Goal: Task Accomplishment & Management: Manage account settings

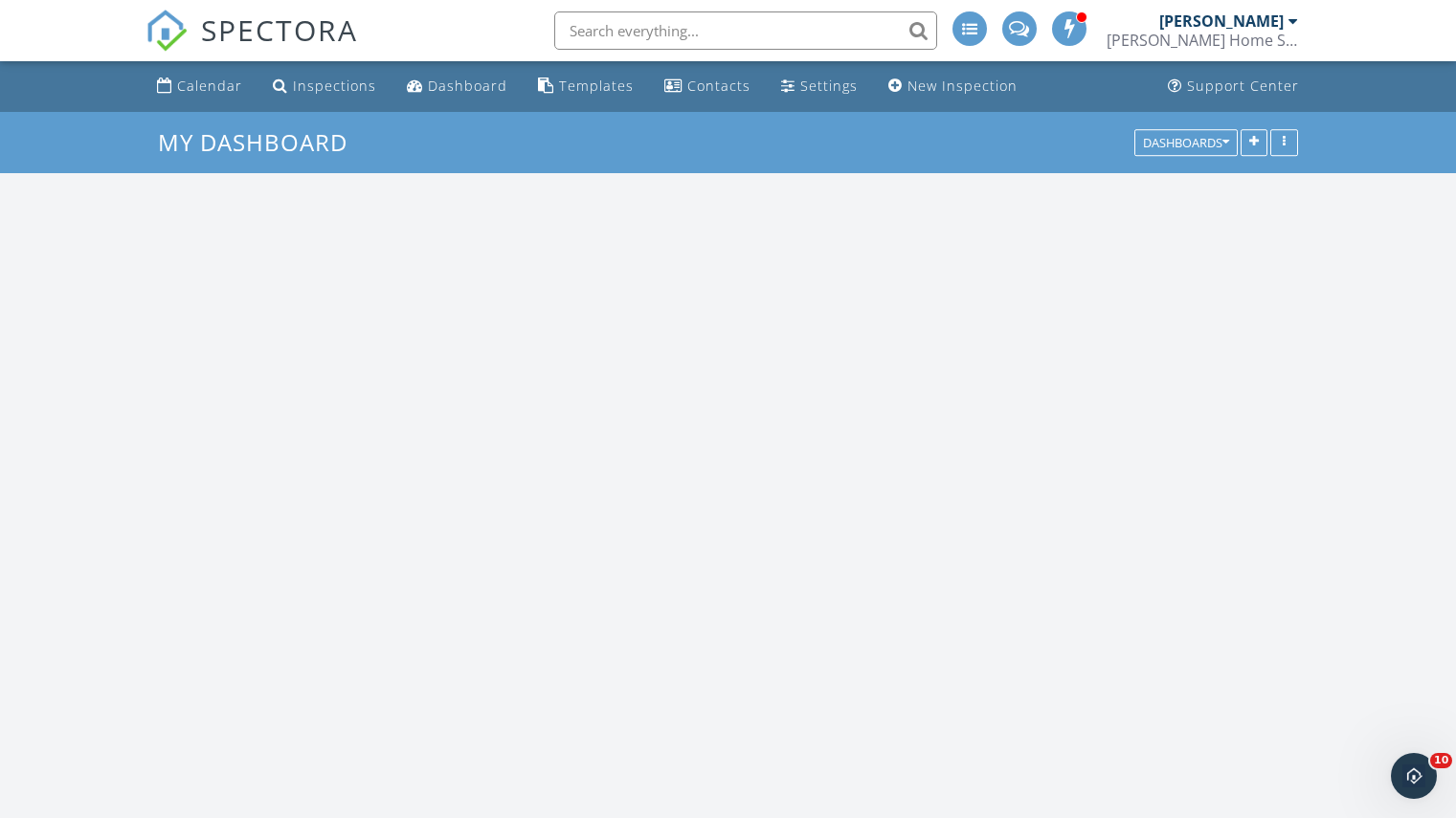
scroll to position [1581, 1486]
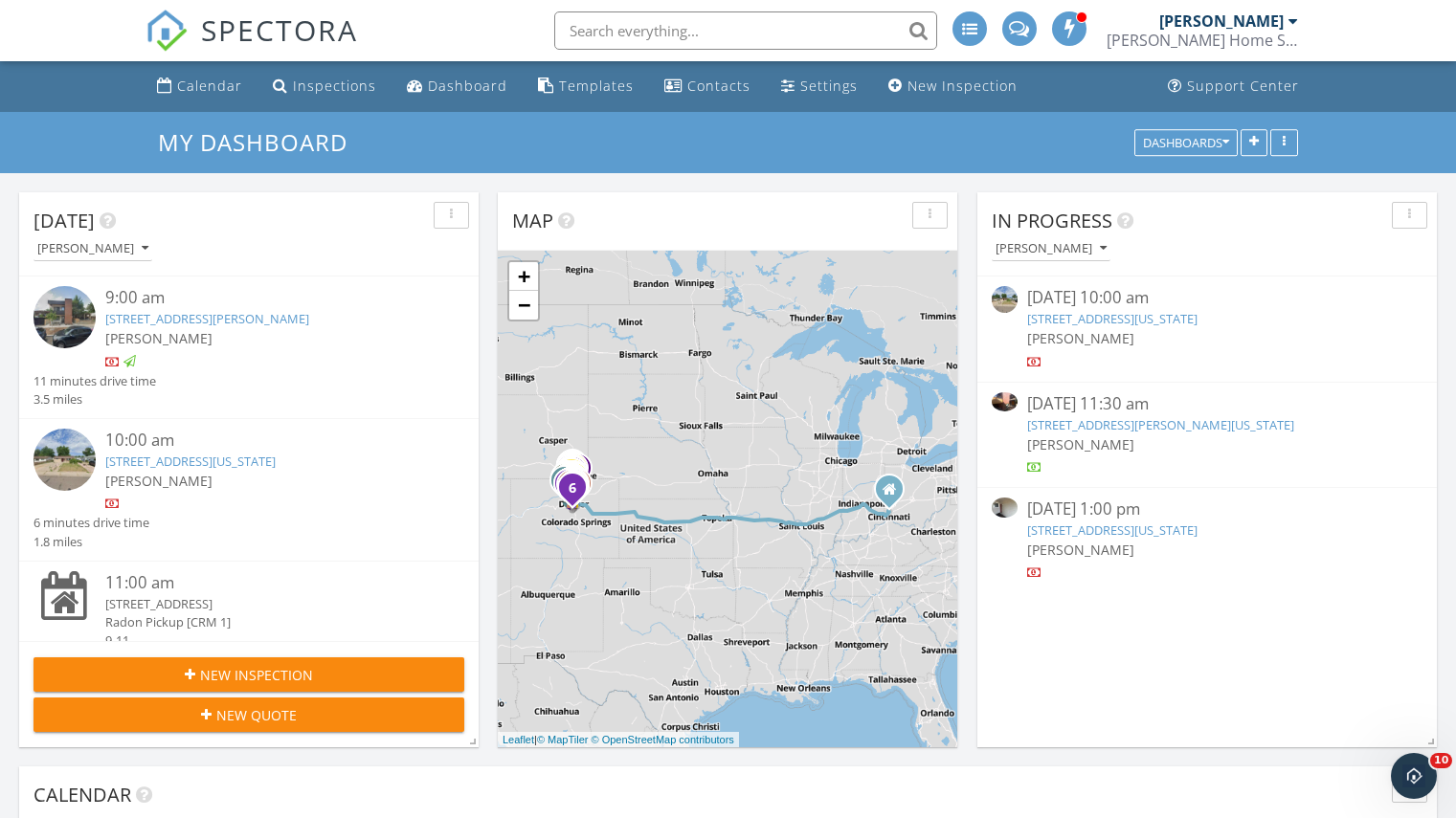
click at [275, 468] on link "4945 Wyandot St , Denver, Colorado 80221" at bounding box center [190, 460] width 170 height 17
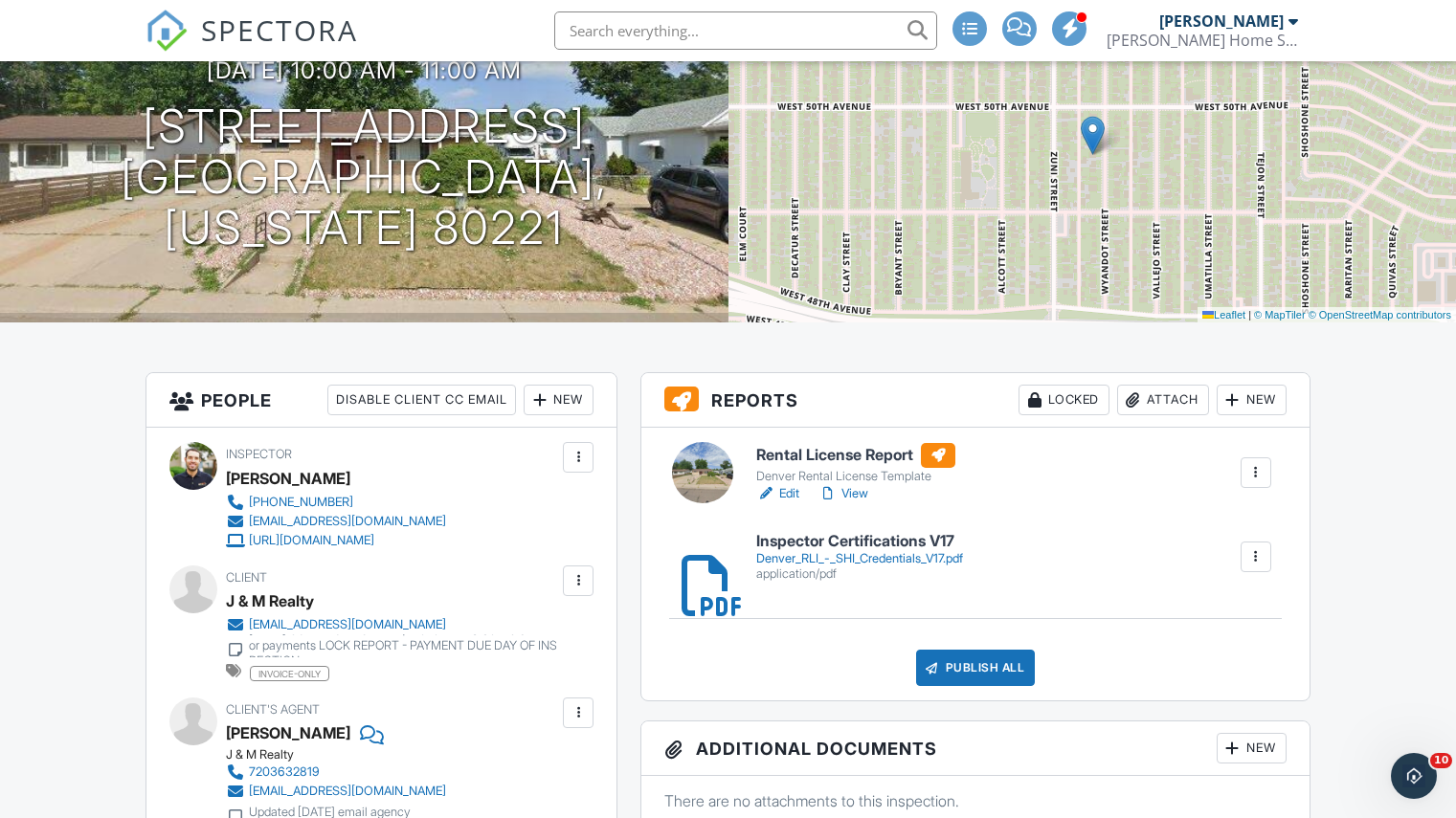
scroll to position [191, 0]
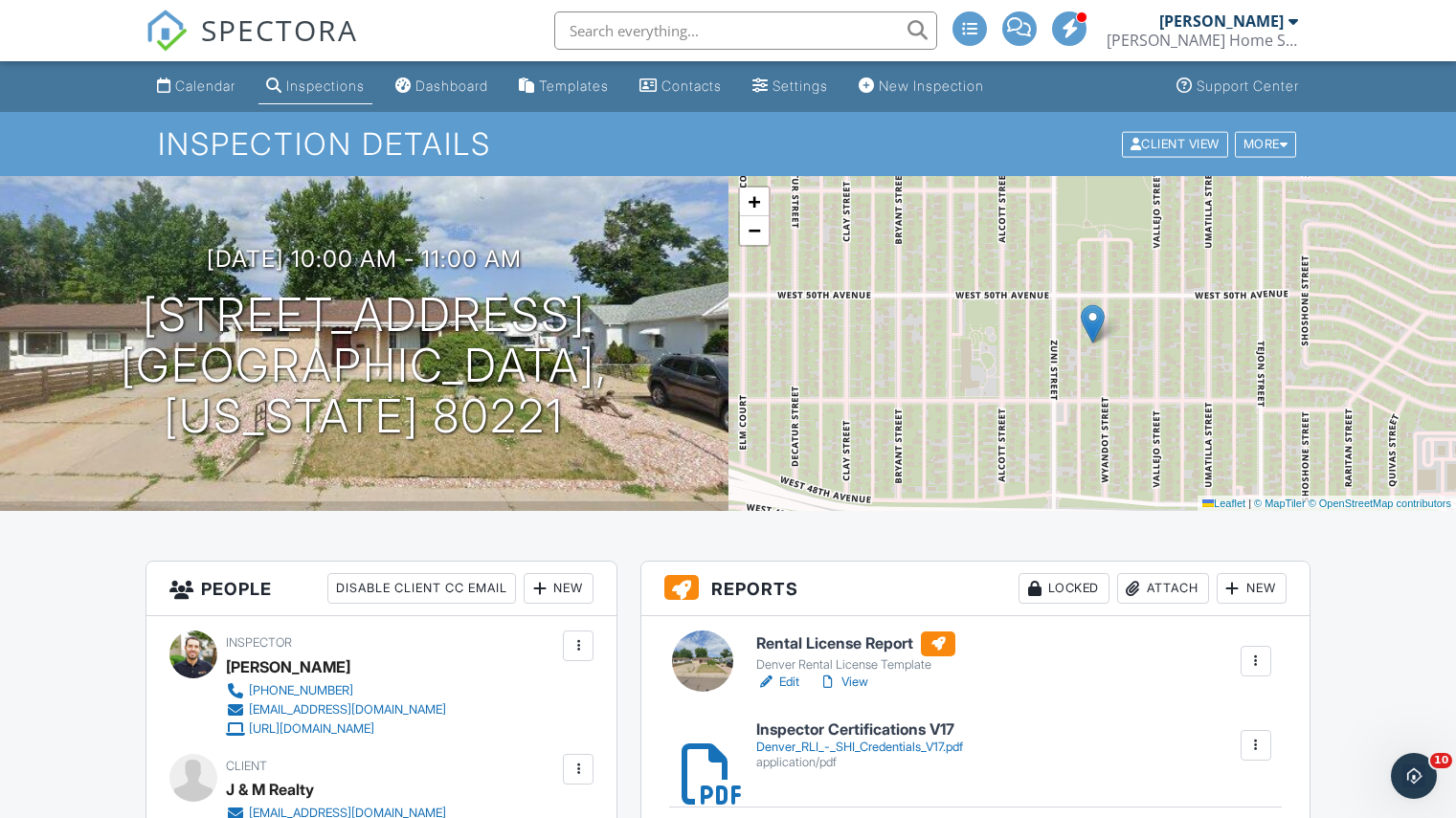
scroll to position [35, 0]
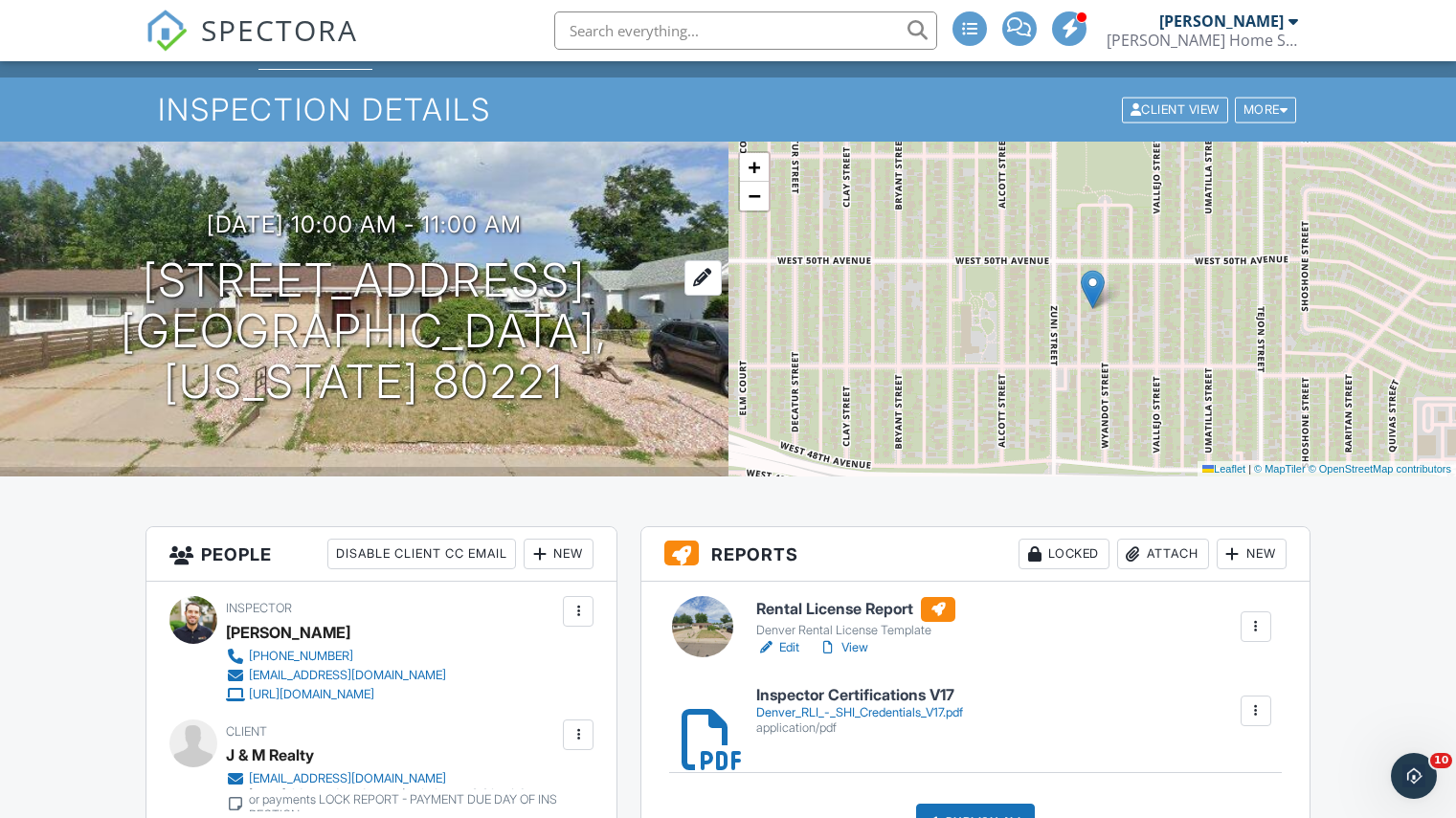
click at [192, 318] on h1 "4945 Wyandot St Denver, Colorado 80221" at bounding box center [364, 331] width 668 height 152
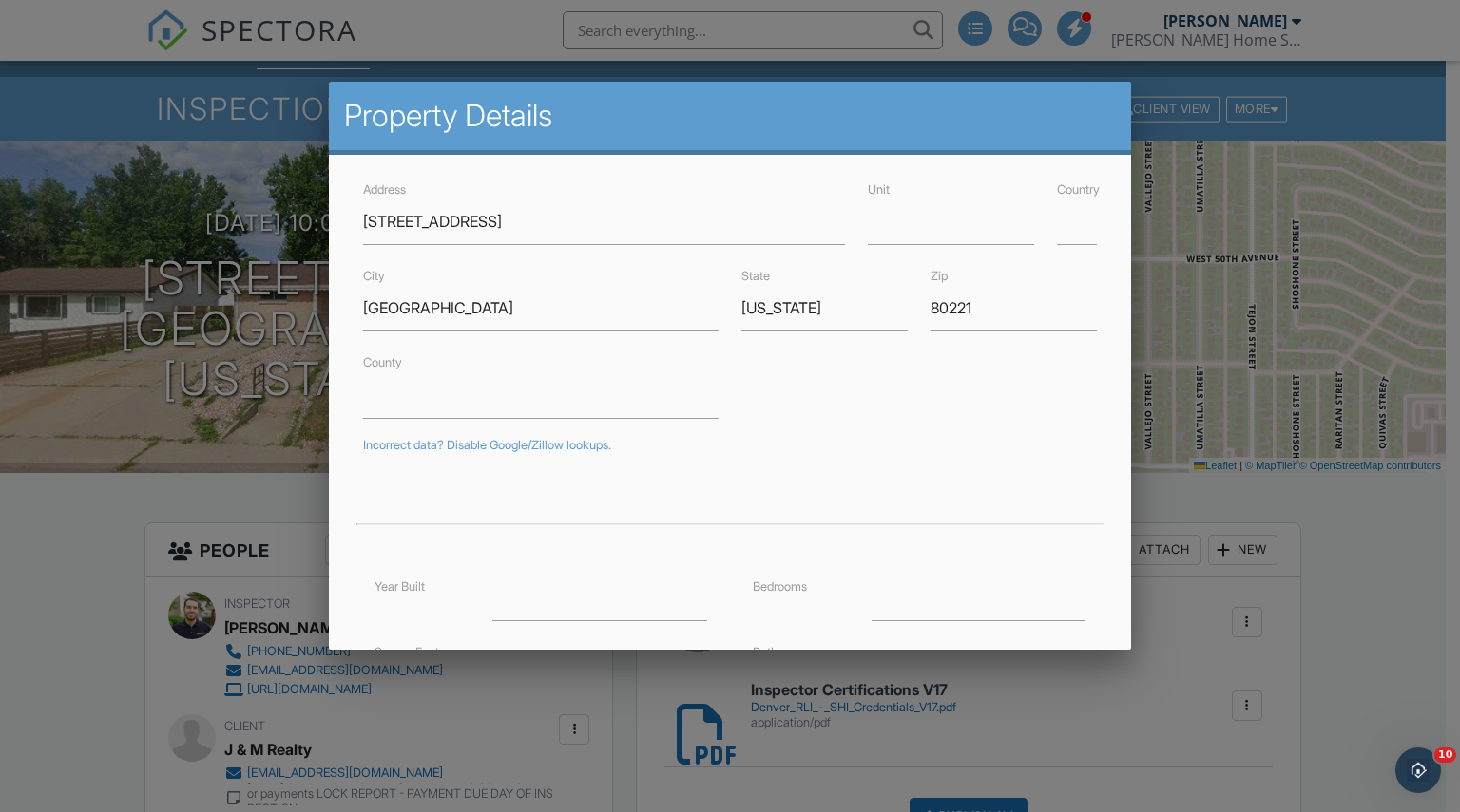
click at [54, 577] on div at bounding box center [730, 412] width 1460 height 1015
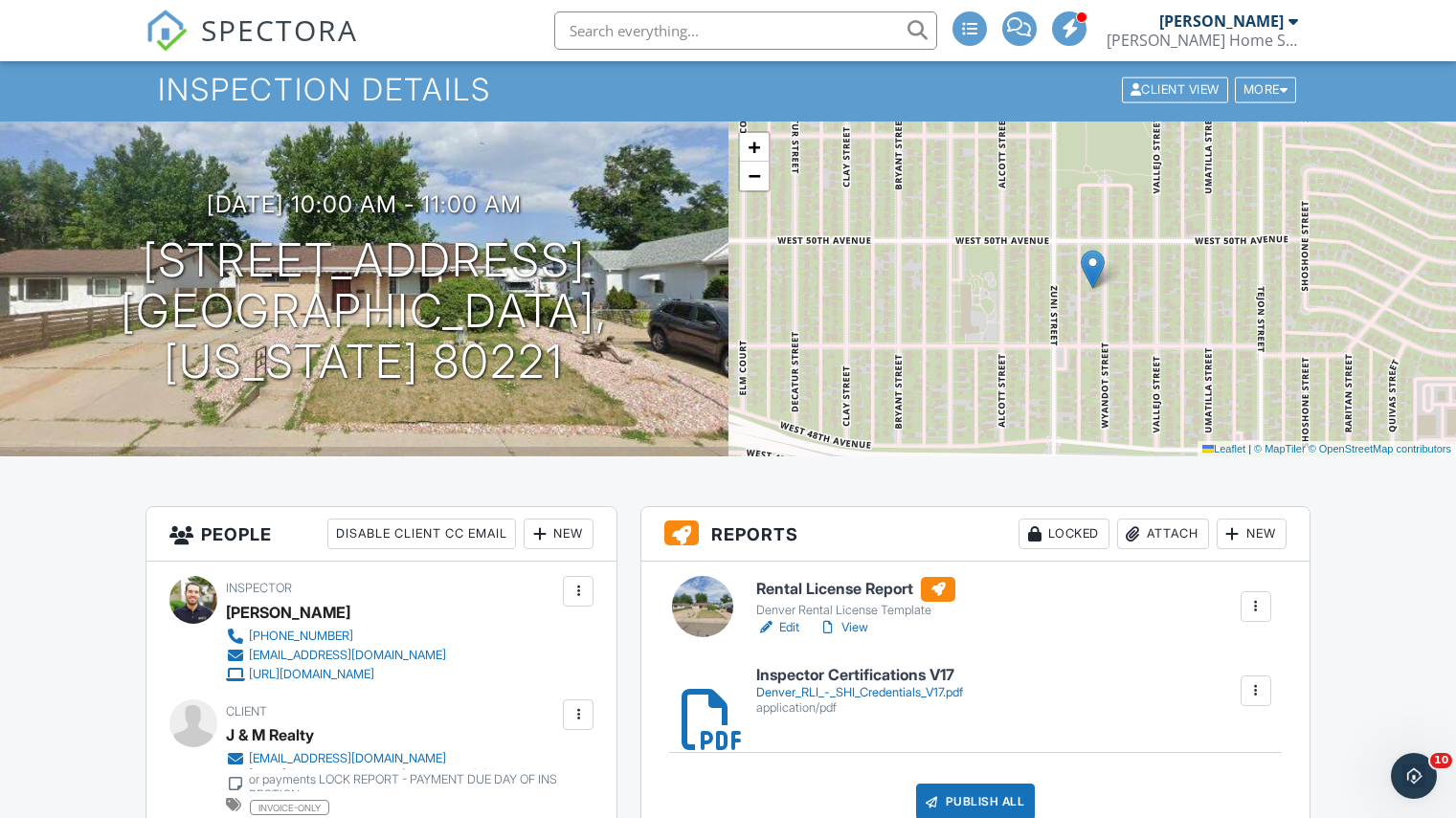
scroll to position [216, 0]
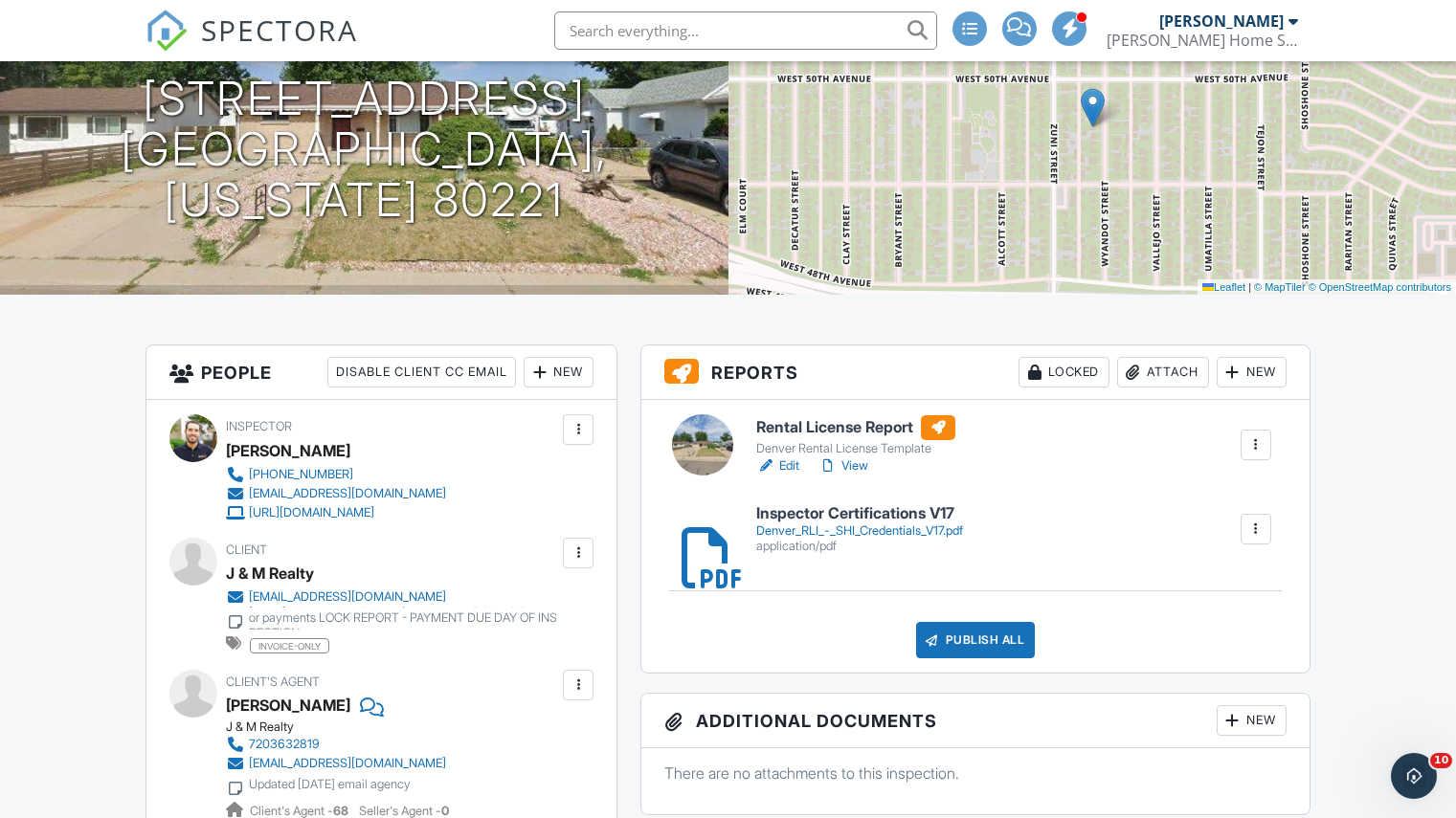
click at [291, 577] on div "J & M Realty" at bounding box center [269, 572] width 88 height 29
copy div "J & M Realty"
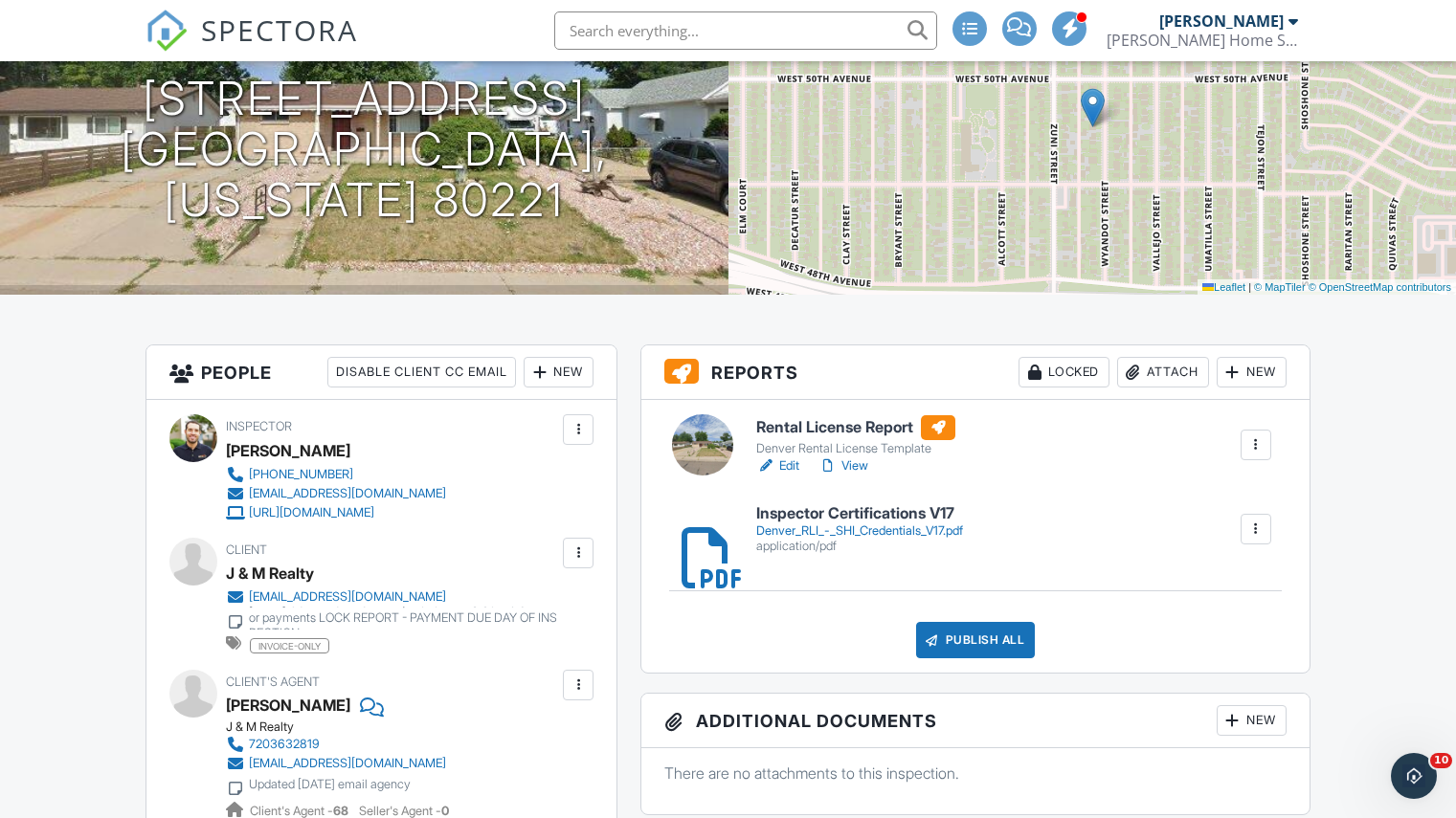
scroll to position [307, 0]
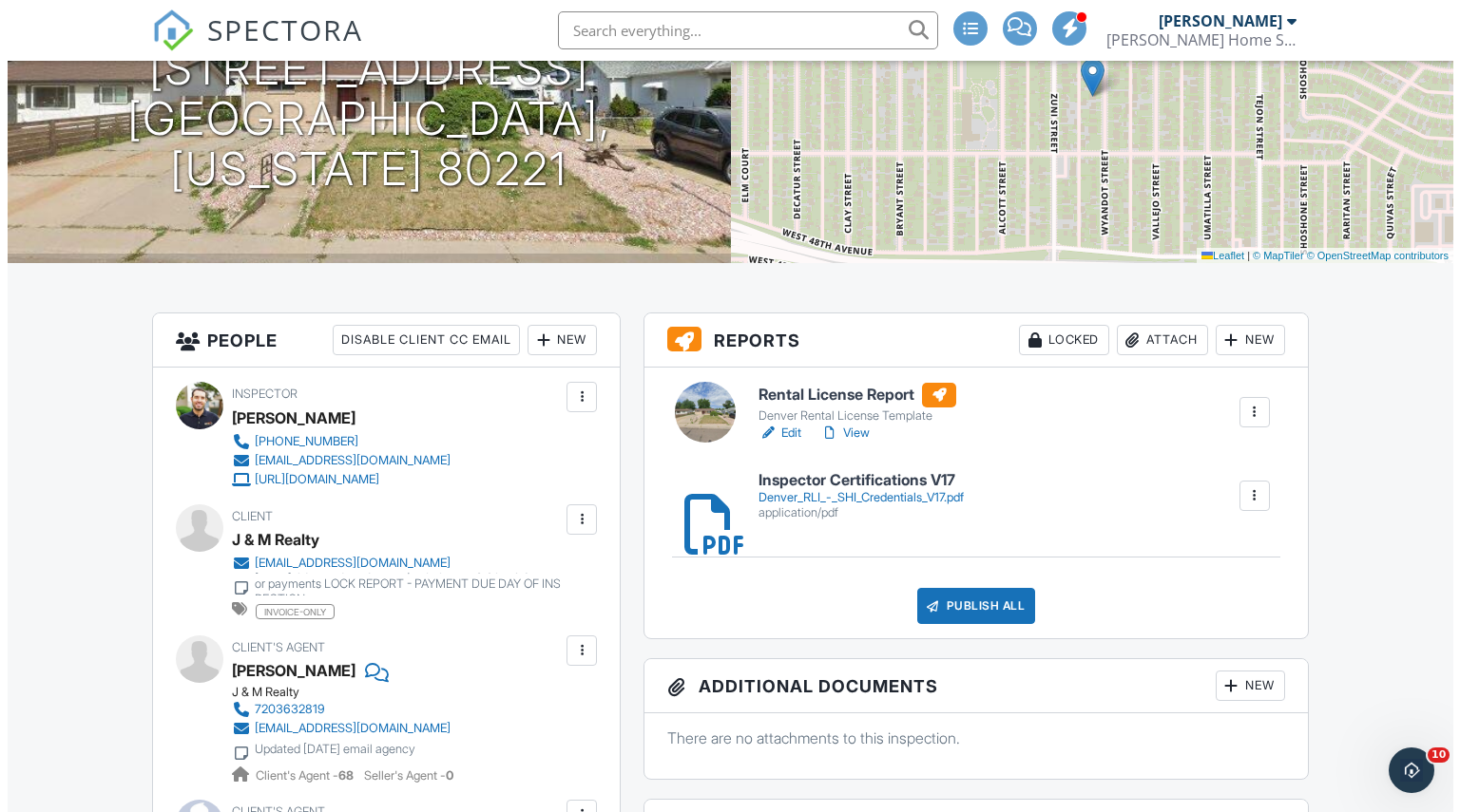
scroll to position [245, 0]
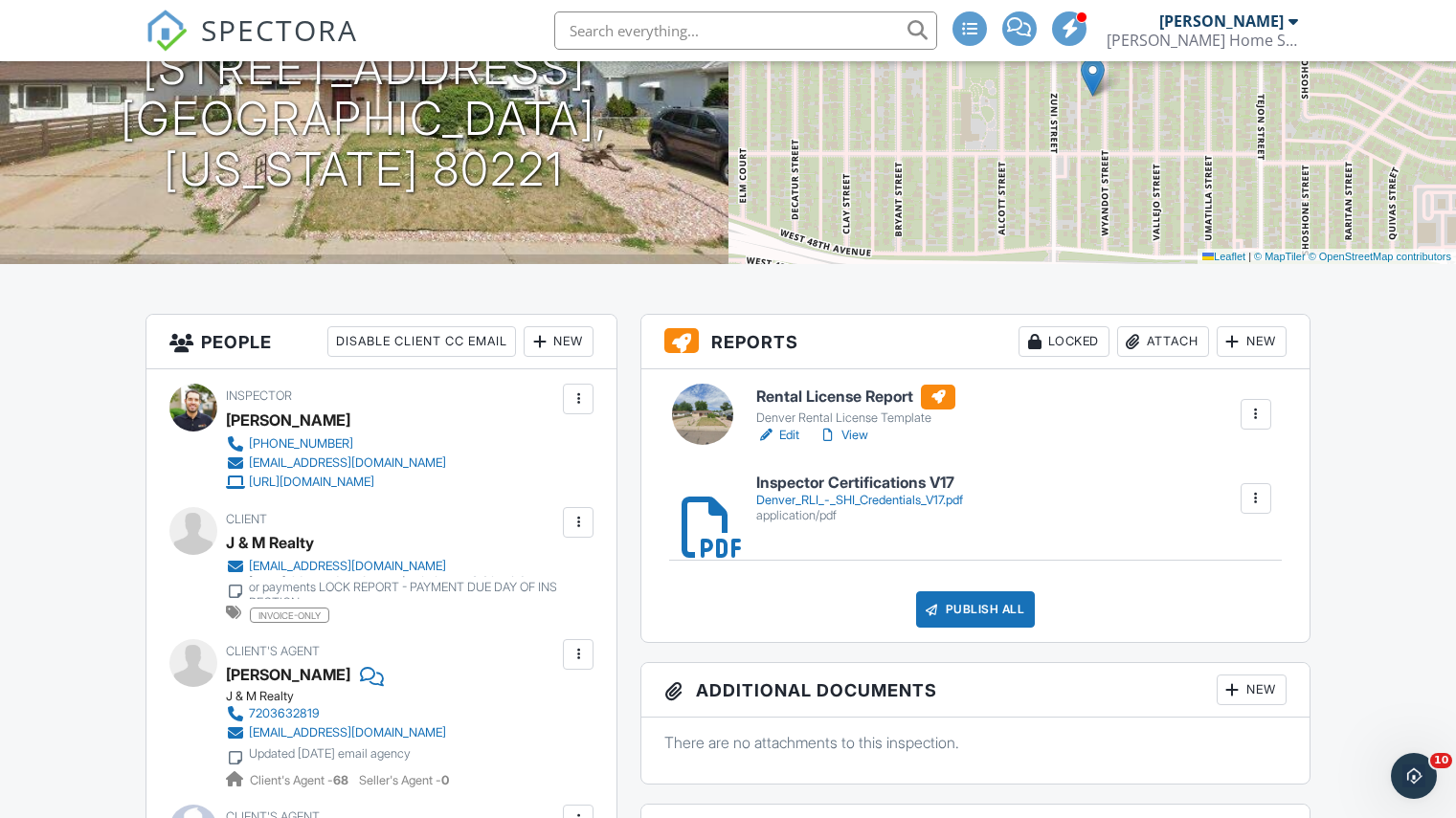
click at [1146, 328] on div "Attach" at bounding box center [1163, 342] width 92 height 31
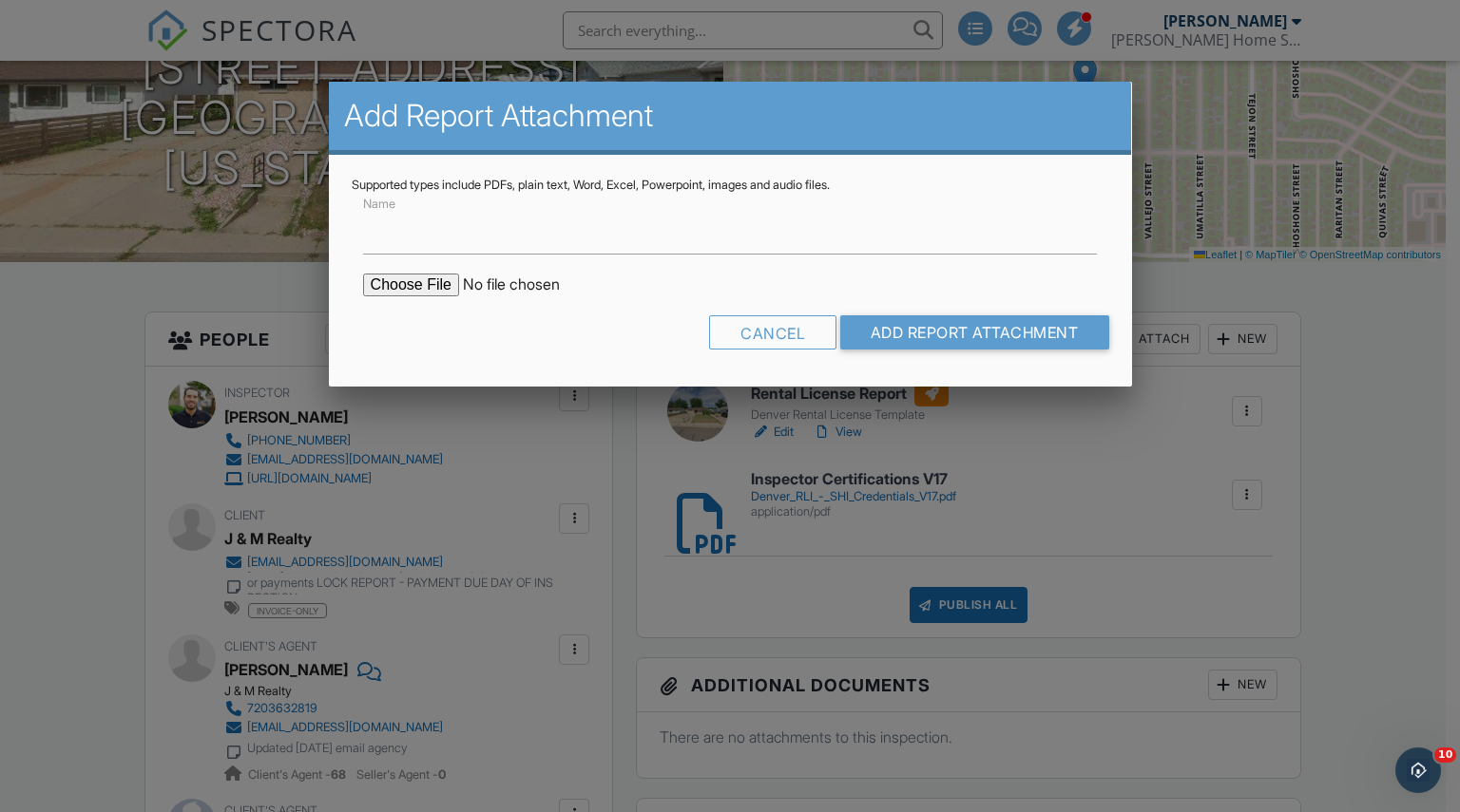
click at [425, 285] on input "file" at bounding box center [524, 284] width 323 height 23
type input "C:\fakepath\4945 Wyandot St_NON COMPLIANT.pdf"
click at [450, 238] on input "Name" at bounding box center [730, 231] width 734 height 46
type input "Rental License Form_NON COMPLIANT"
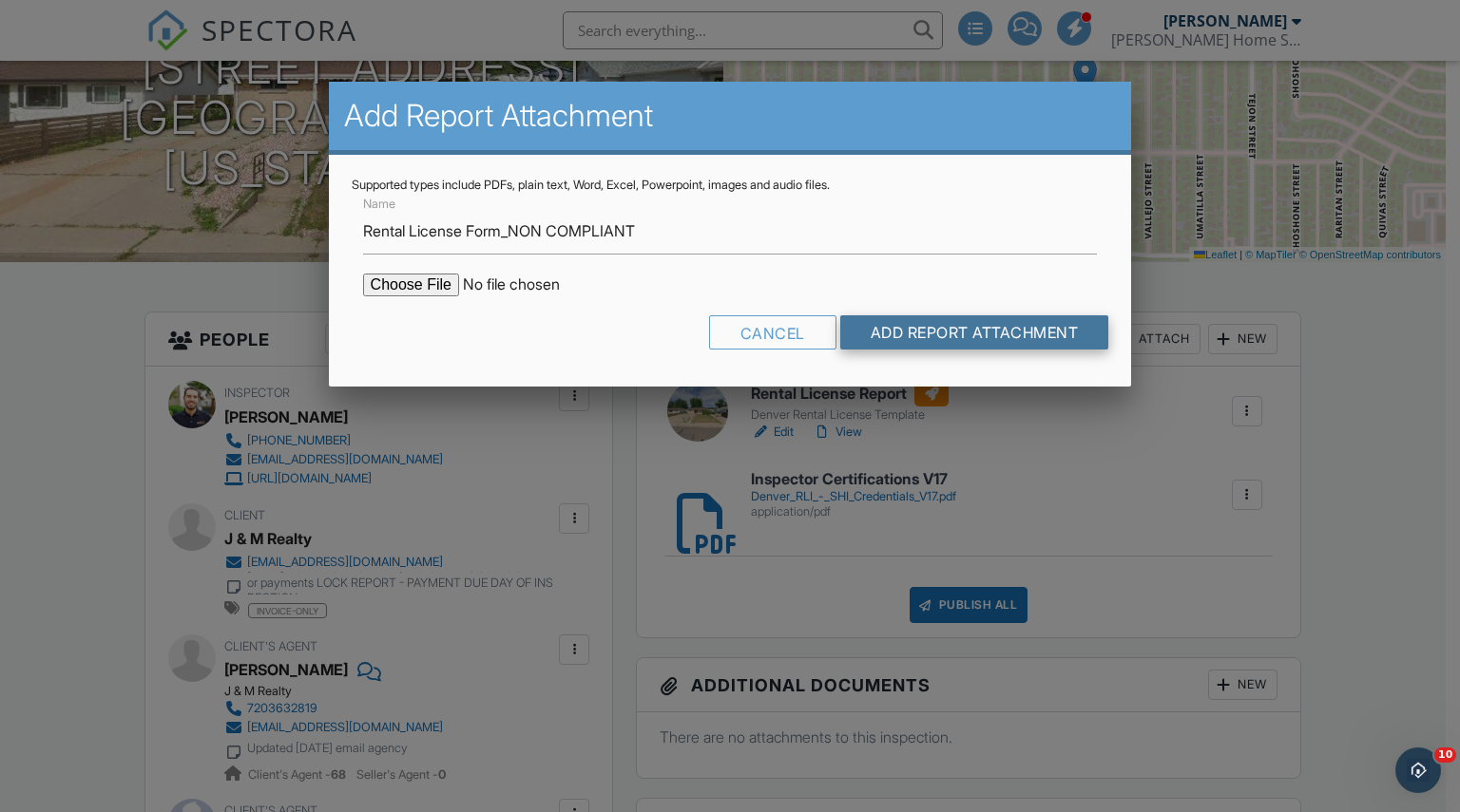
click at [962, 339] on input "Add Report Attachment" at bounding box center [974, 332] width 269 height 34
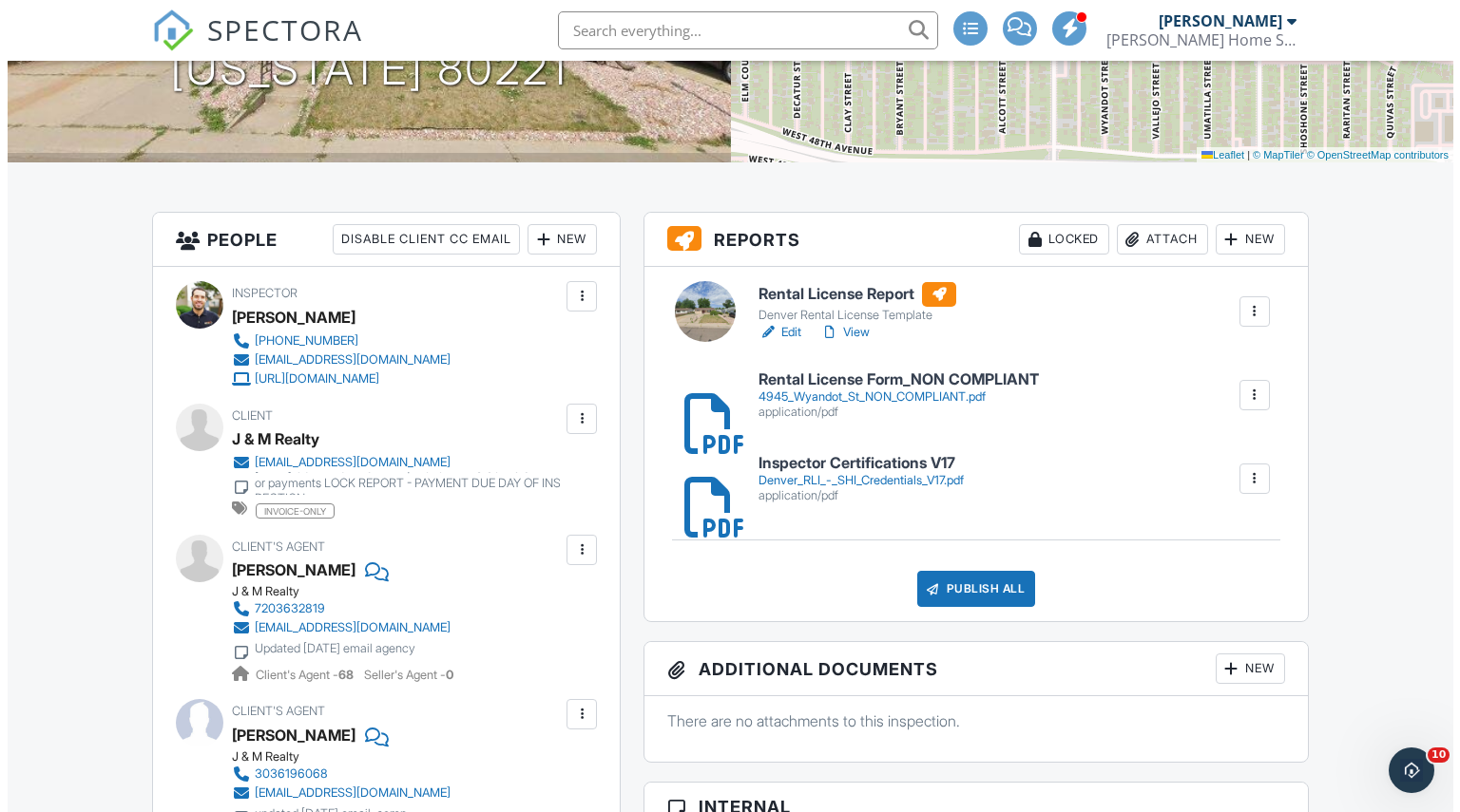
scroll to position [346, 0]
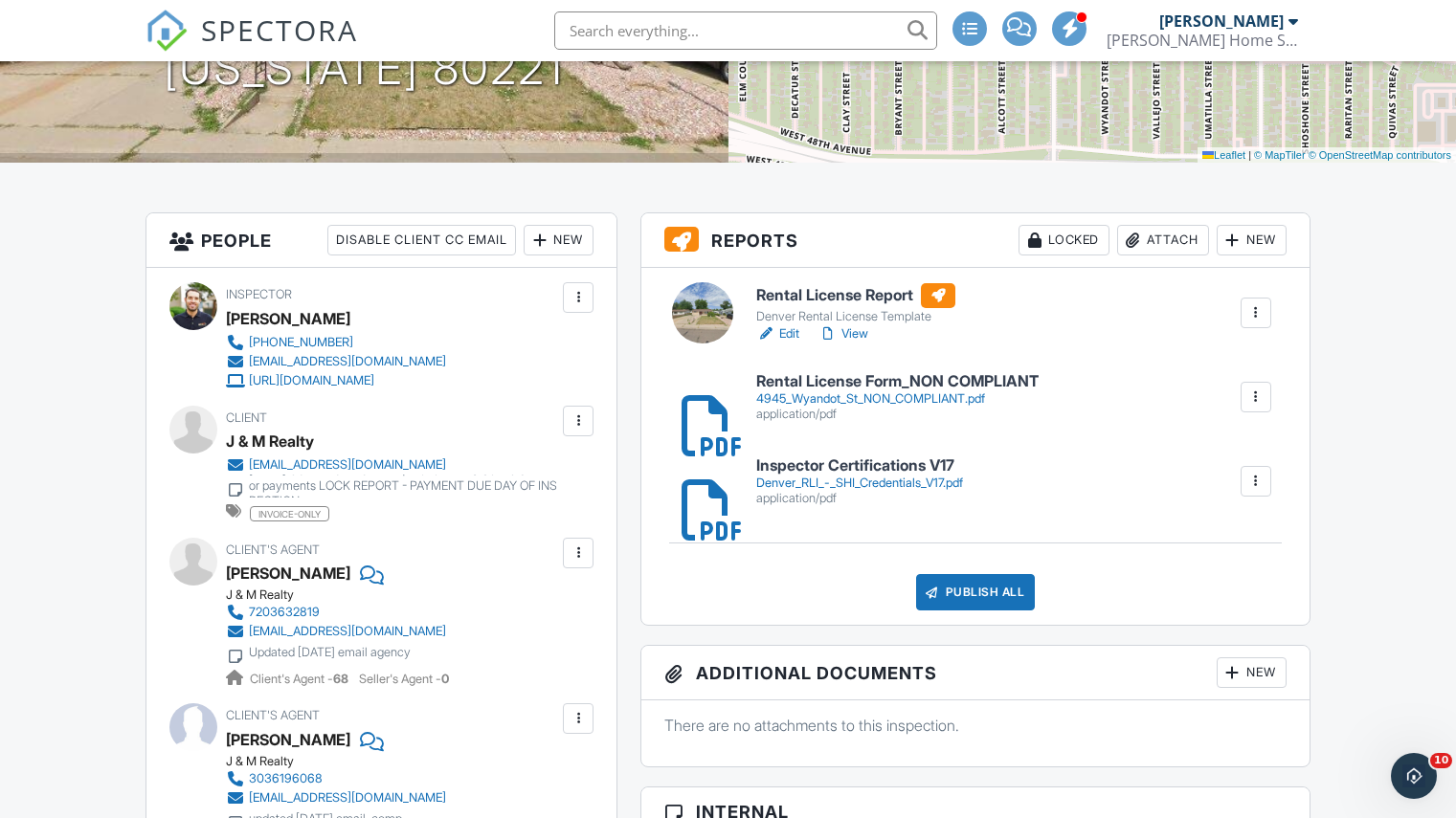
click at [982, 579] on div "Publish All" at bounding box center [976, 592] width 120 height 37
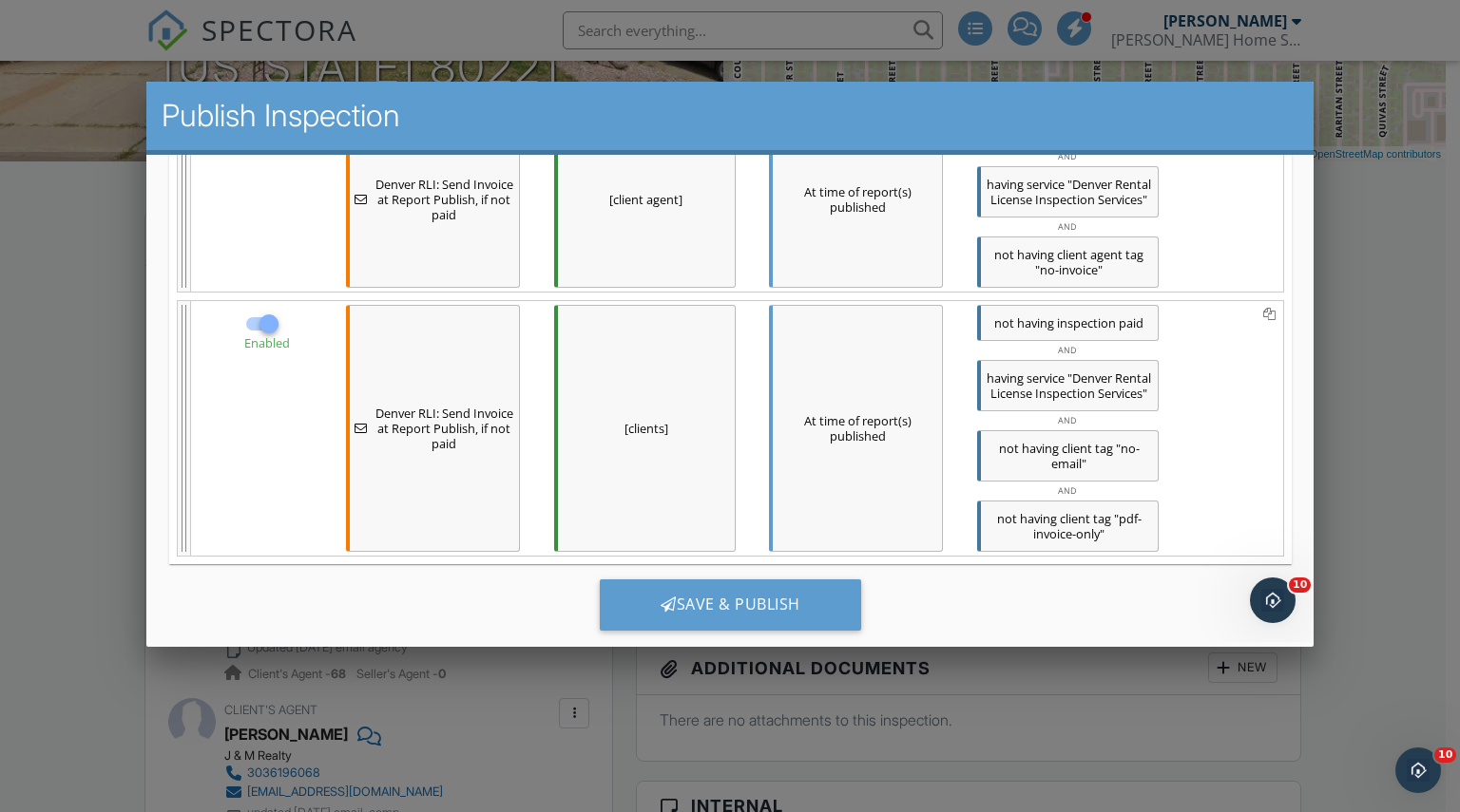
scroll to position [788, 0]
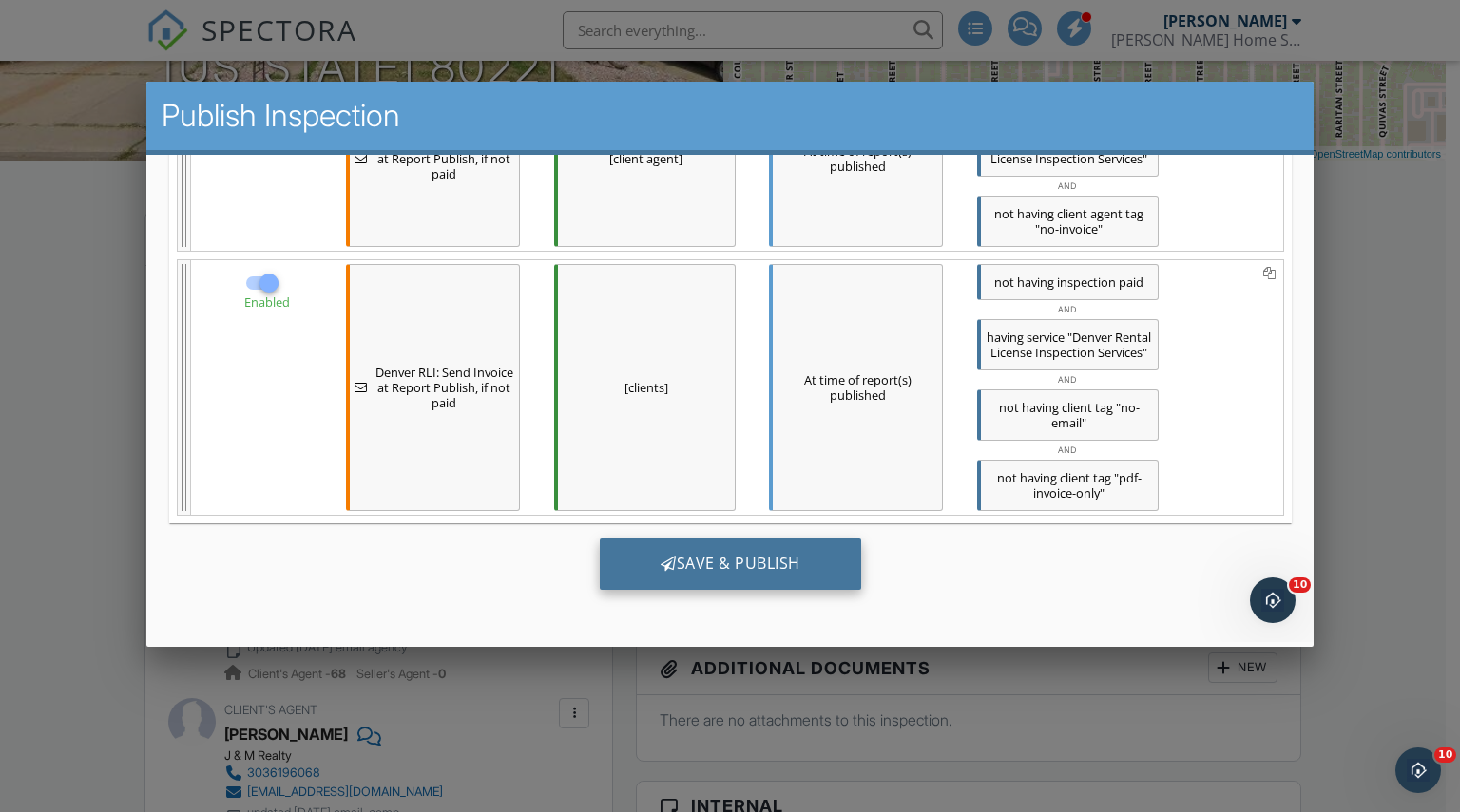
click at [777, 563] on div "Save & Publish" at bounding box center [730, 563] width 262 height 51
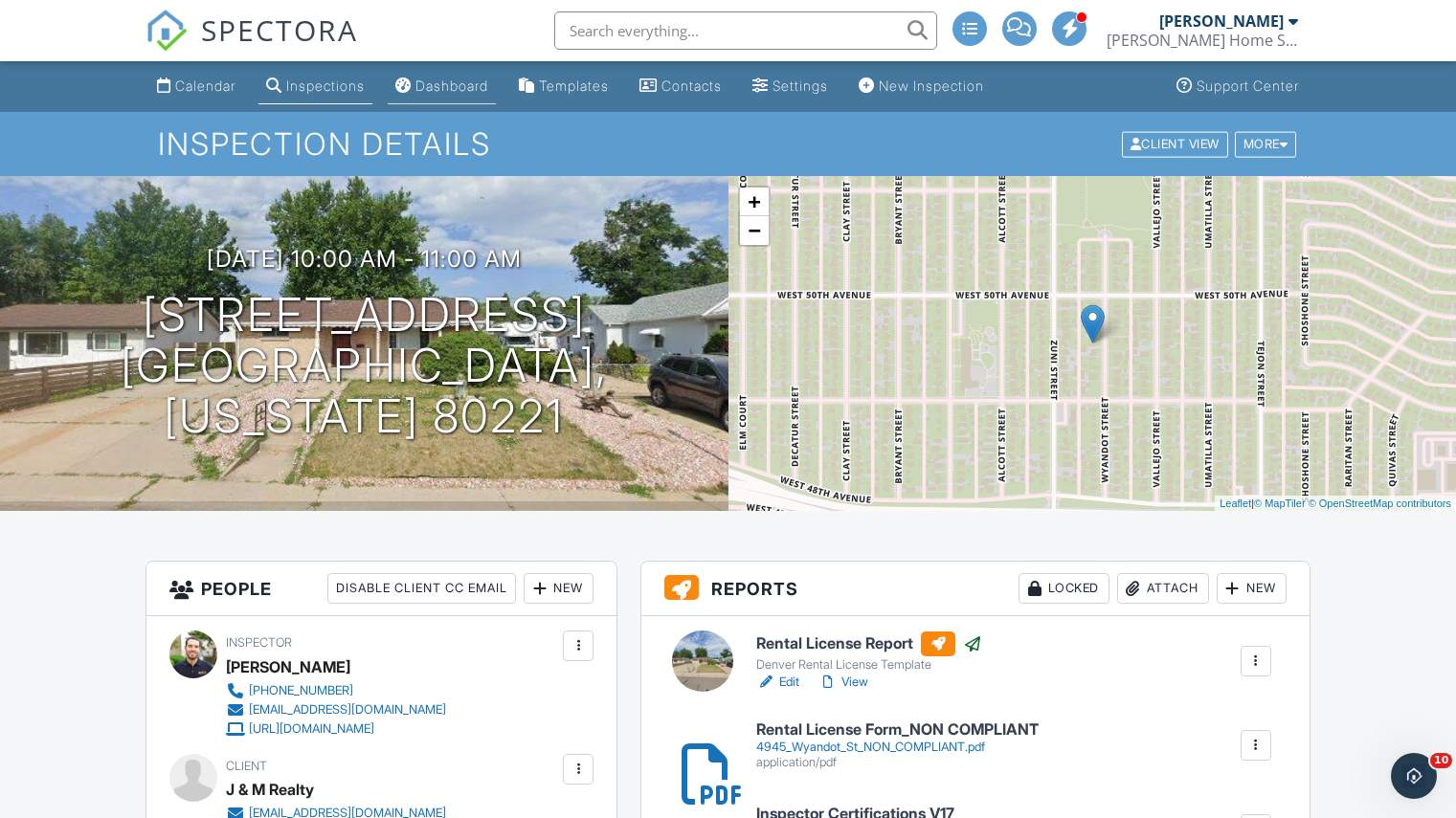
click at [441, 78] on div "Dashboard" at bounding box center [451, 85] width 72 height 16
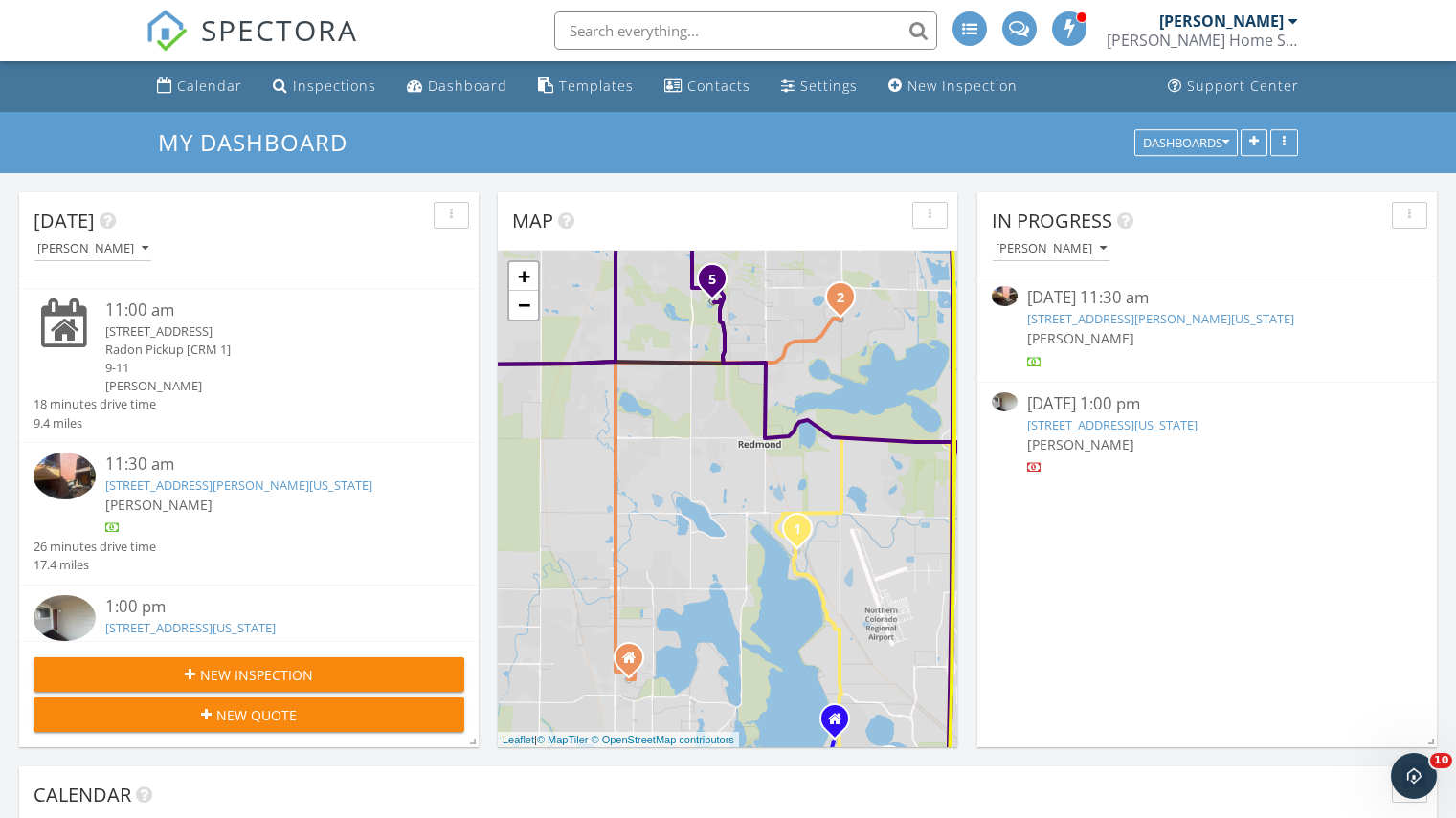
scroll to position [273, 0]
click at [301, 487] on link "3644 Hazelwood Ct , Boulder, Colorado 80304" at bounding box center [239, 483] width 267 height 17
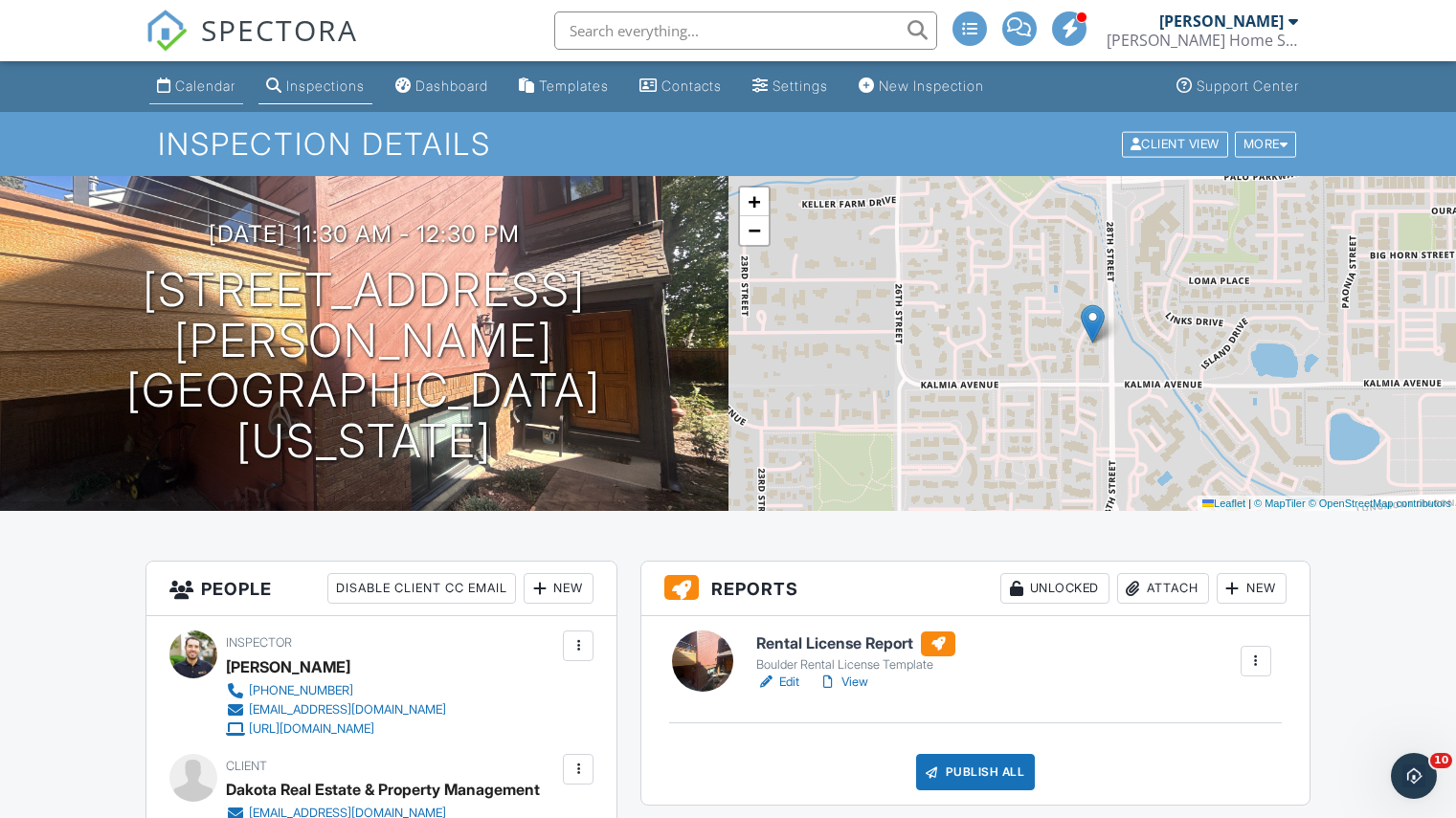
click at [231, 91] on div "Calendar" at bounding box center [205, 85] width 60 height 16
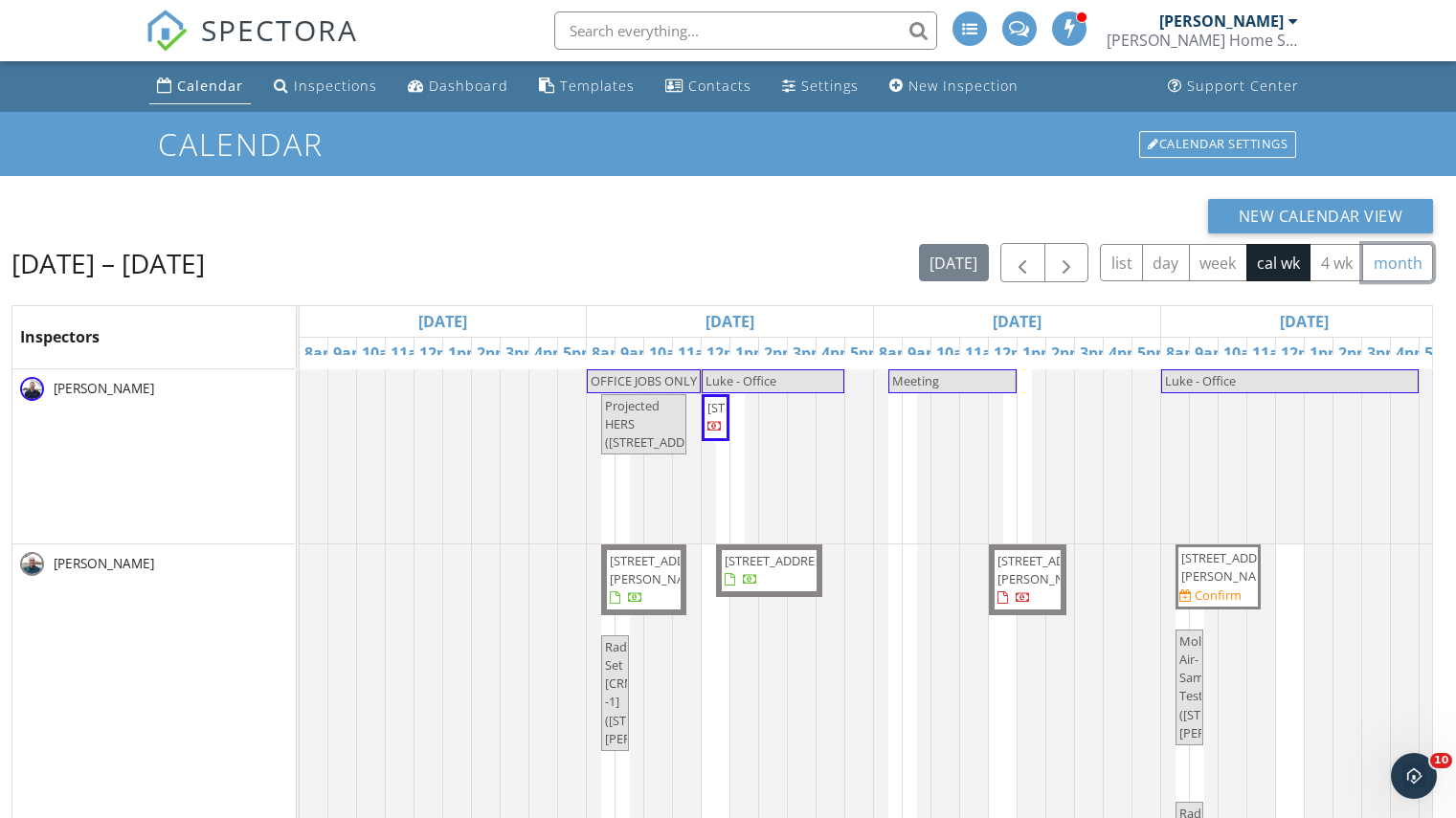
click at [1415, 269] on button "month" at bounding box center [1398, 262] width 71 height 38
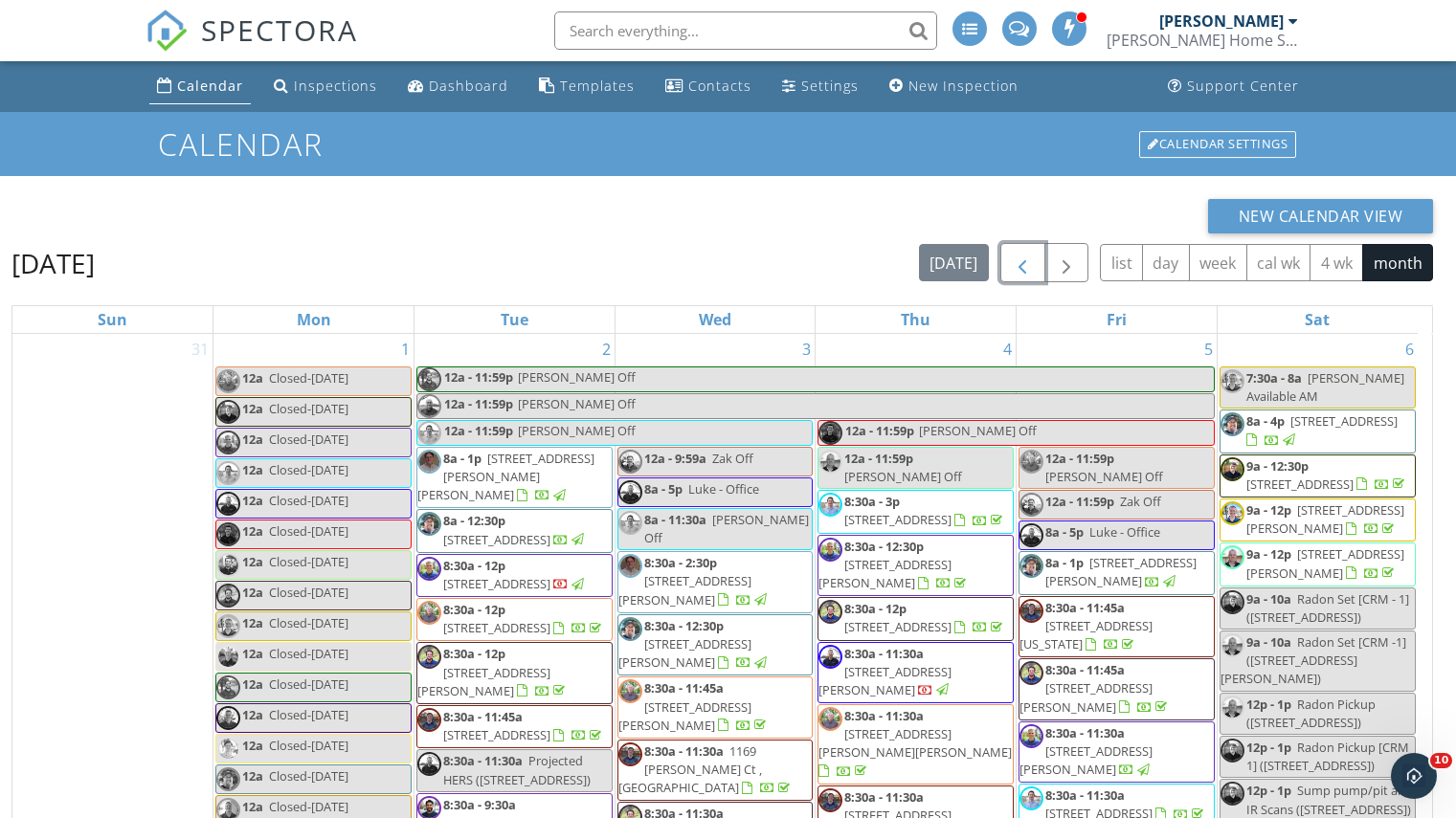
click at [1019, 268] on span "button" at bounding box center [1022, 262] width 23 height 23
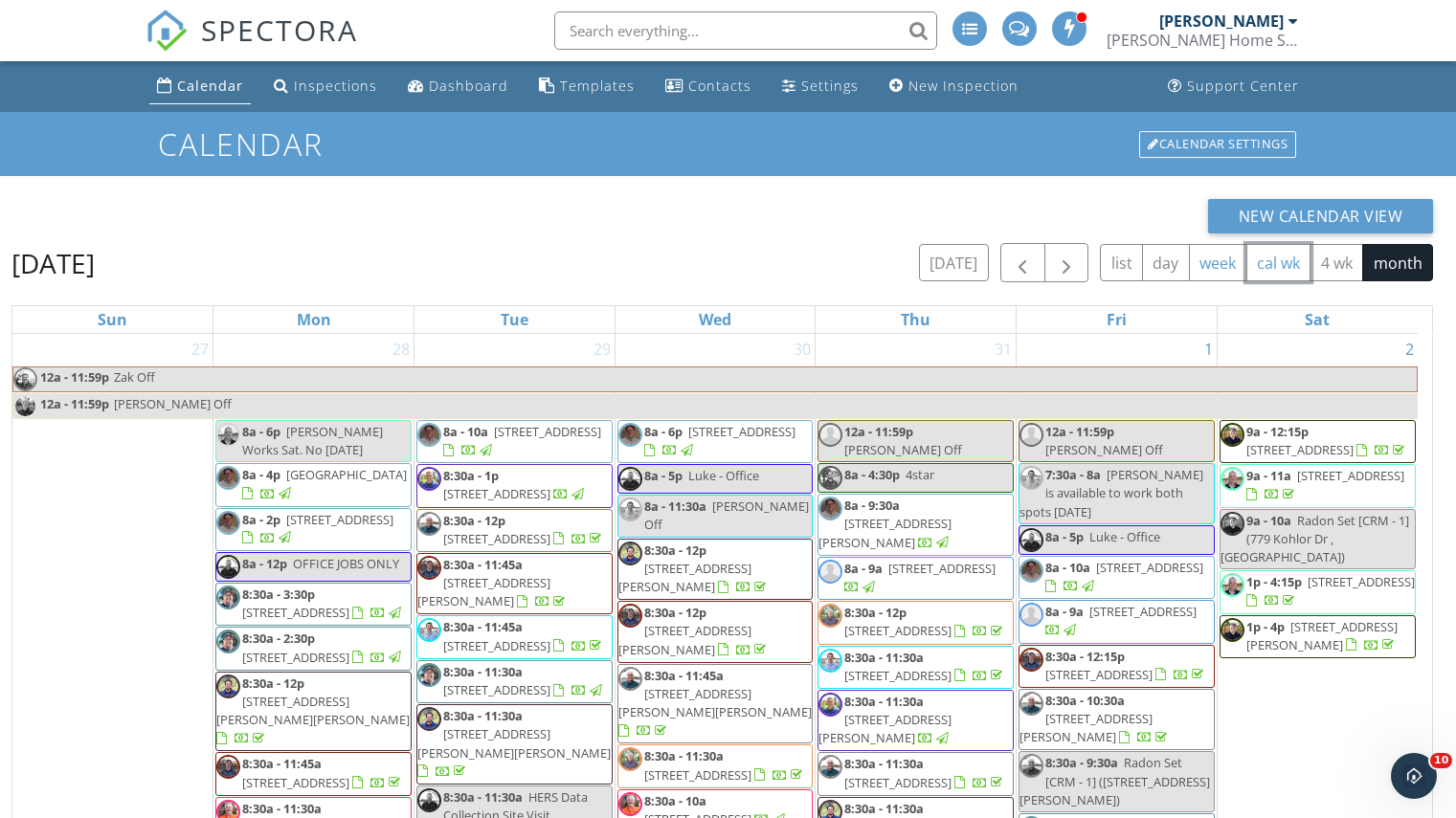
click at [1278, 265] on button "cal wk" at bounding box center [1279, 262] width 65 height 38
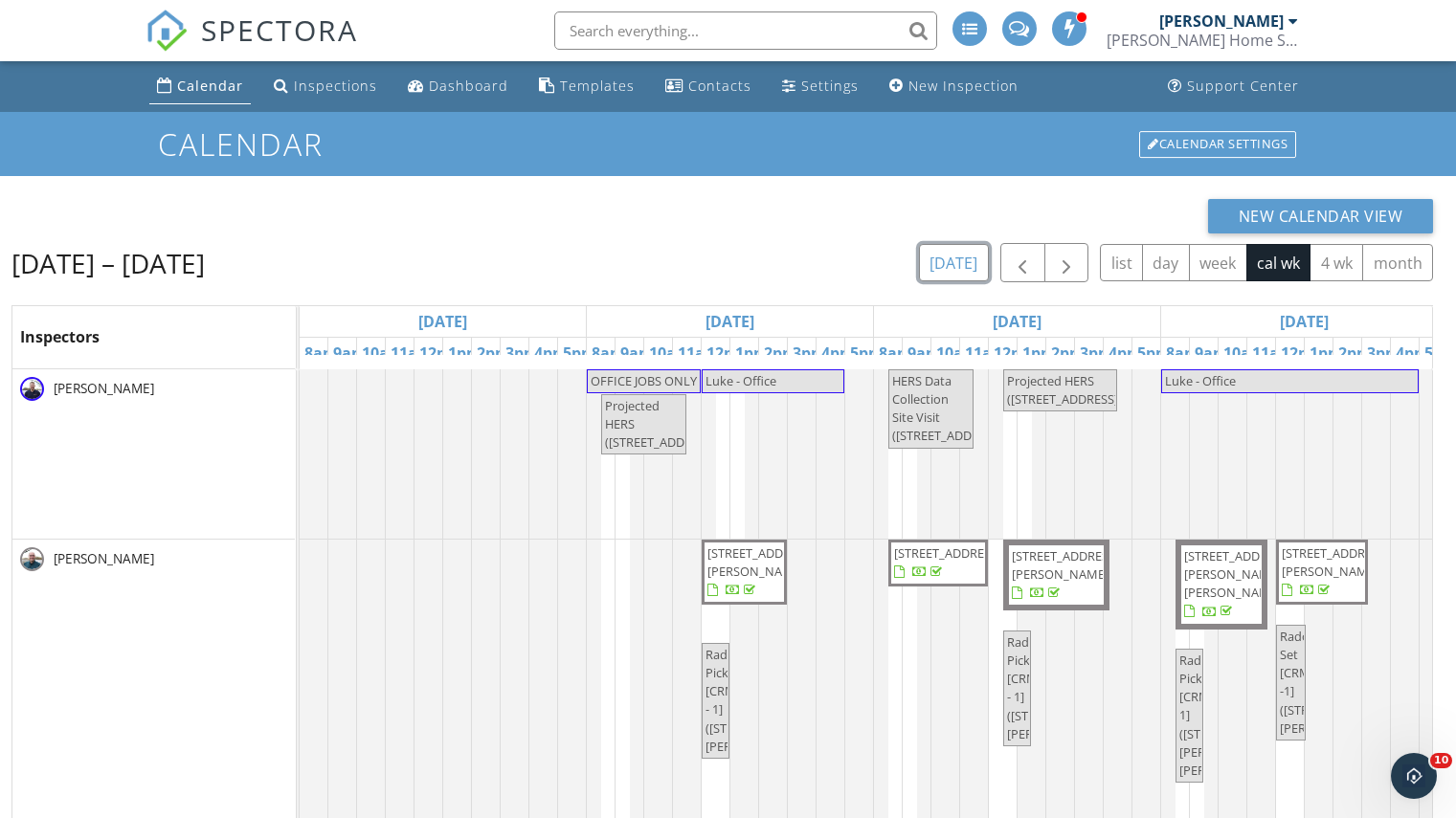
click at [976, 267] on button "today" at bounding box center [954, 262] width 70 height 38
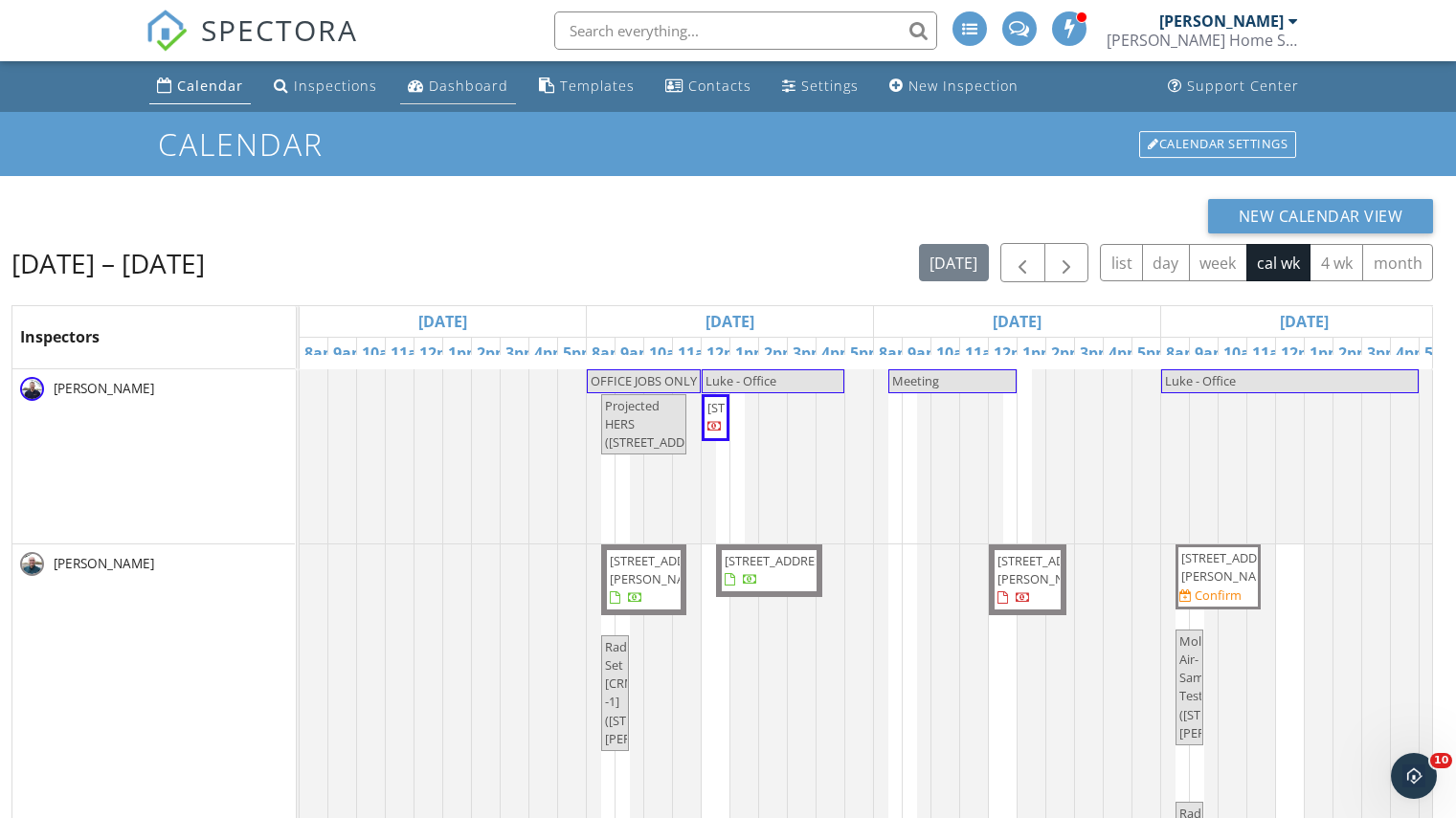
click at [419, 85] on div "Dashboard" at bounding box center [416, 84] width 16 height 15
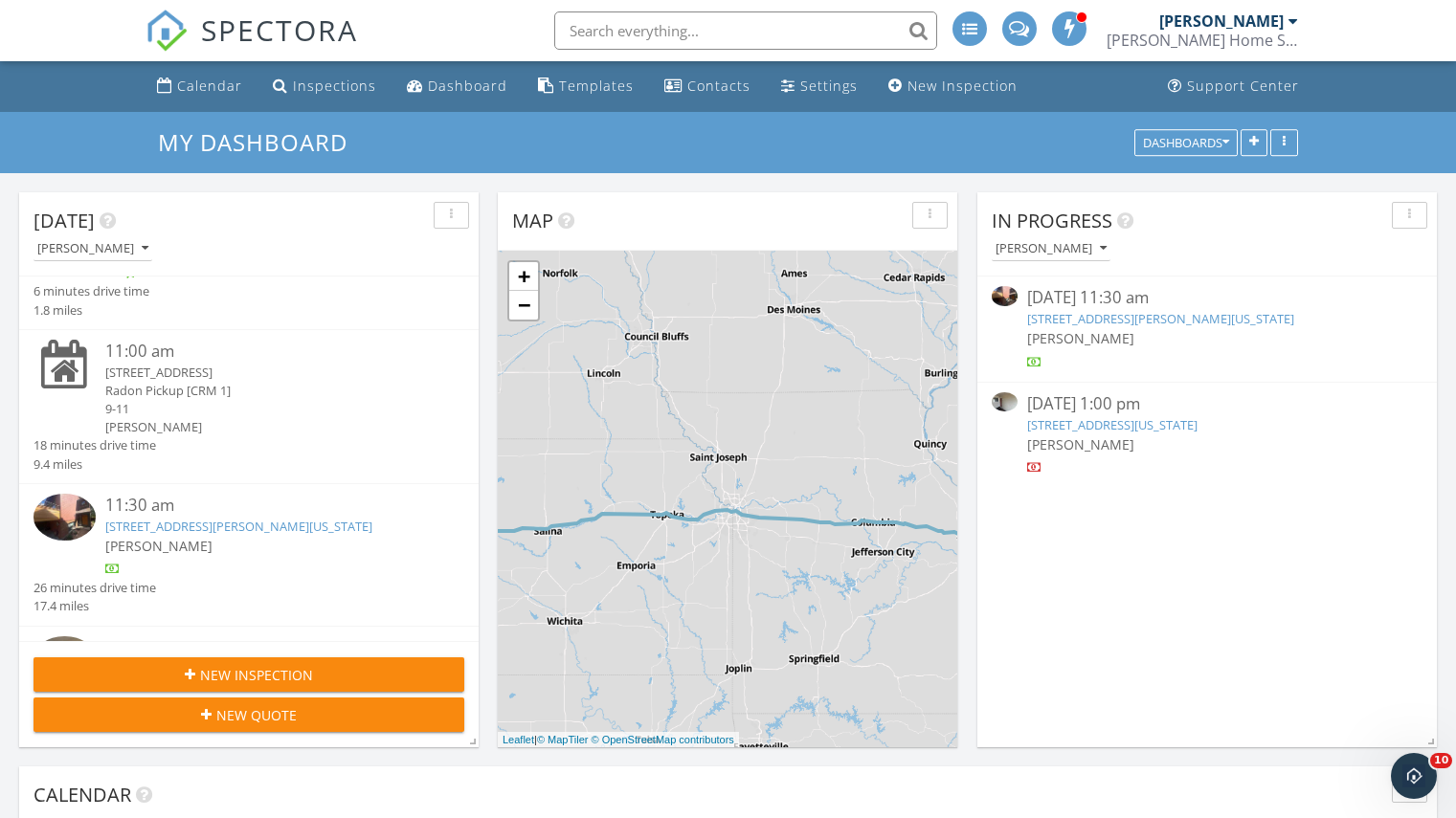
scroll to position [304, 0]
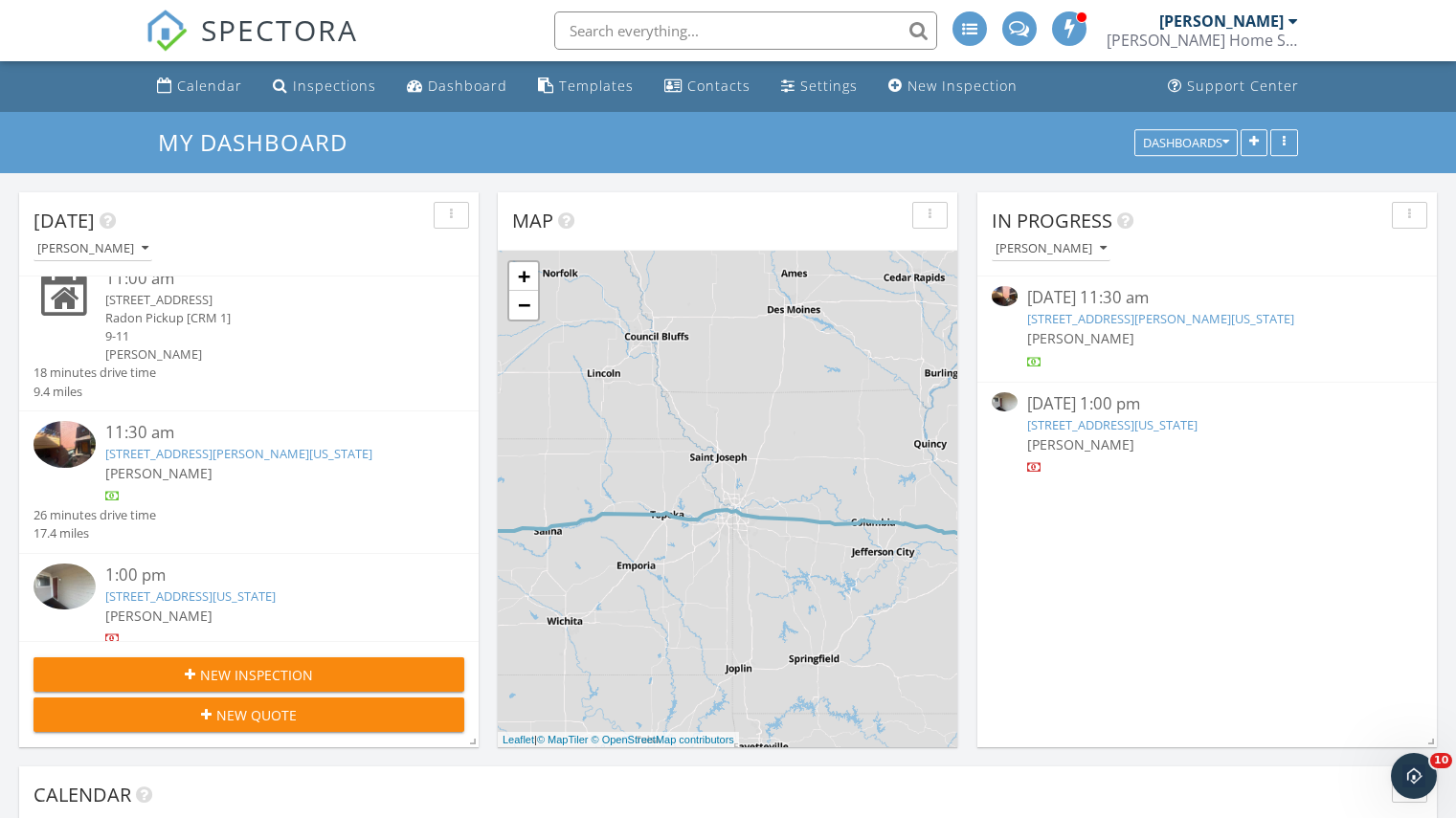
click at [228, 461] on link "3644 Hazelwood Ct , Boulder, Colorado 80304" at bounding box center [239, 453] width 267 height 17
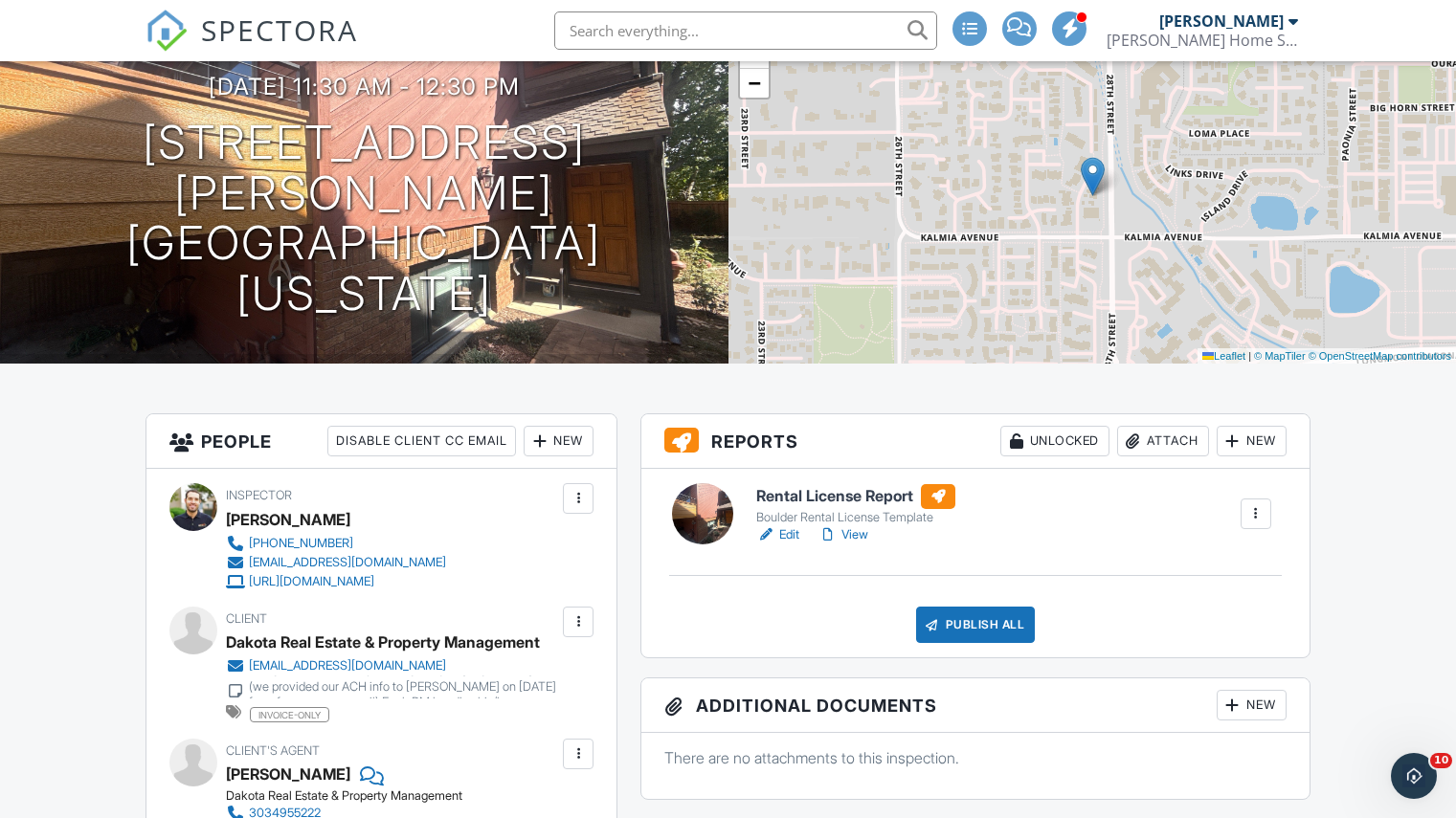
scroll to position [149, 0]
click at [193, 197] on h1 "3644 Hazelwood Ct Boulder, Colorado 80304" at bounding box center [364, 218] width 668 height 202
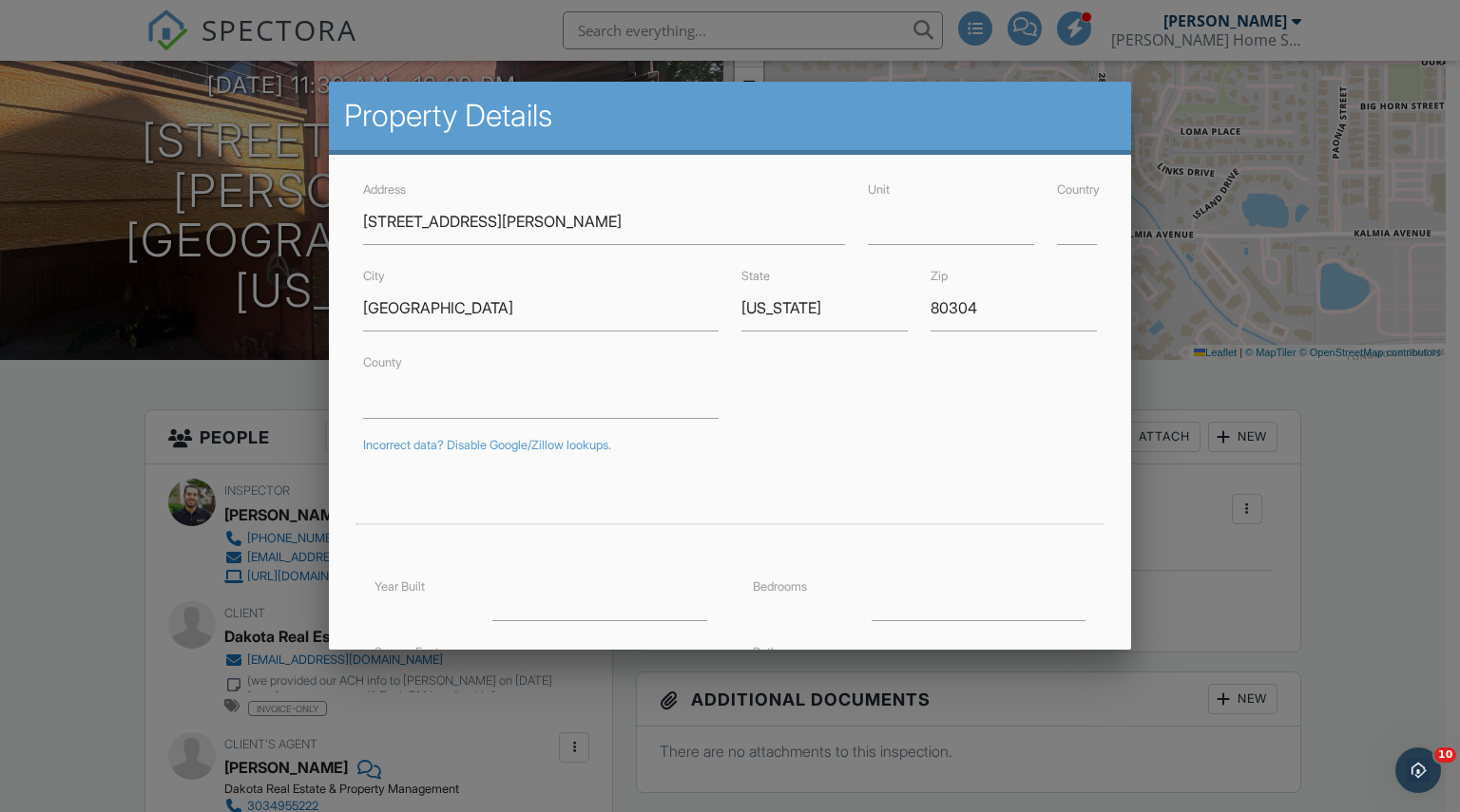
click at [0, 664] on div at bounding box center [730, 412] width 1460 height 1015
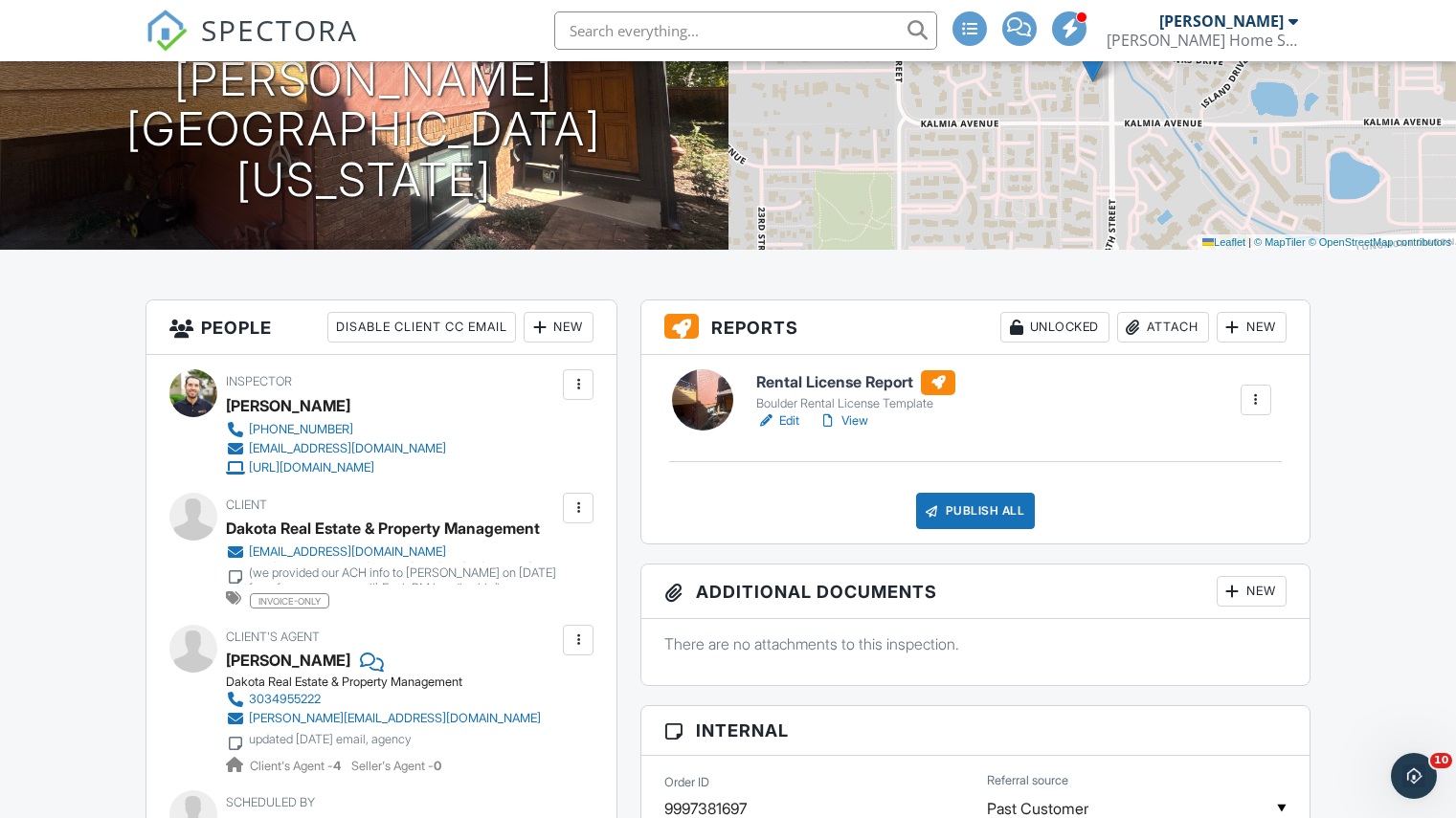
scroll to position [319, 0]
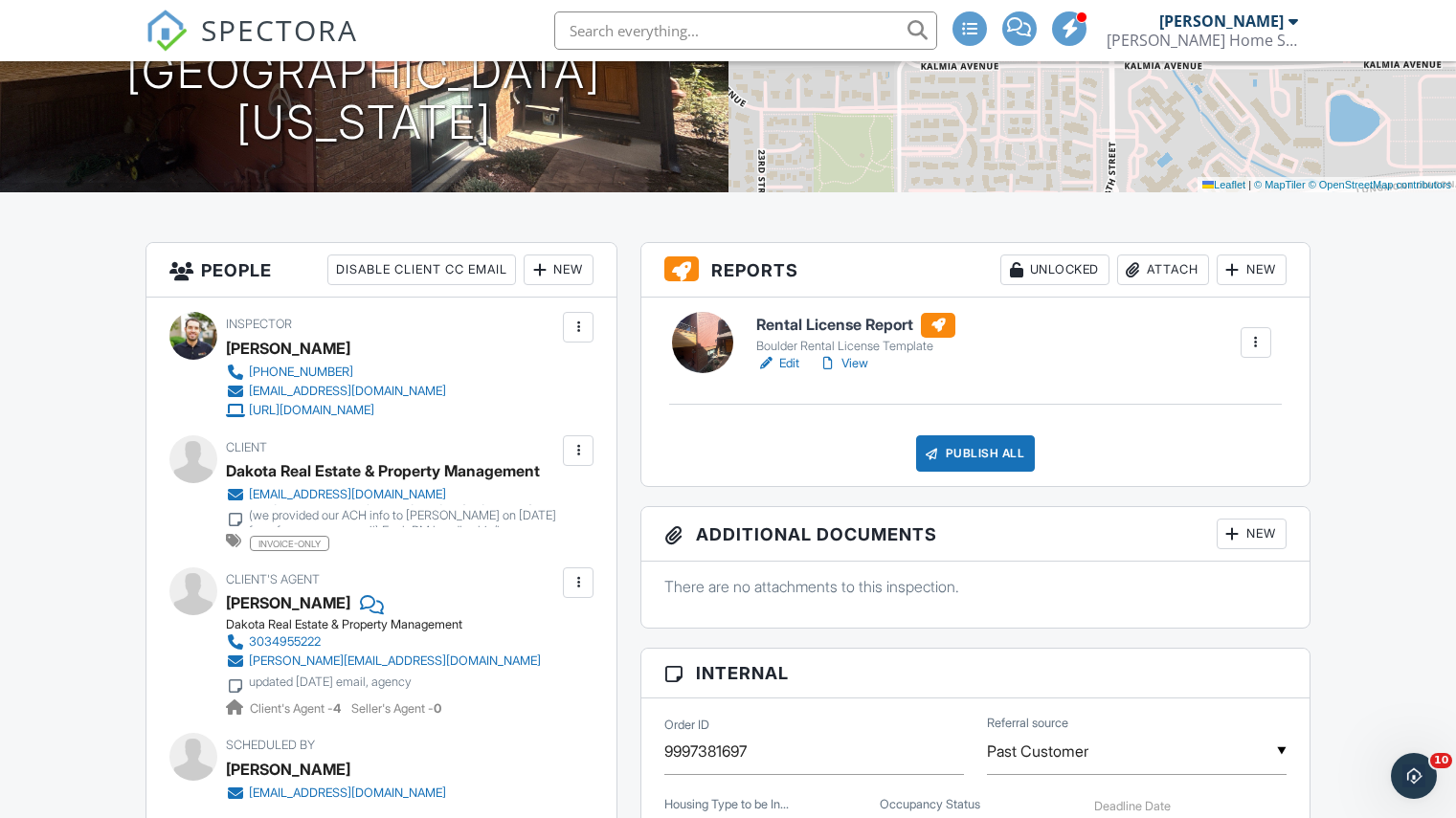
click at [348, 474] on div "Dakota Real Estate & Property Management" at bounding box center [382, 470] width 314 height 29
copy div "Dakota Real Estate & Property Management"
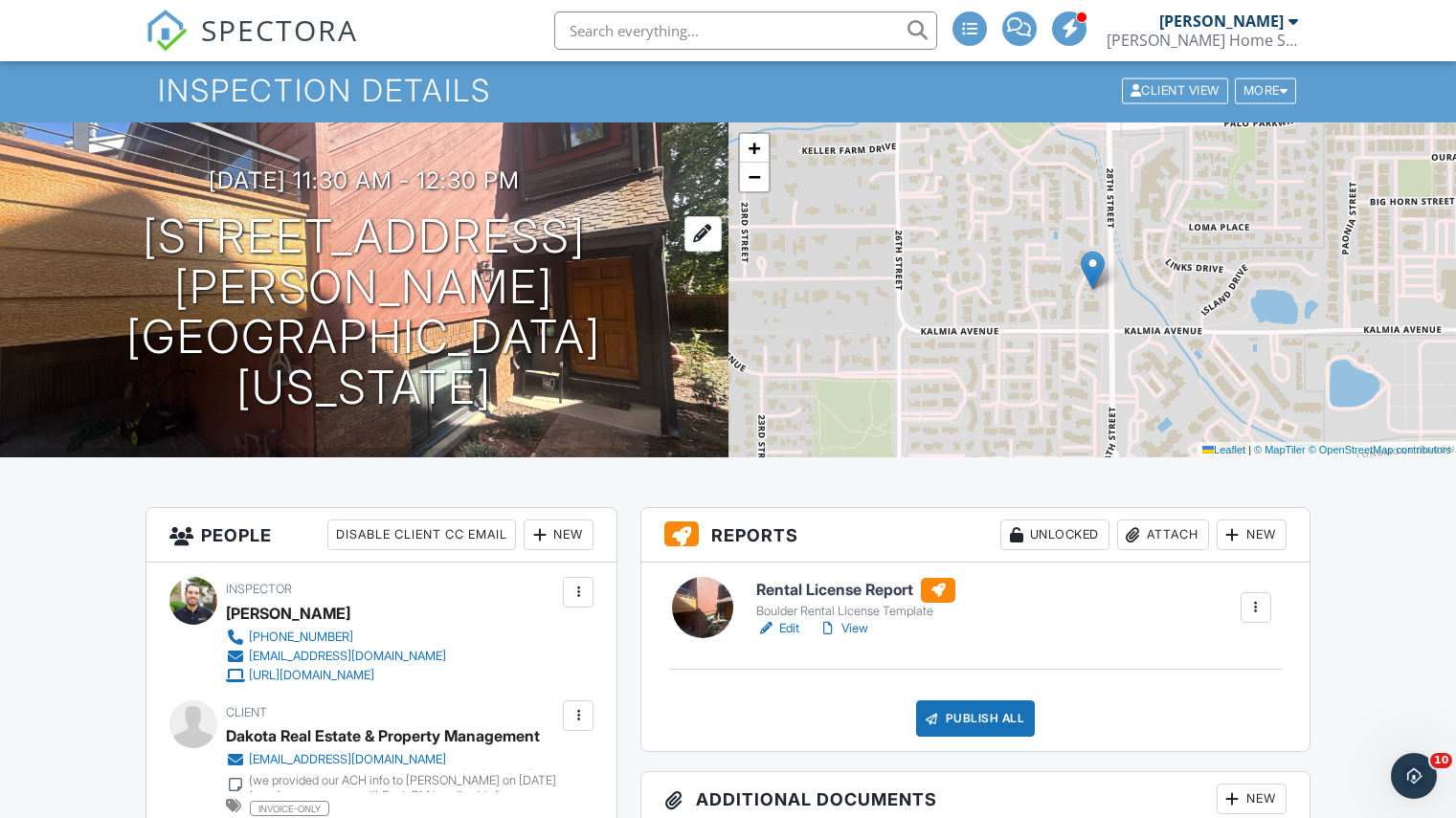
scroll to position [52, 0]
click at [157, 291] on h1 "3644 Hazelwood Ct Boulder, Colorado 80304" at bounding box center [364, 314] width 668 height 202
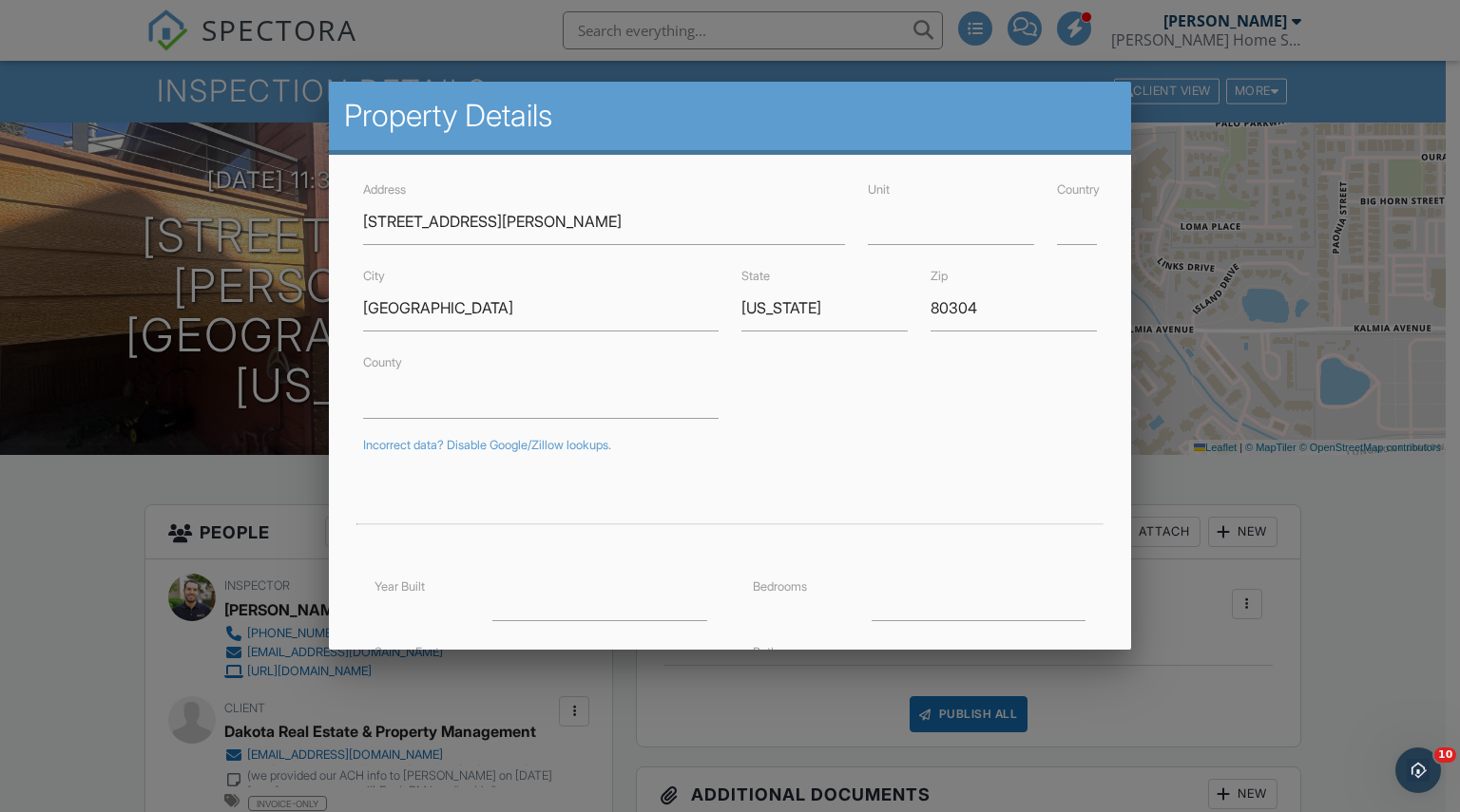
click at [1366, 523] on div at bounding box center [730, 412] width 1460 height 1015
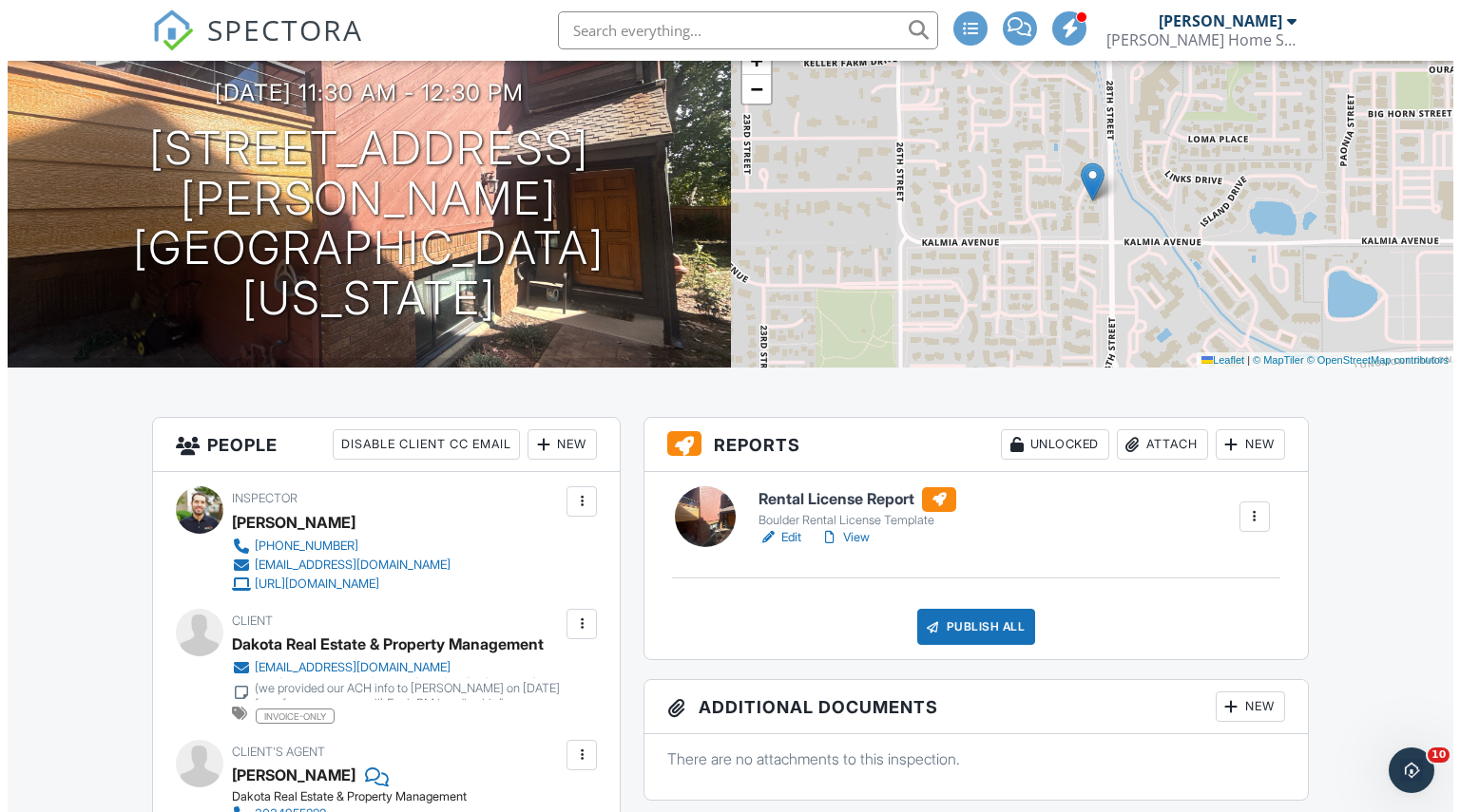
scroll to position [141, 0]
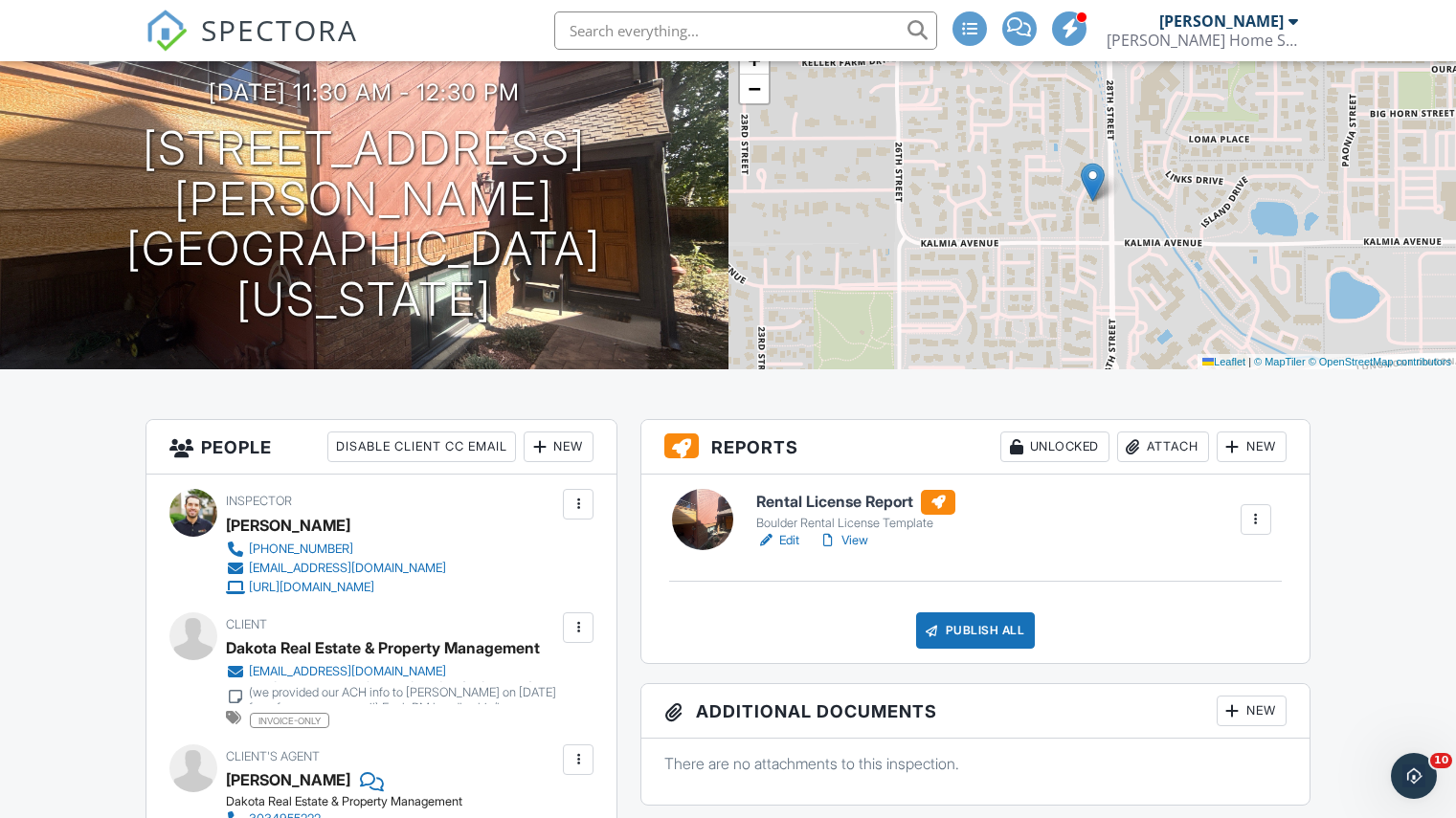
click at [1172, 455] on div "Attach" at bounding box center [1163, 447] width 92 height 31
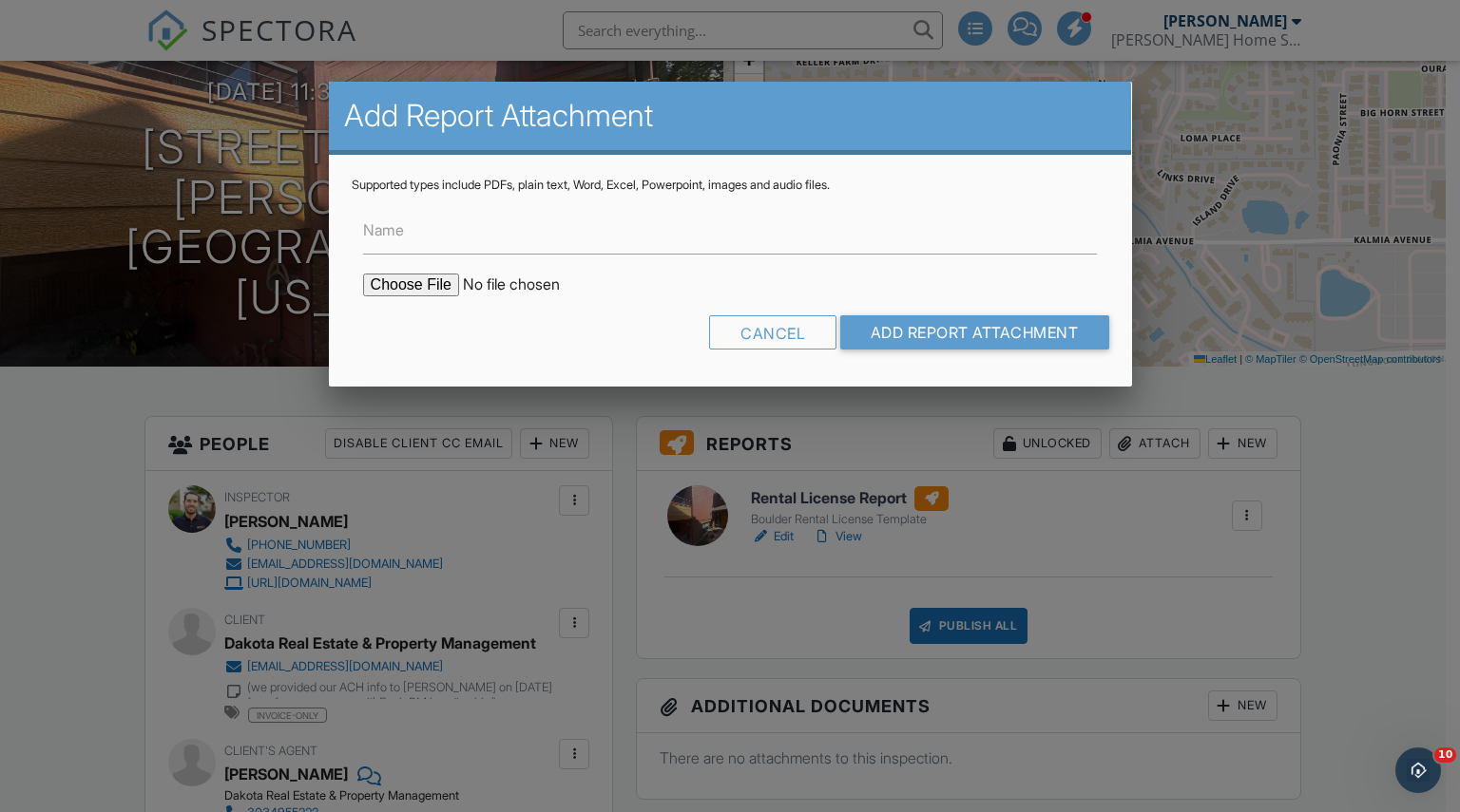
click at [431, 285] on input "file" at bounding box center [524, 284] width 323 height 23
type input "C:\fakepath\3644 Hazelwood Court_COMPLIANT.pdf"
click at [443, 241] on input "Name" at bounding box center [730, 231] width 734 height 46
type input "Rental License Form_COMPLIANT"
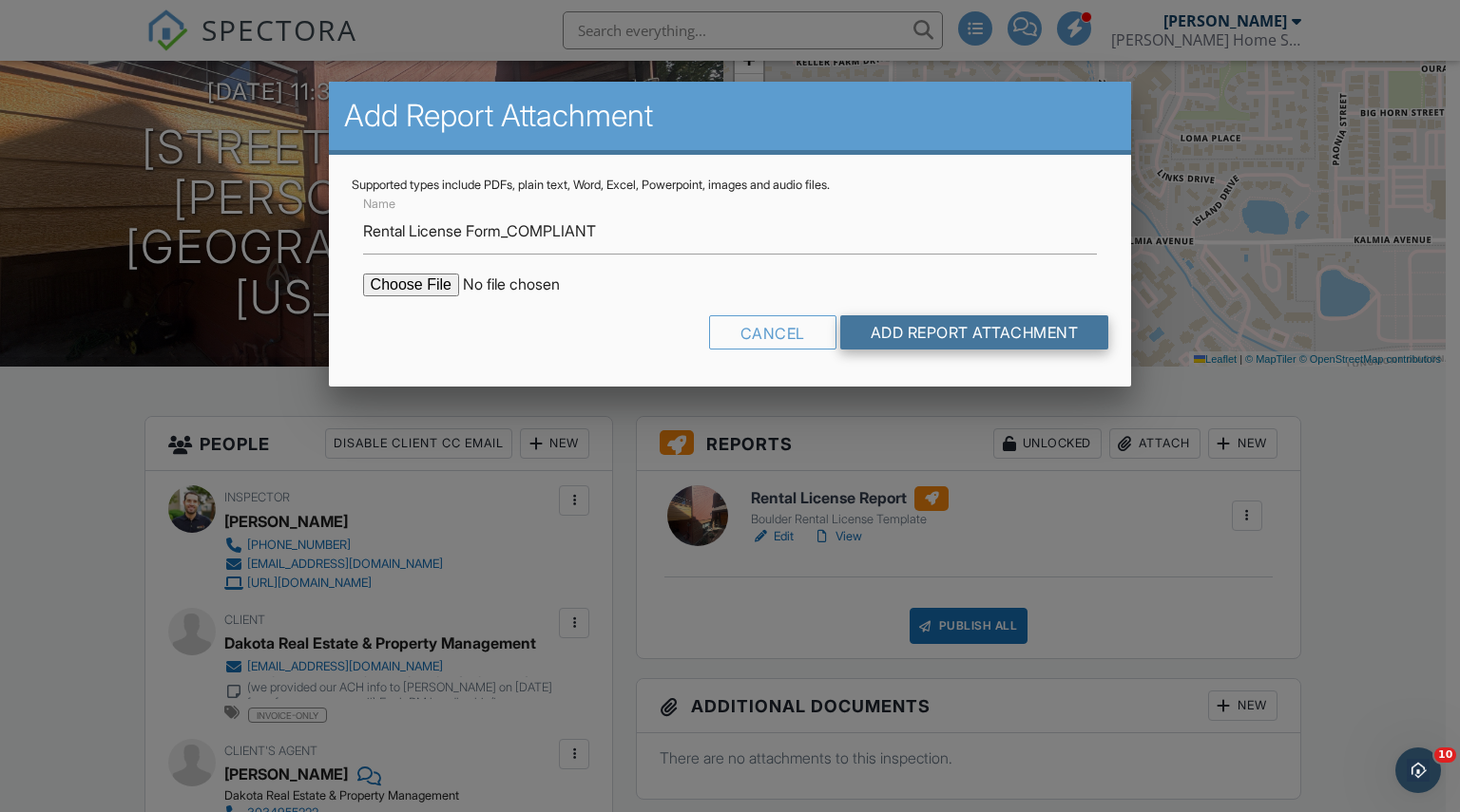
click at [863, 333] on input "Add Report Attachment" at bounding box center [974, 332] width 269 height 34
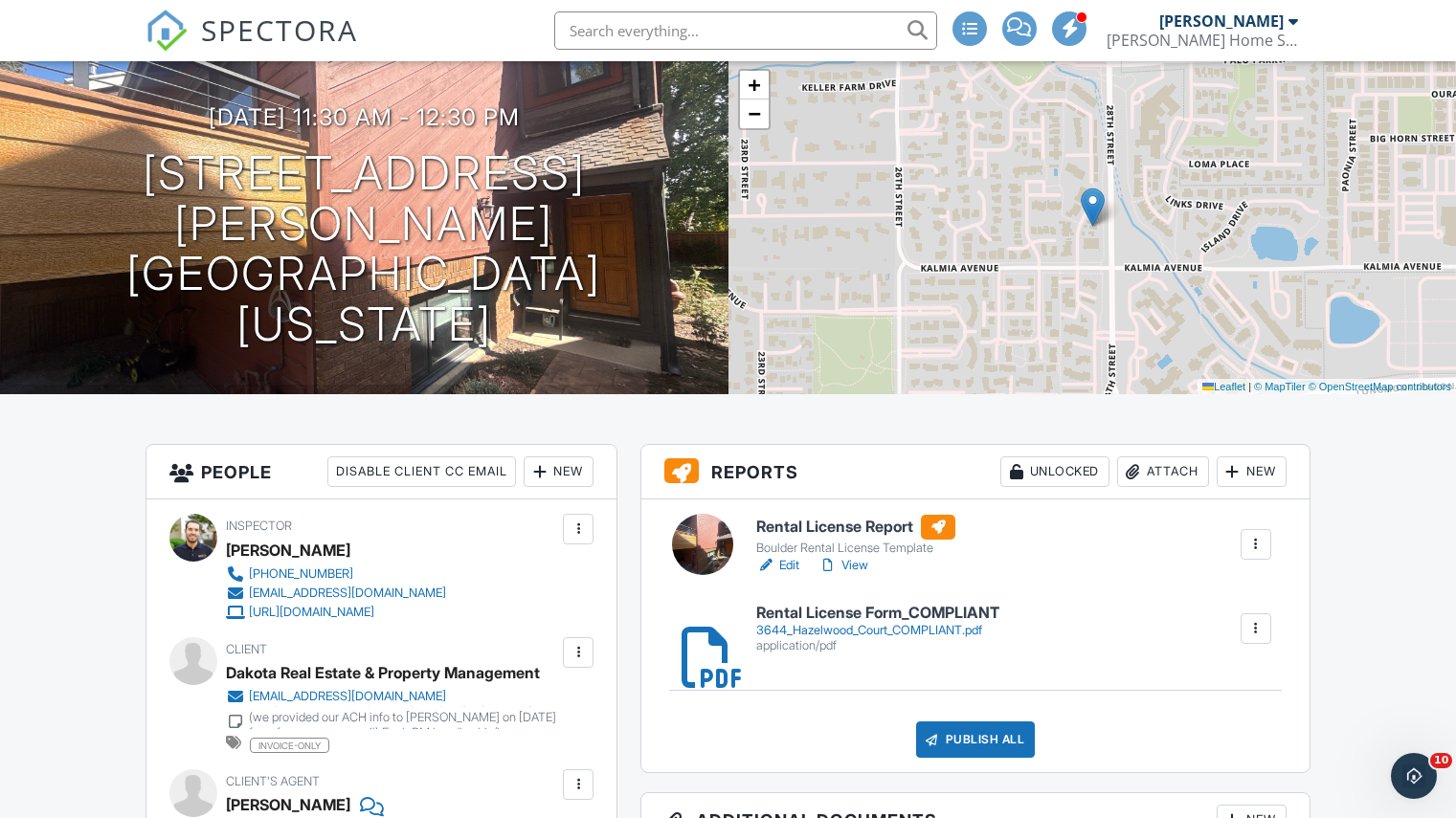
scroll to position [118, 0]
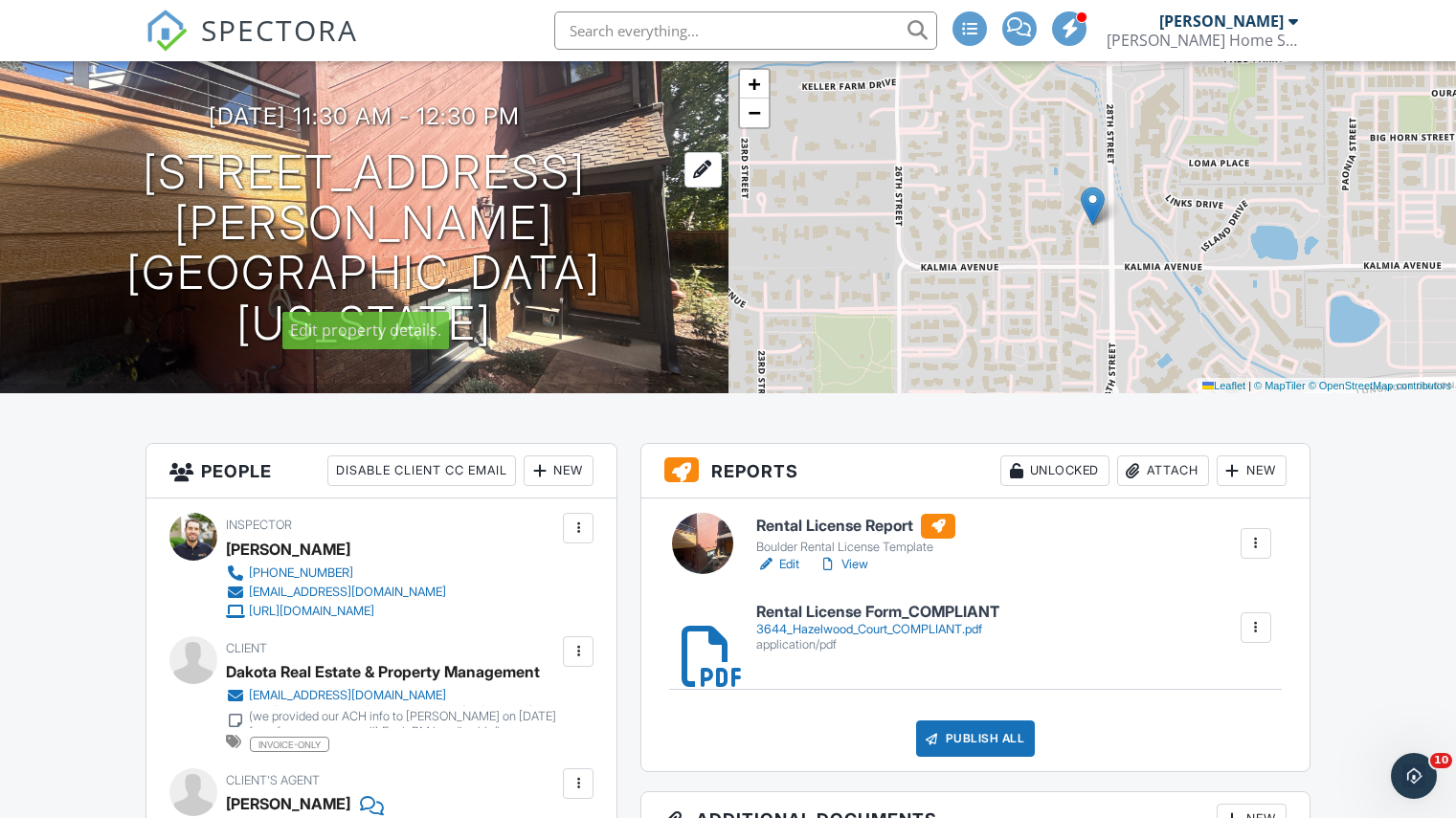
click at [158, 228] on h1 "3644 Hazelwood Ct Boulder, Colorado 80304" at bounding box center [364, 249] width 668 height 202
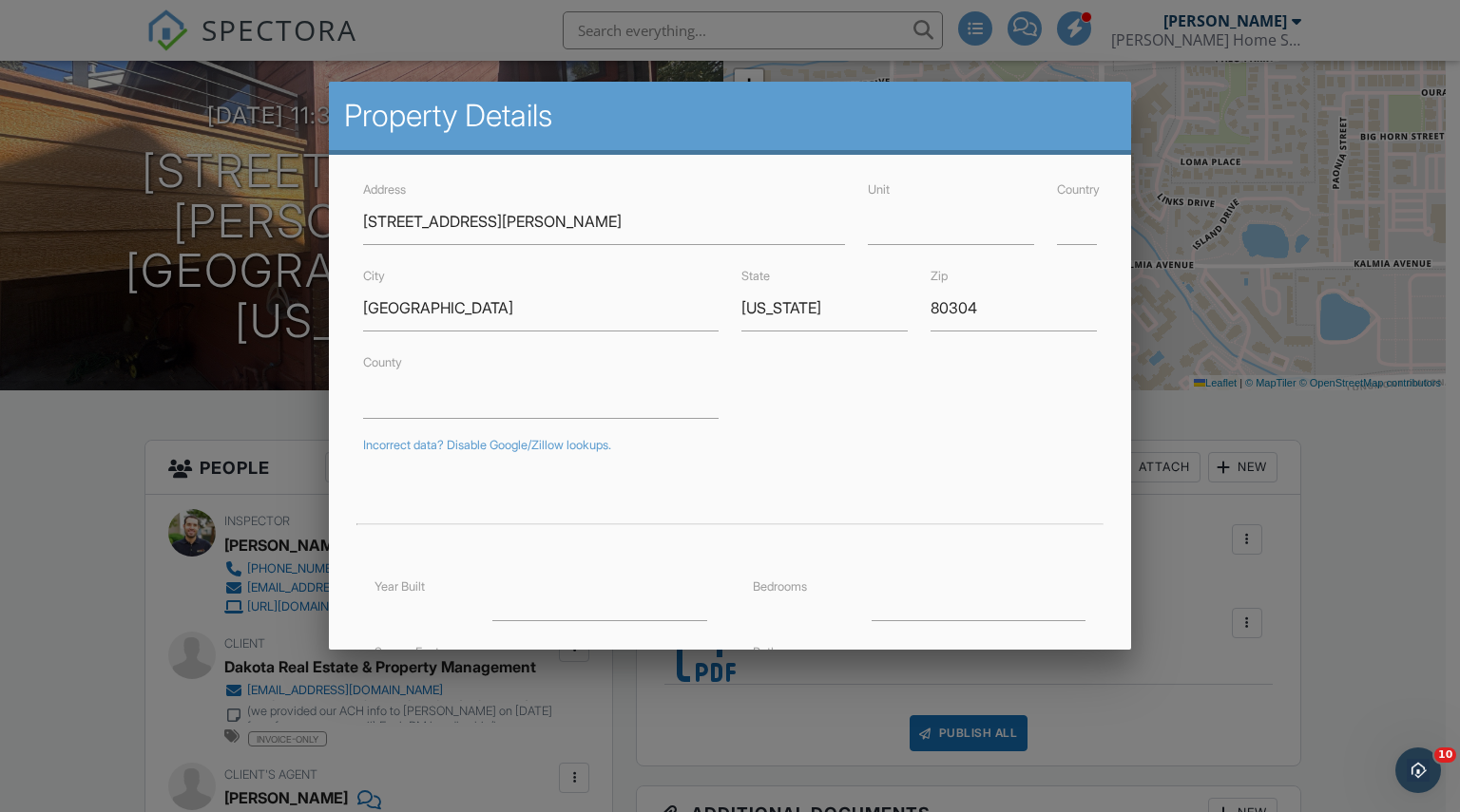
click at [0, 609] on div at bounding box center [730, 412] width 1460 height 1015
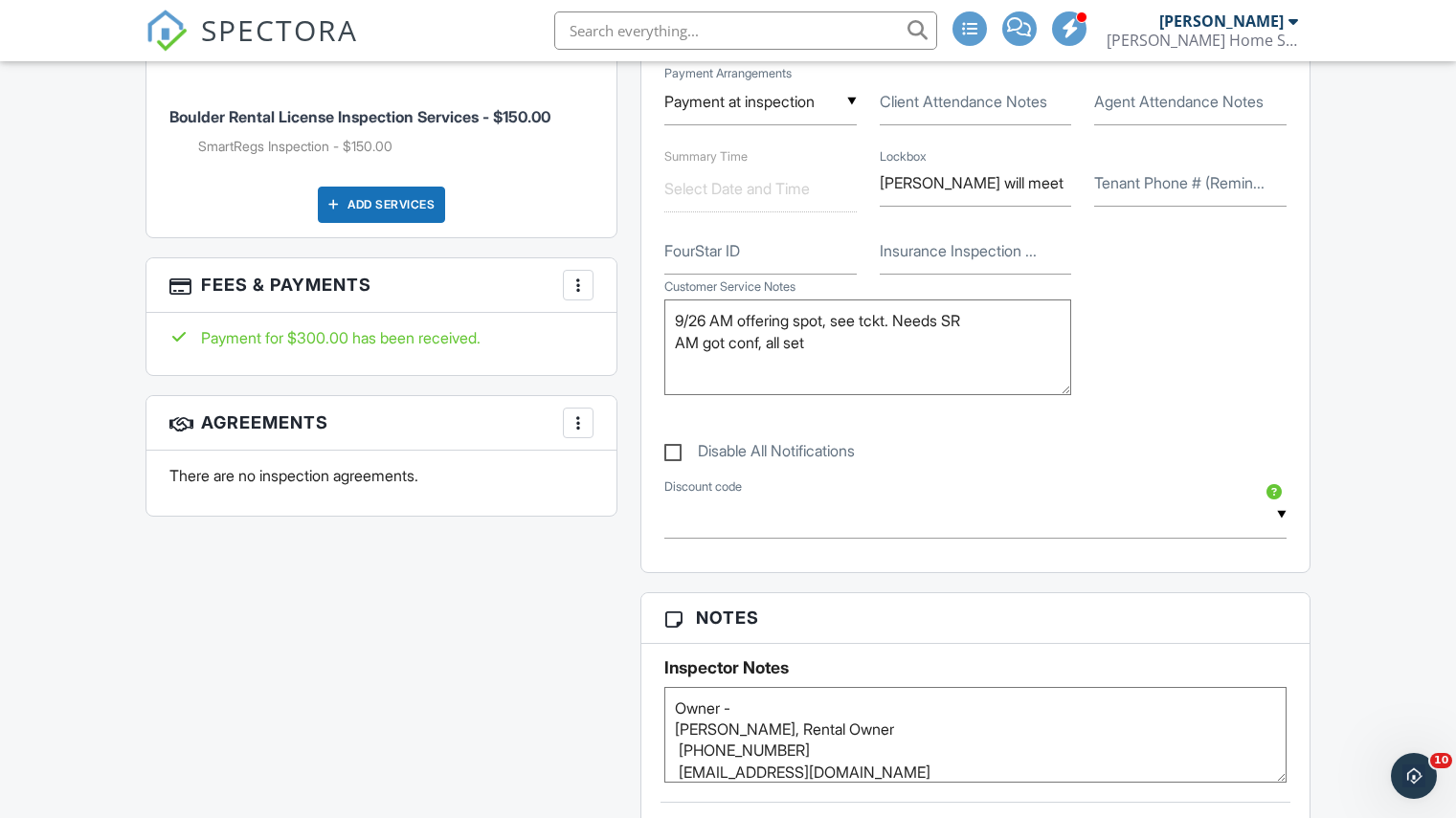
scroll to position [1345, 0]
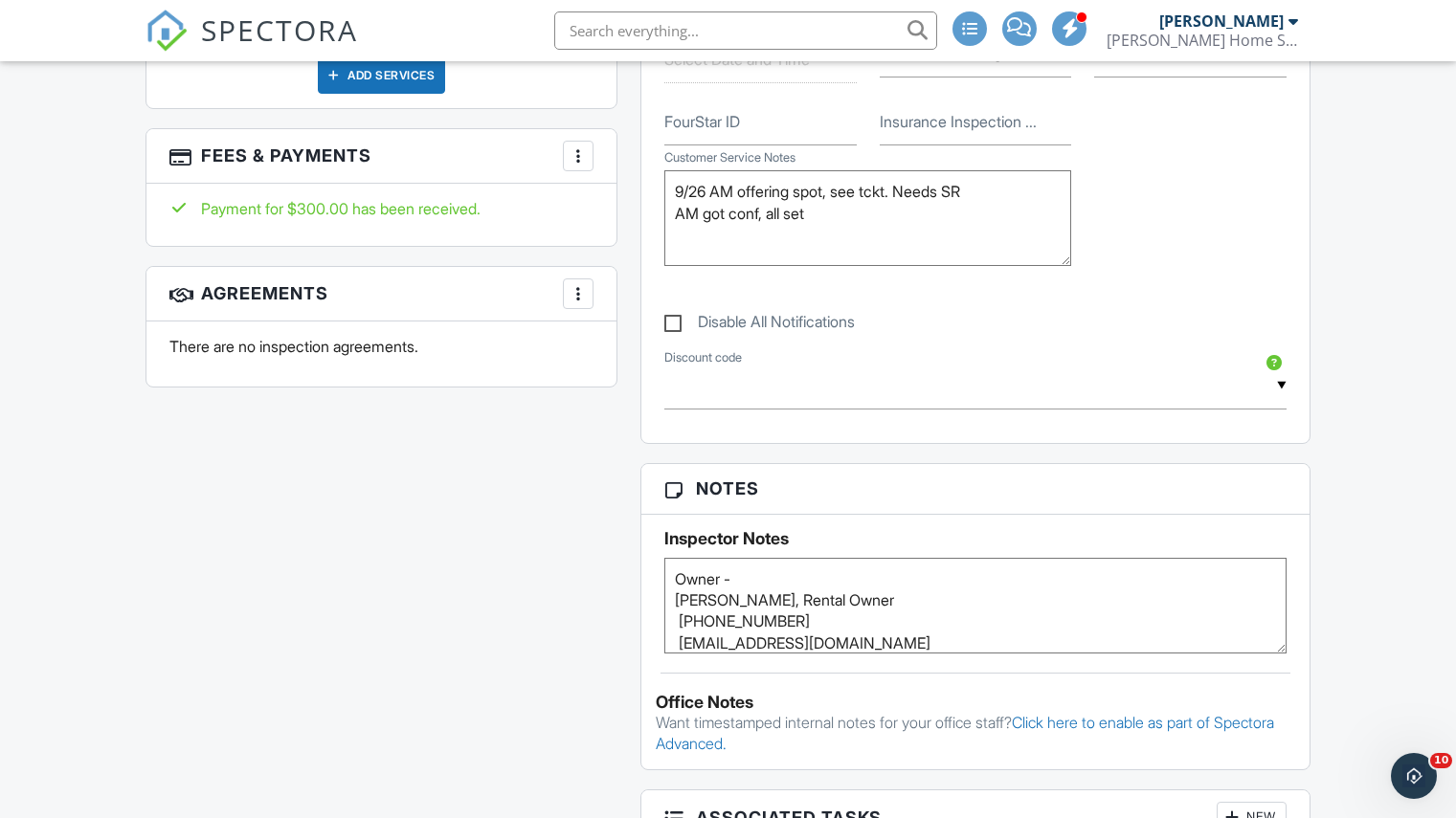
drag, startPoint x: 672, startPoint y: 600, endPoint x: 786, endPoint y: 599, distance: 114.0
click at [786, 599] on textarea "Owner - Maya Contreras, Rental Owner (310) 740-4885 contrerasmaya@gmail.com" at bounding box center [976, 605] width 622 height 96
click at [370, 662] on div "All emails and texts are disabled for this inspection! All emails and texts hav…" at bounding box center [727, 286] width 1188 height 2141
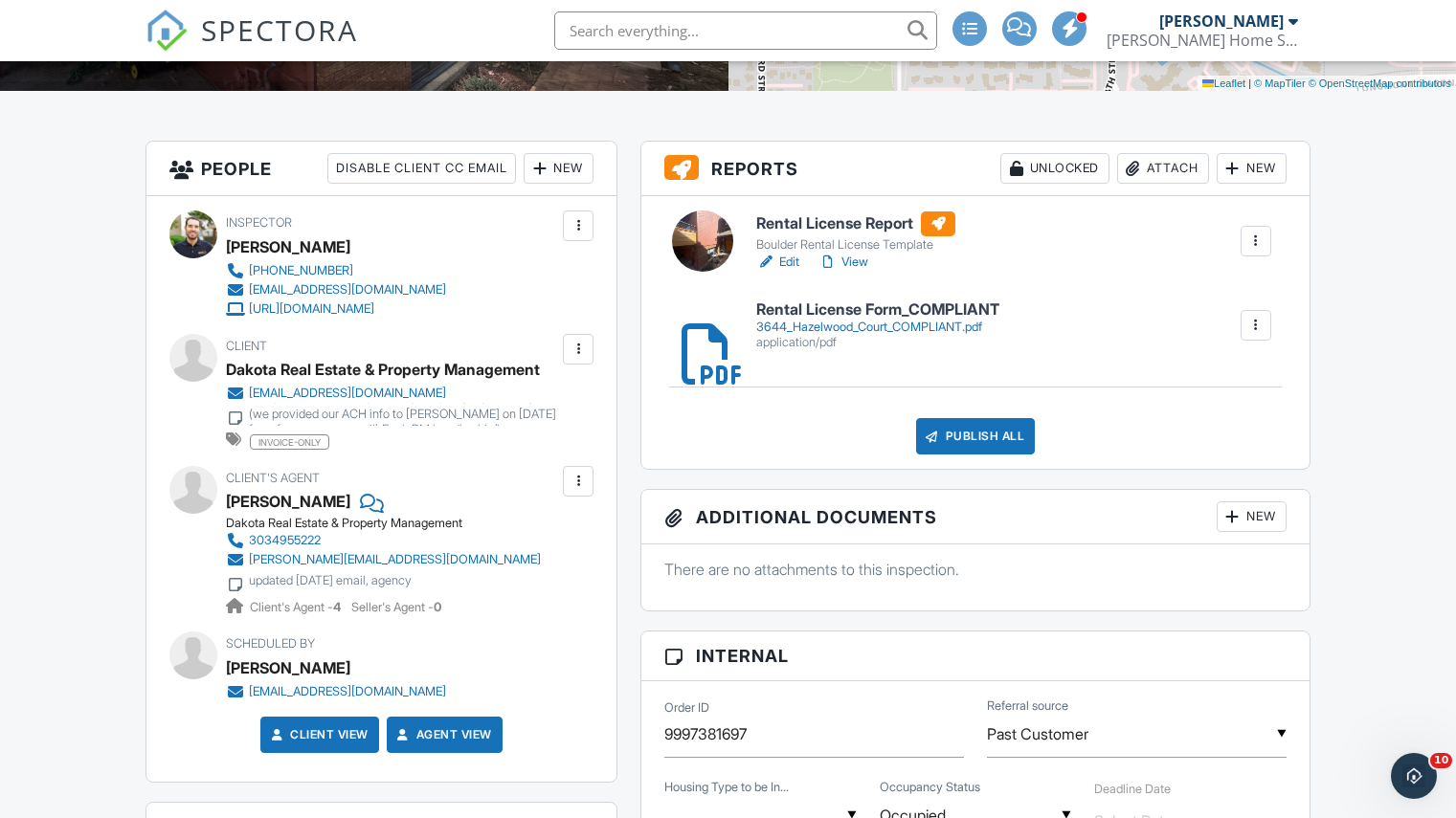
scroll to position [421, 0]
click at [312, 368] on div "Dakota Real Estate & Property Management" at bounding box center [382, 368] width 314 height 29
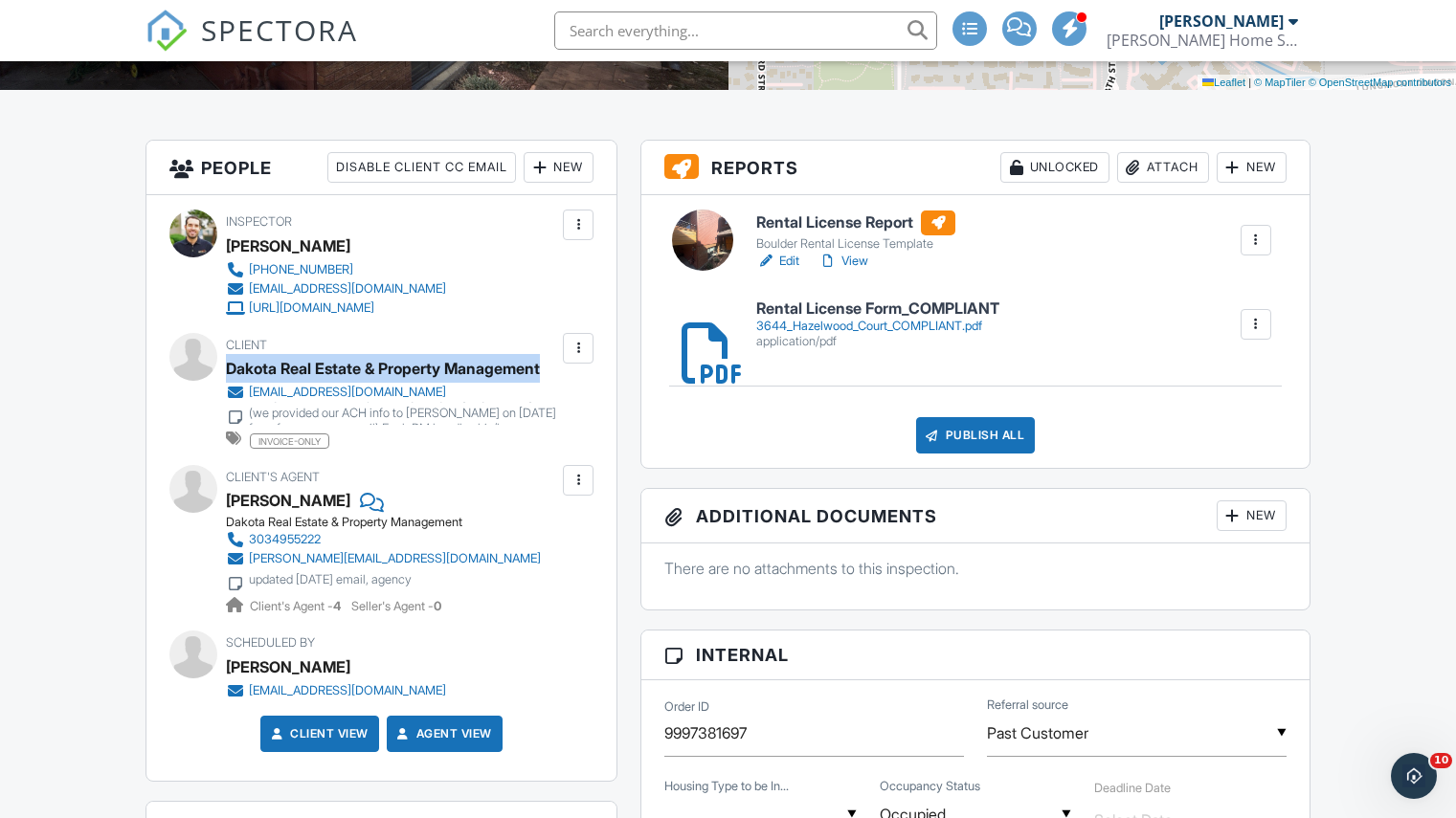
click at [312, 368] on div "Dakota Real Estate & Property Management" at bounding box center [382, 368] width 314 height 29
copy div "Dakota Real Estate & Property Management"
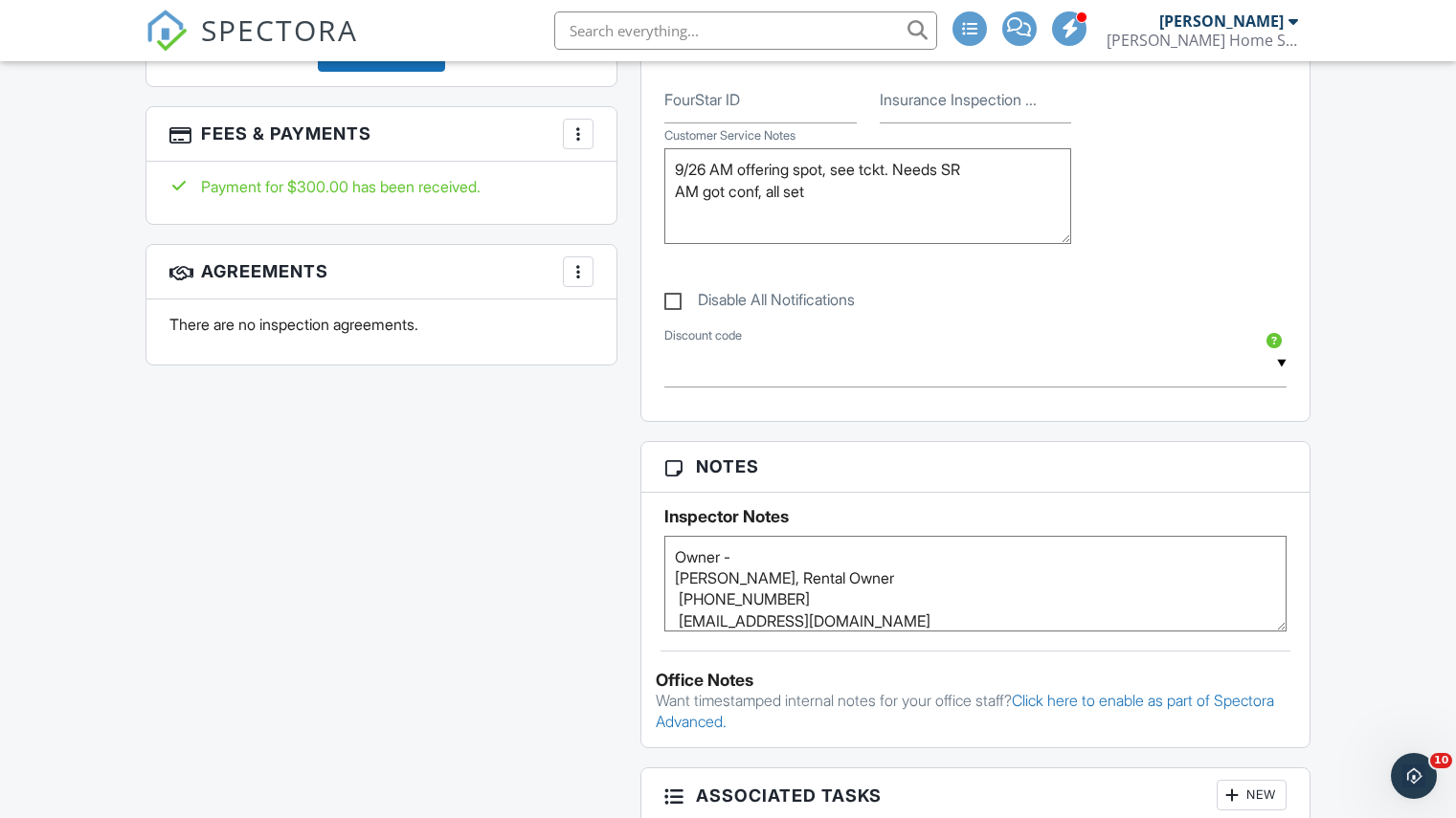
scroll to position [1546, 0]
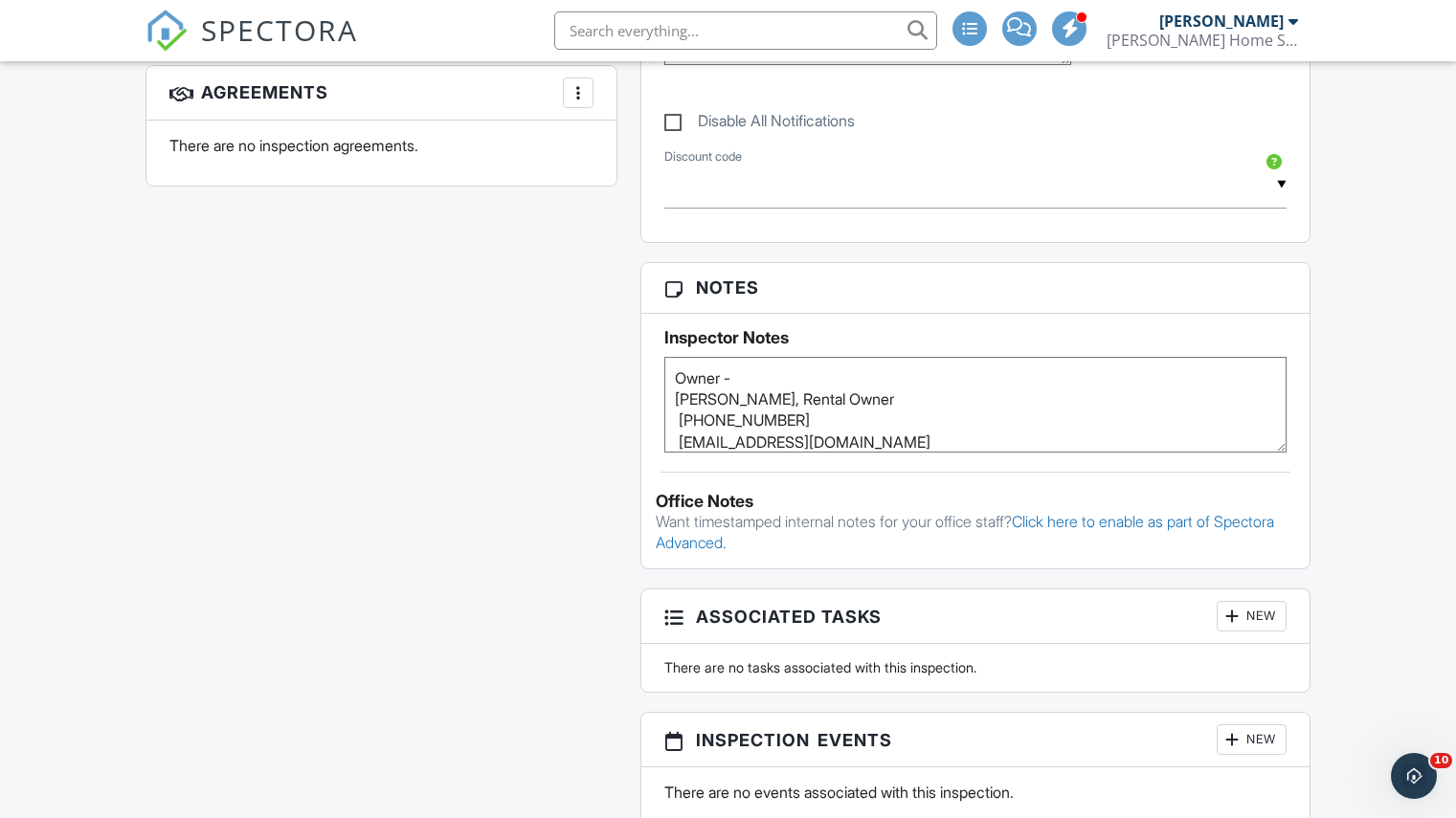
drag, startPoint x: 675, startPoint y: 396, endPoint x: 786, endPoint y: 394, distance: 111.0
click at [786, 394] on textarea "Owner - Maya Contreras, Rental Owner (310) 740-4885 contrerasmaya@gmail.com" at bounding box center [976, 405] width 622 height 96
click at [364, 530] on div "All emails and texts are disabled for this inspection! All emails and texts hav…" at bounding box center [727, 85] width 1188 height 2141
drag, startPoint x: 673, startPoint y: 422, endPoint x: 791, endPoint y: 420, distance: 118.0
click at [791, 420] on textarea "Owner - Maya Contreras, Rental Owner (310) 740-4885 contrerasmaya@gmail.com" at bounding box center [976, 405] width 622 height 96
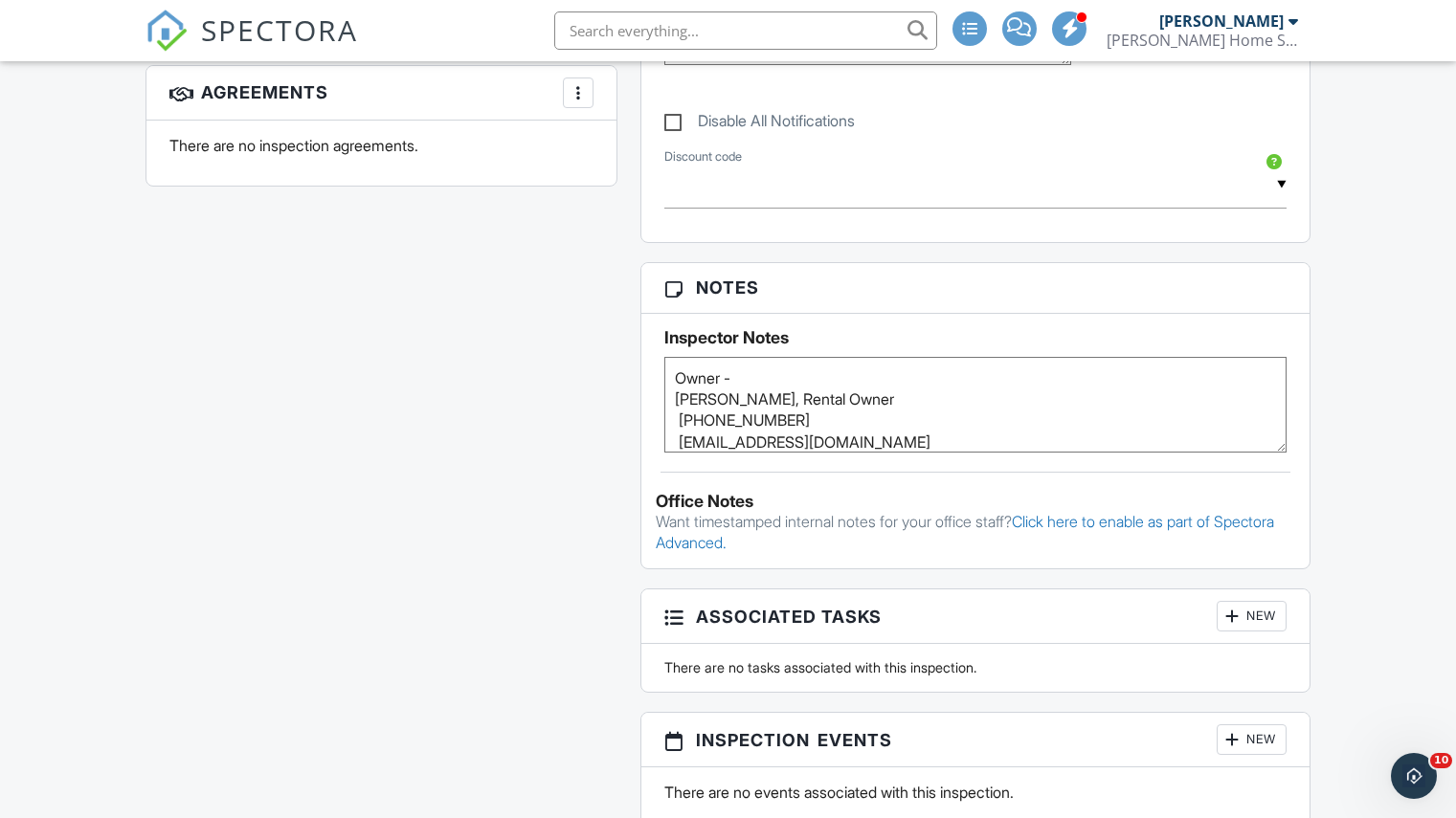
scroll to position [18, 0]
drag, startPoint x: 677, startPoint y: 443, endPoint x: 873, endPoint y: 427, distance: 196.7
click at [873, 427] on textarea "Owner - Maya Contreras, Rental Owner (310) 740-4885 contrerasmaya@gmail.com" at bounding box center [976, 405] width 622 height 96
click at [571, 349] on div "All emails and texts are disabled for this inspection! All emails and texts hav…" at bounding box center [727, 85] width 1188 height 2141
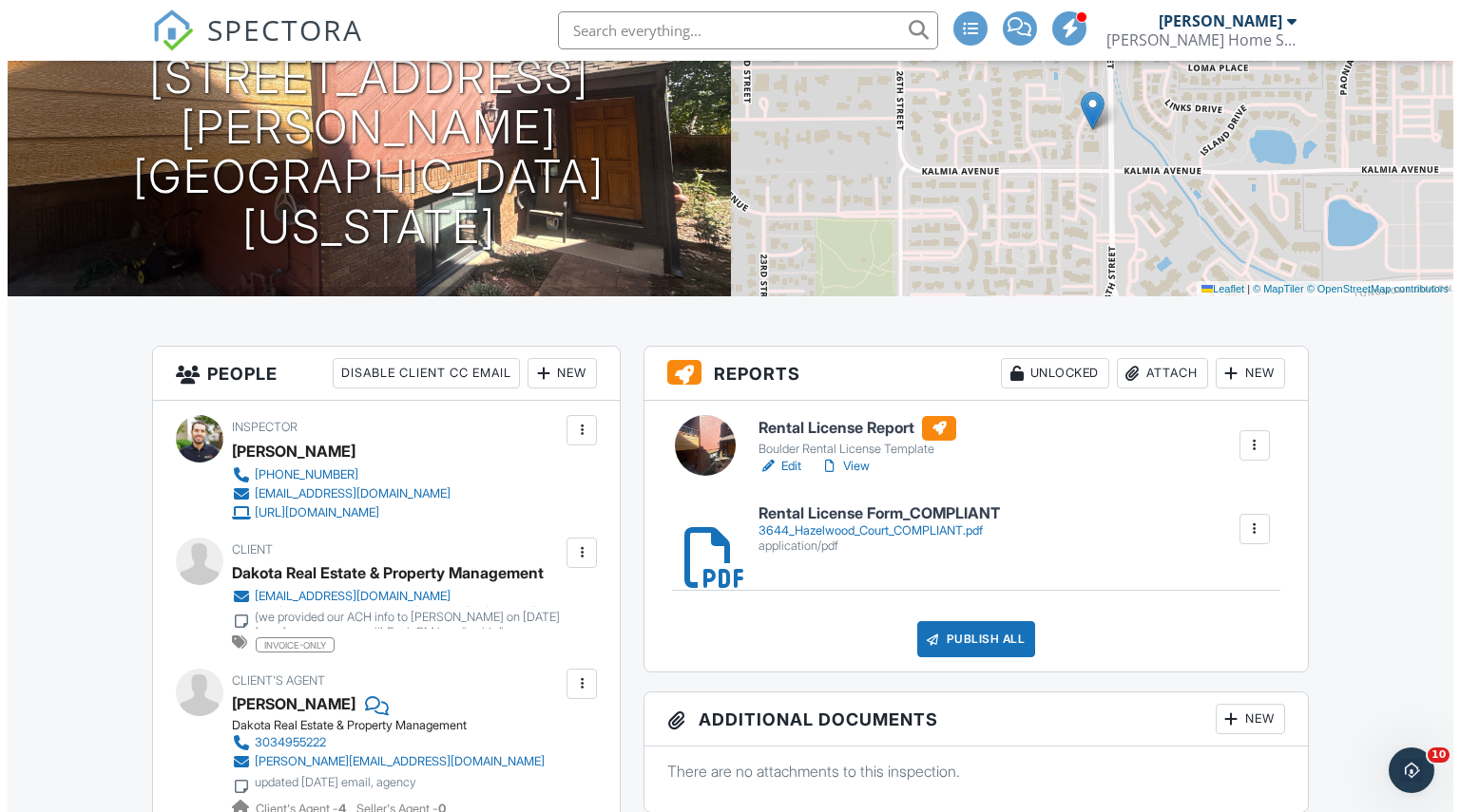
scroll to position [210, 0]
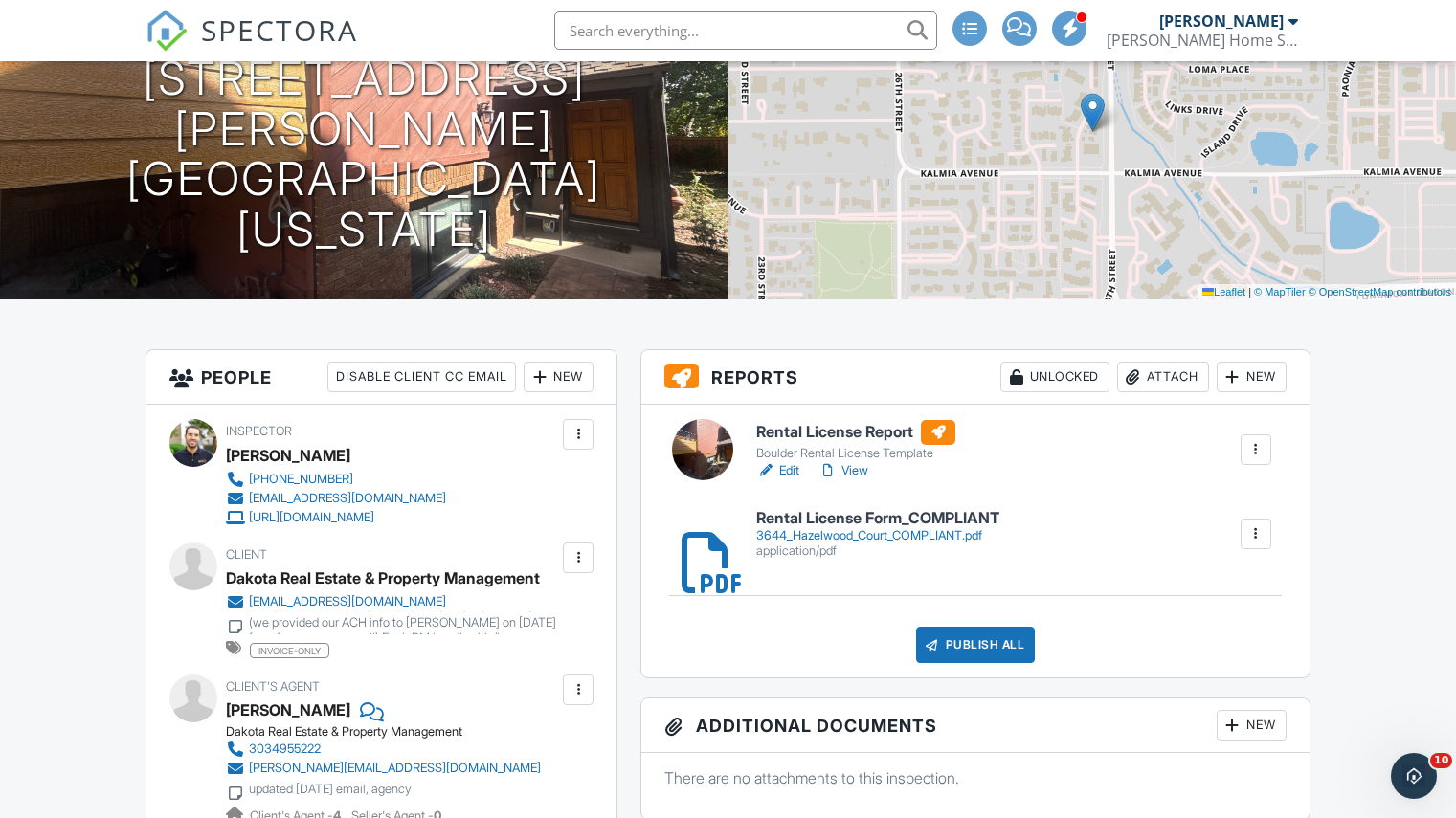
click at [1159, 369] on div "Attach" at bounding box center [1163, 376] width 92 height 31
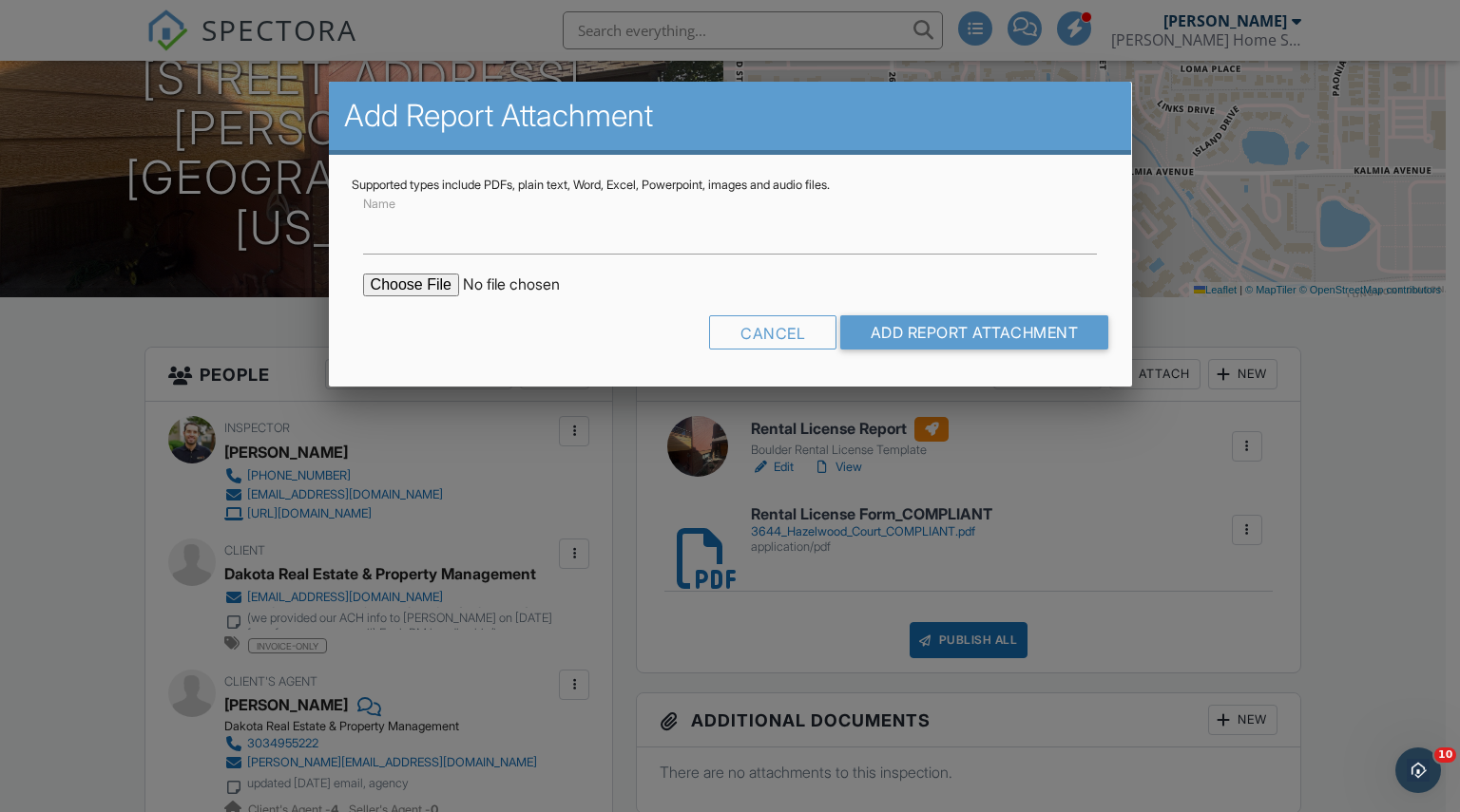
click at [425, 286] on input "file" at bounding box center [524, 284] width 323 height 23
type input "C:\fakepath\3644 Hazelwood Court_FINAL.pdf"
click at [512, 237] on input "Name" at bounding box center [730, 231] width 734 height 46
type input "Smart Regs Form_COMPLIANT"
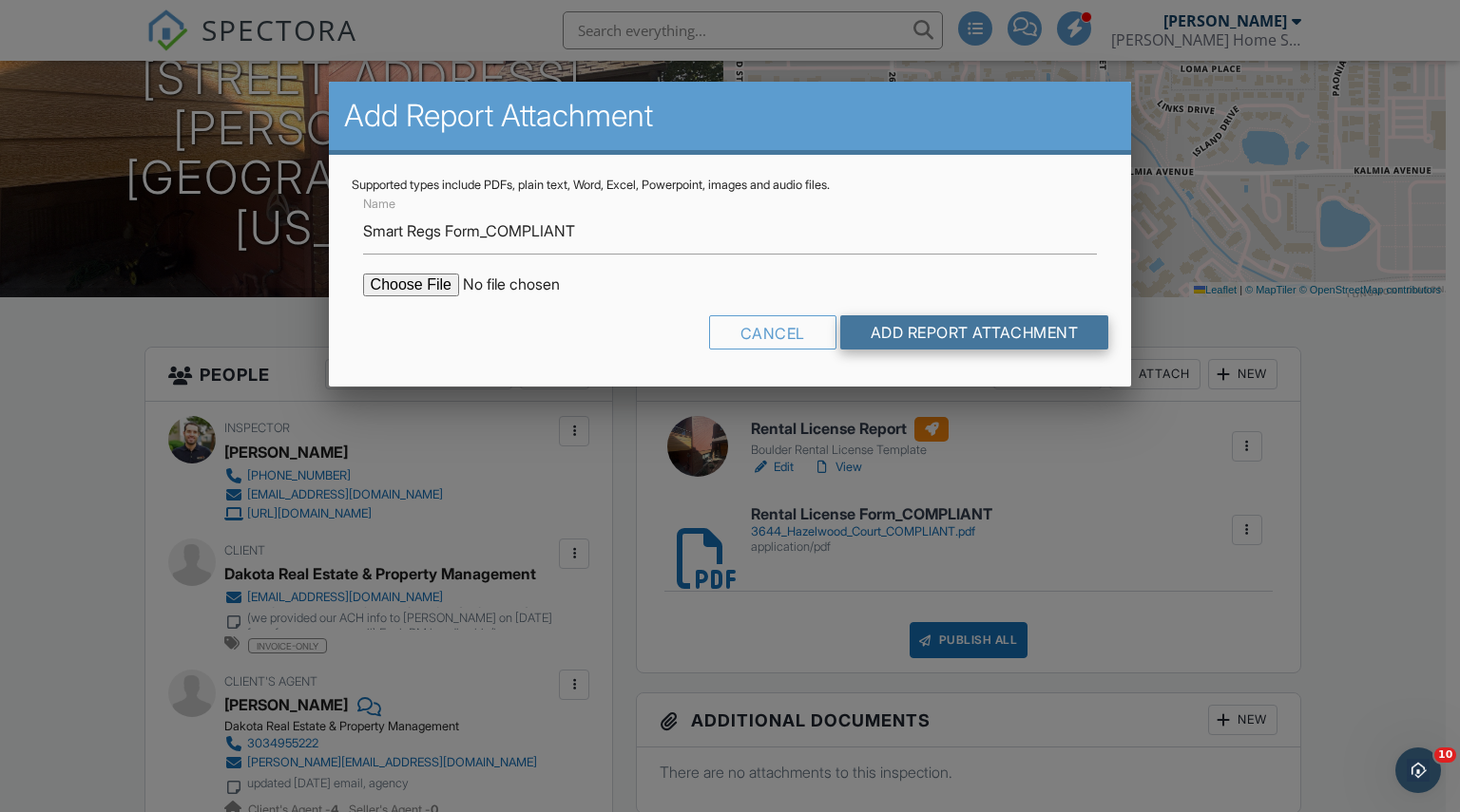
click at [926, 335] on input "Add Report Attachment" at bounding box center [974, 332] width 269 height 34
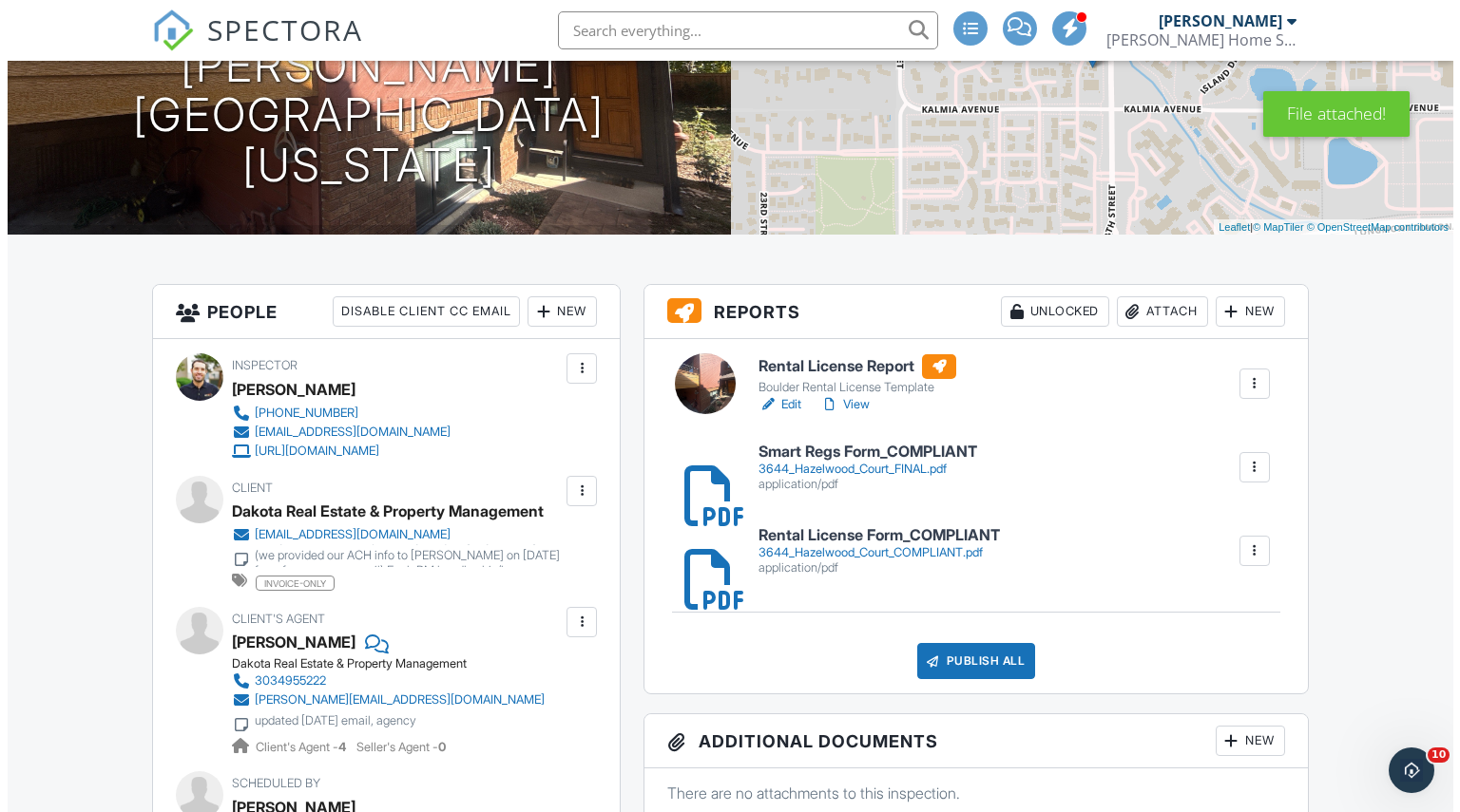
scroll to position [273, 0]
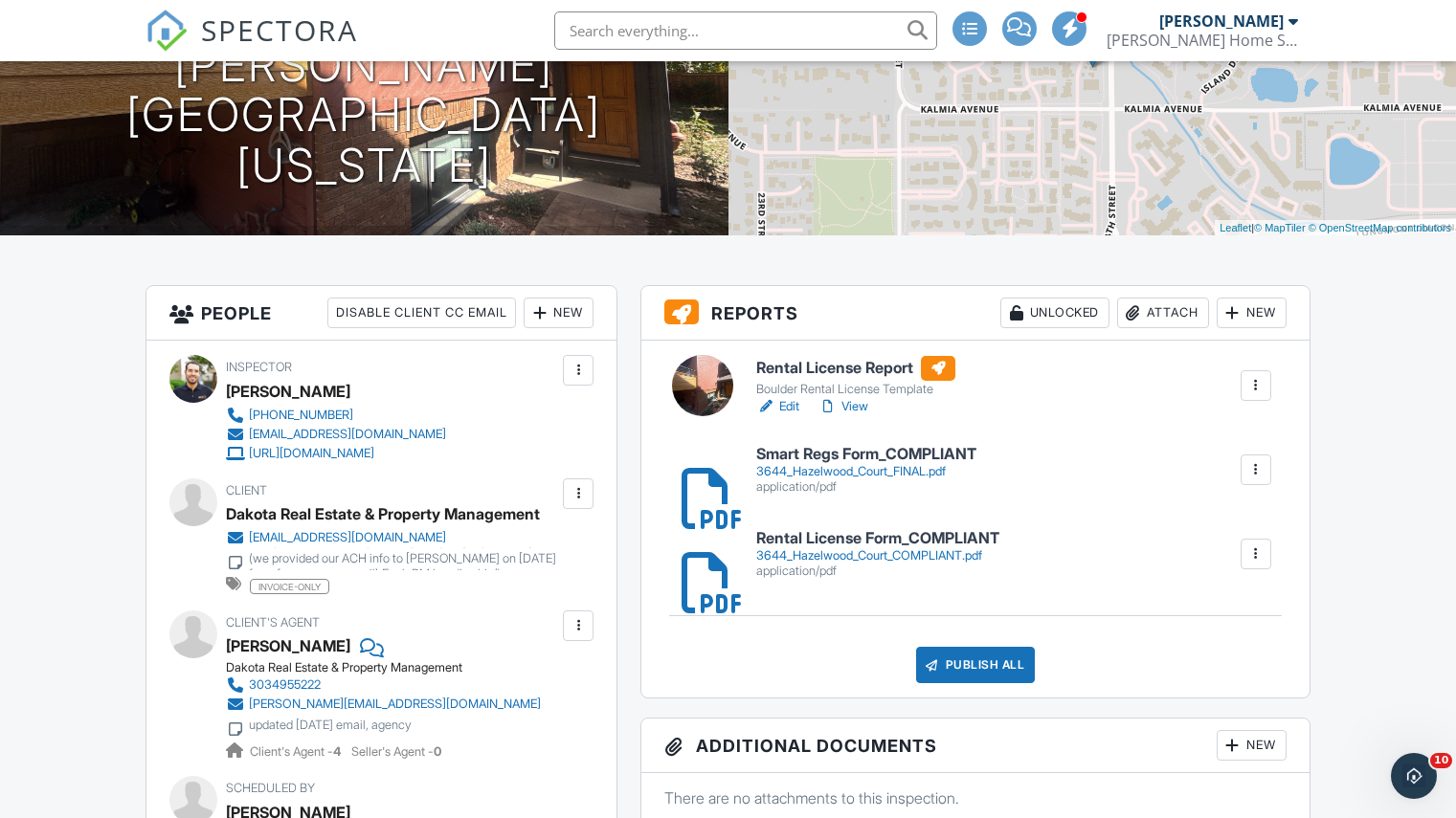
click at [987, 674] on div "Publish All" at bounding box center [976, 665] width 120 height 37
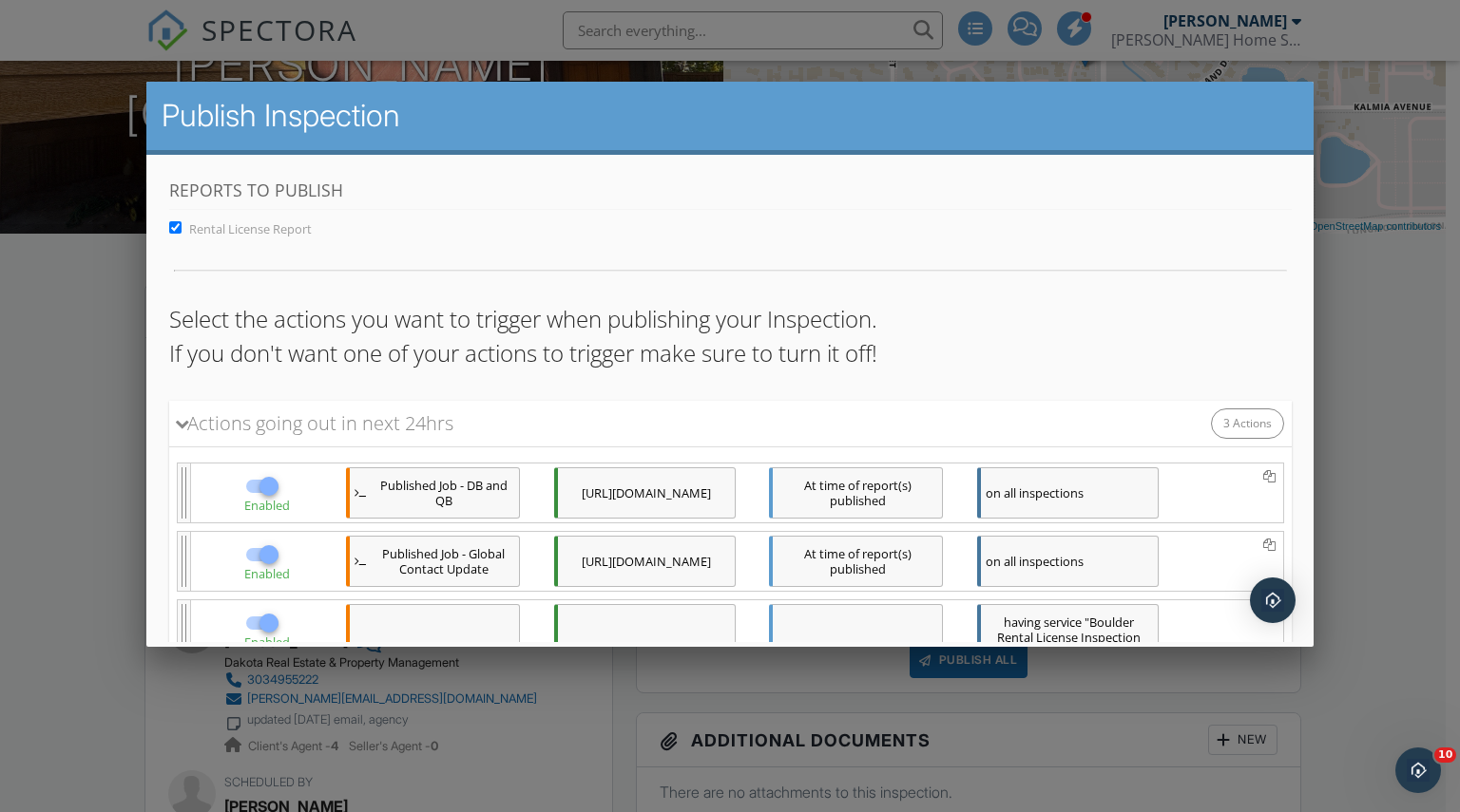
scroll to position [300, 0]
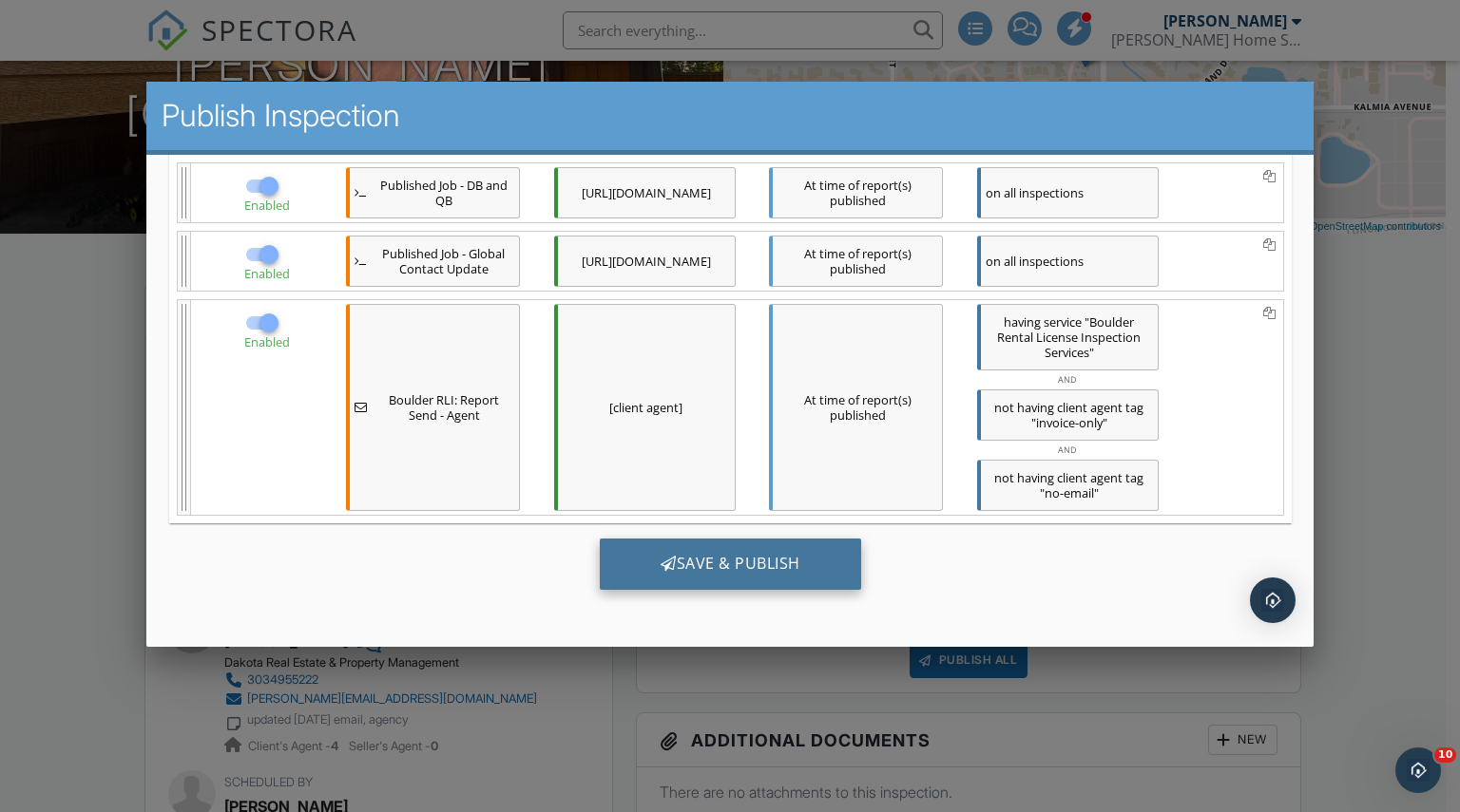
click at [731, 563] on div "Save & Publish" at bounding box center [730, 563] width 262 height 51
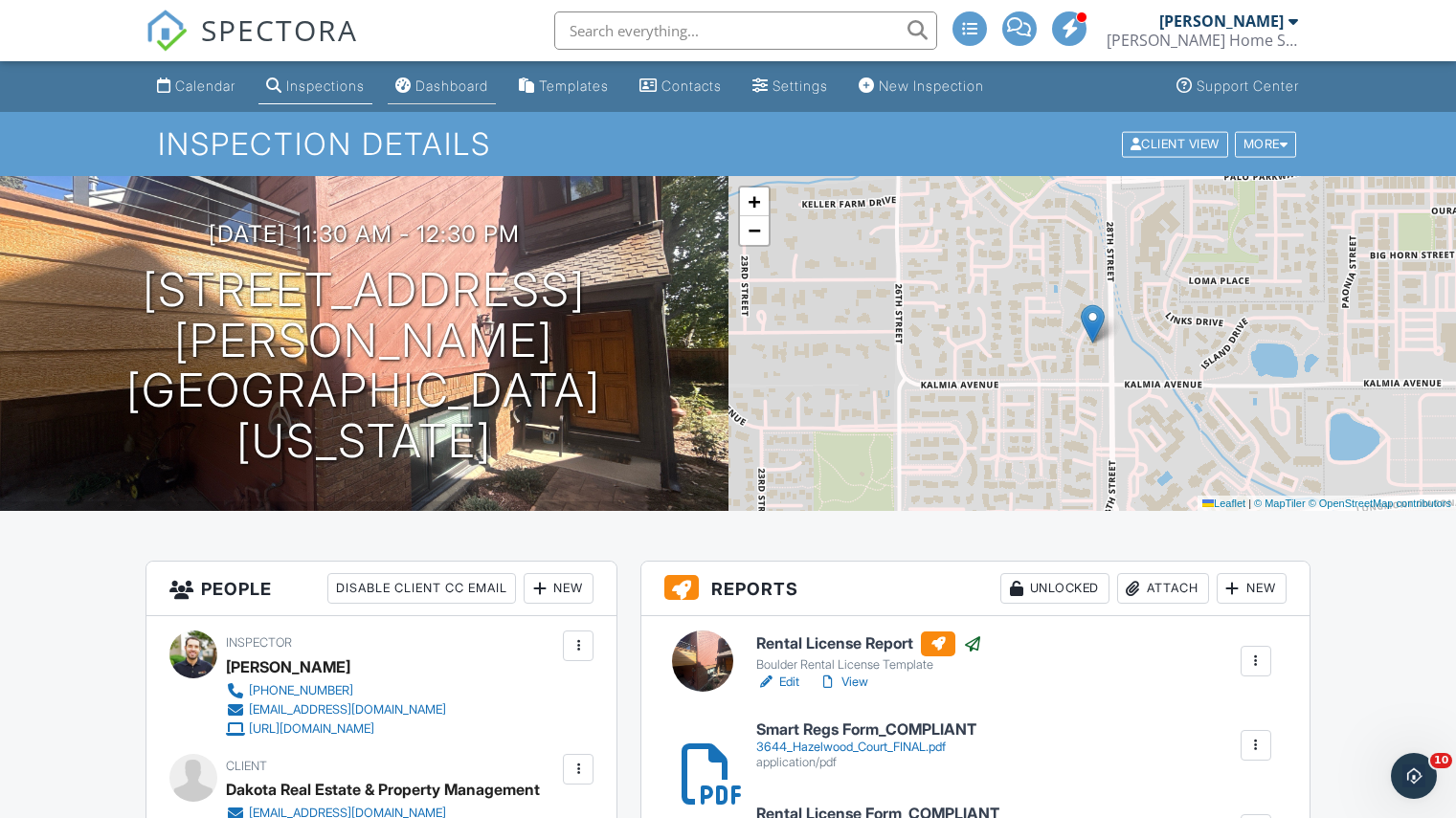
click at [460, 83] on div "Dashboard" at bounding box center [451, 85] width 72 height 16
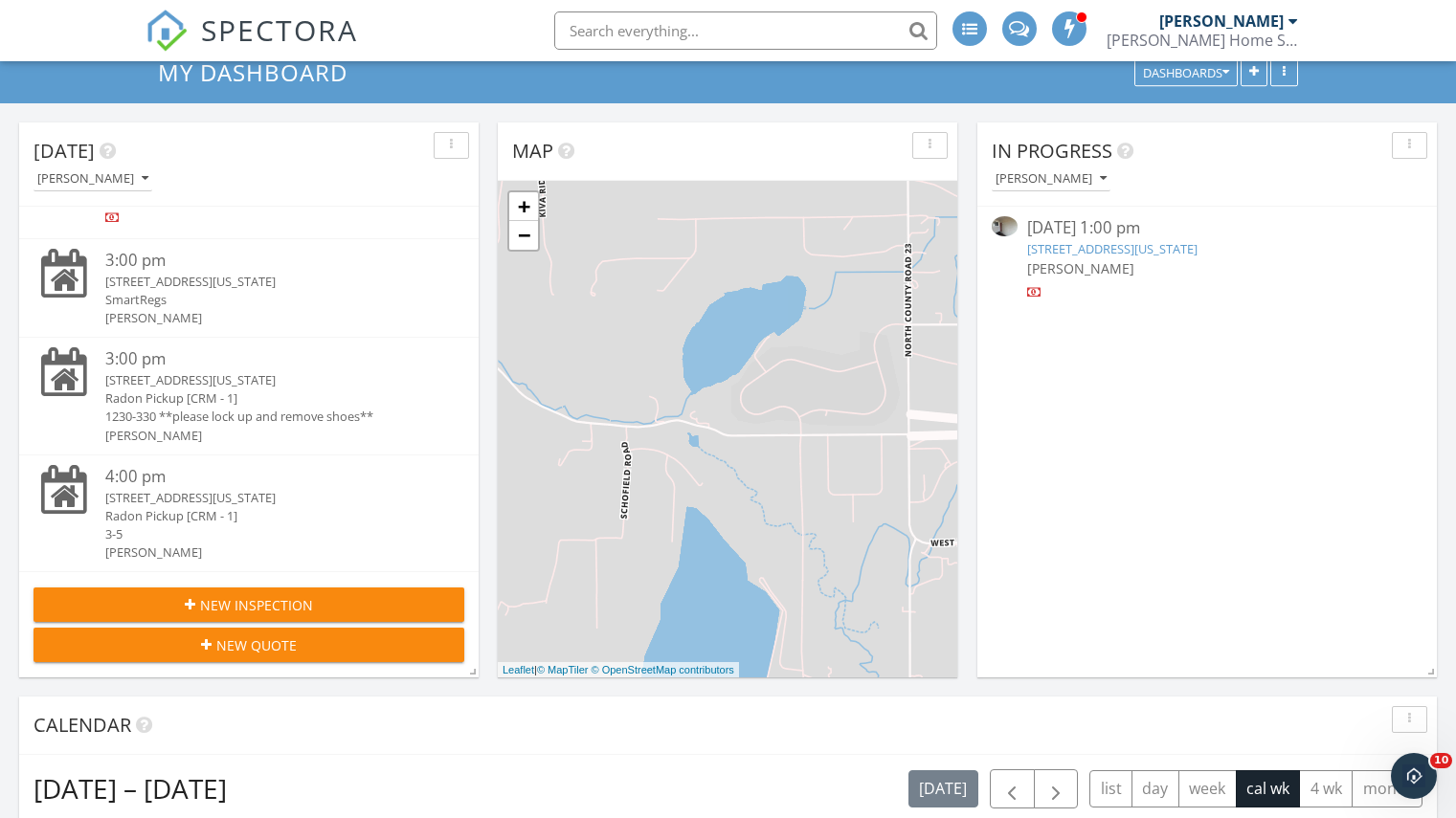
scroll to position [339, 0]
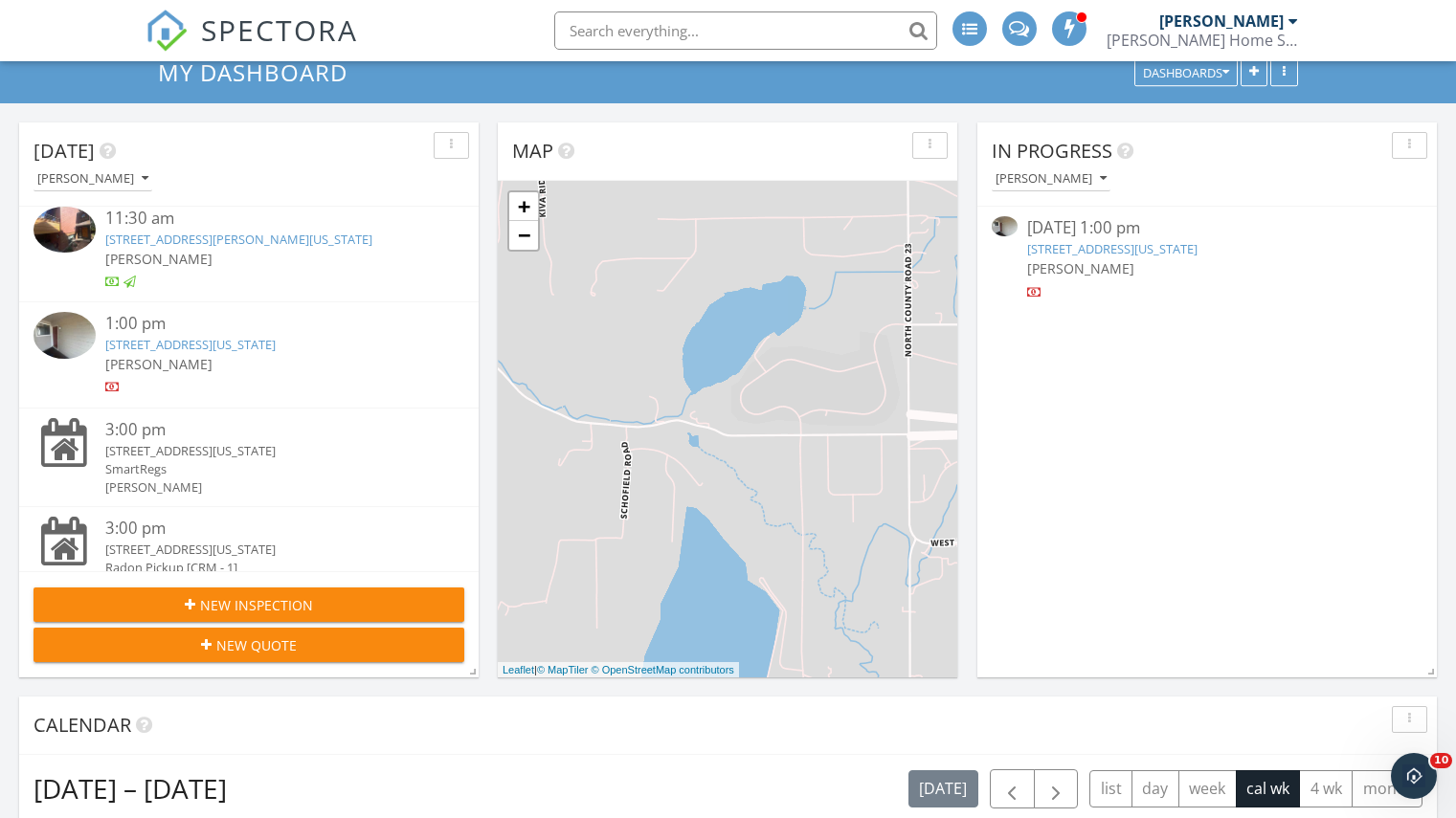
click at [213, 358] on span "[PERSON_NAME]" at bounding box center [158, 364] width 107 height 18
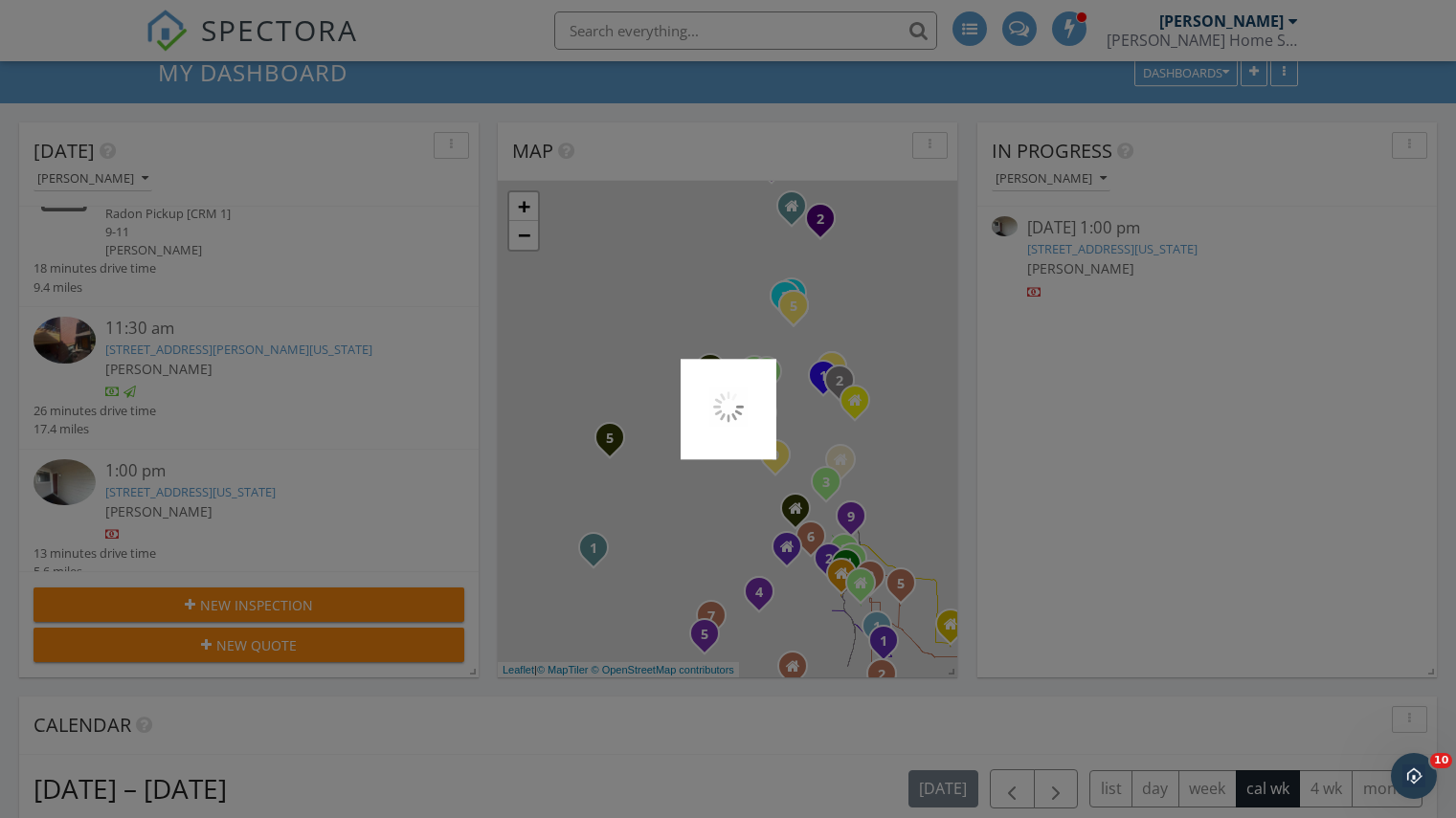
scroll to position [449, 0]
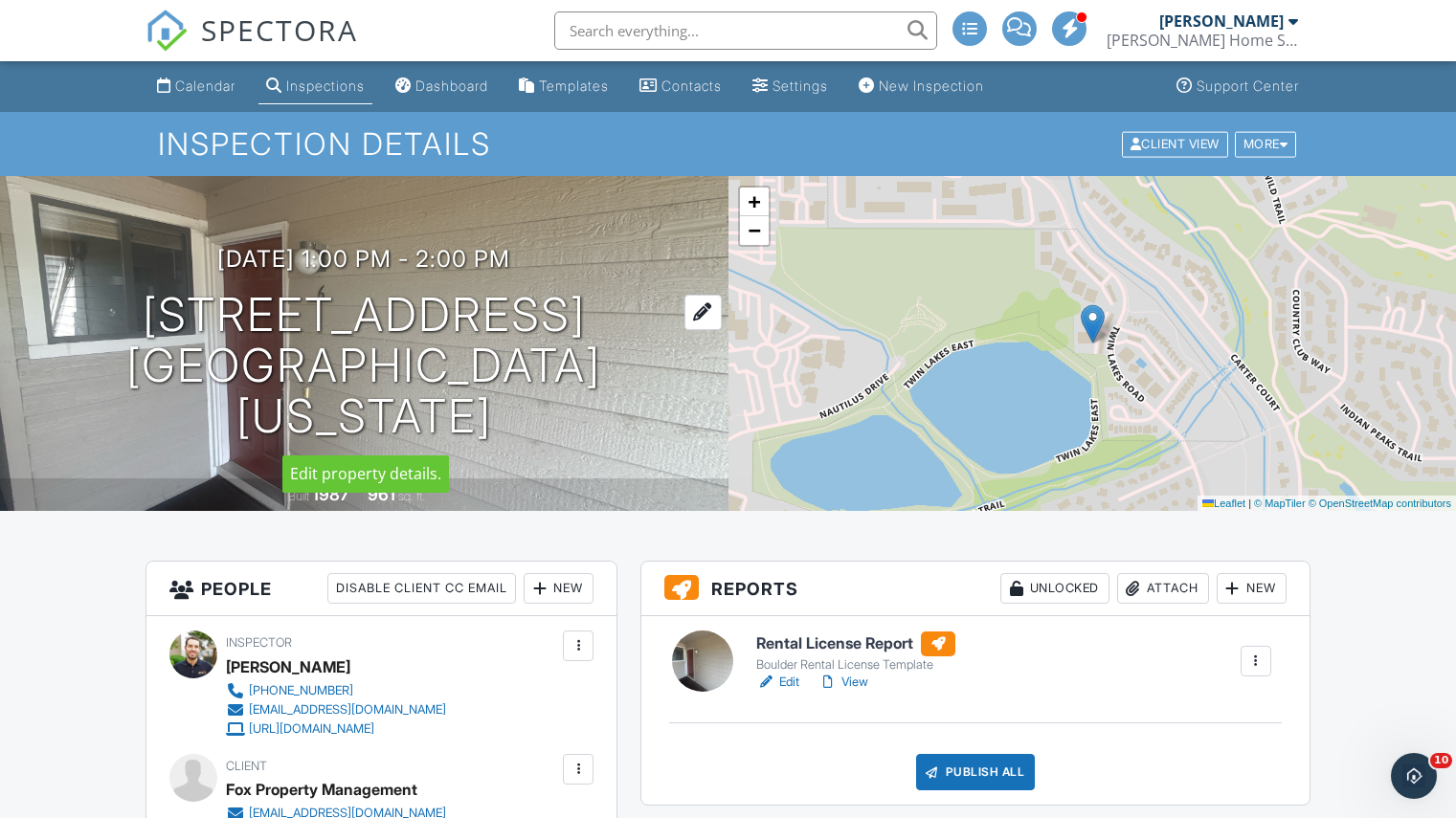
click at [145, 337] on h1 "[STREET_ADDRESS] [GEOGRAPHIC_DATA][US_STATE]" at bounding box center [364, 365] width 668 height 152
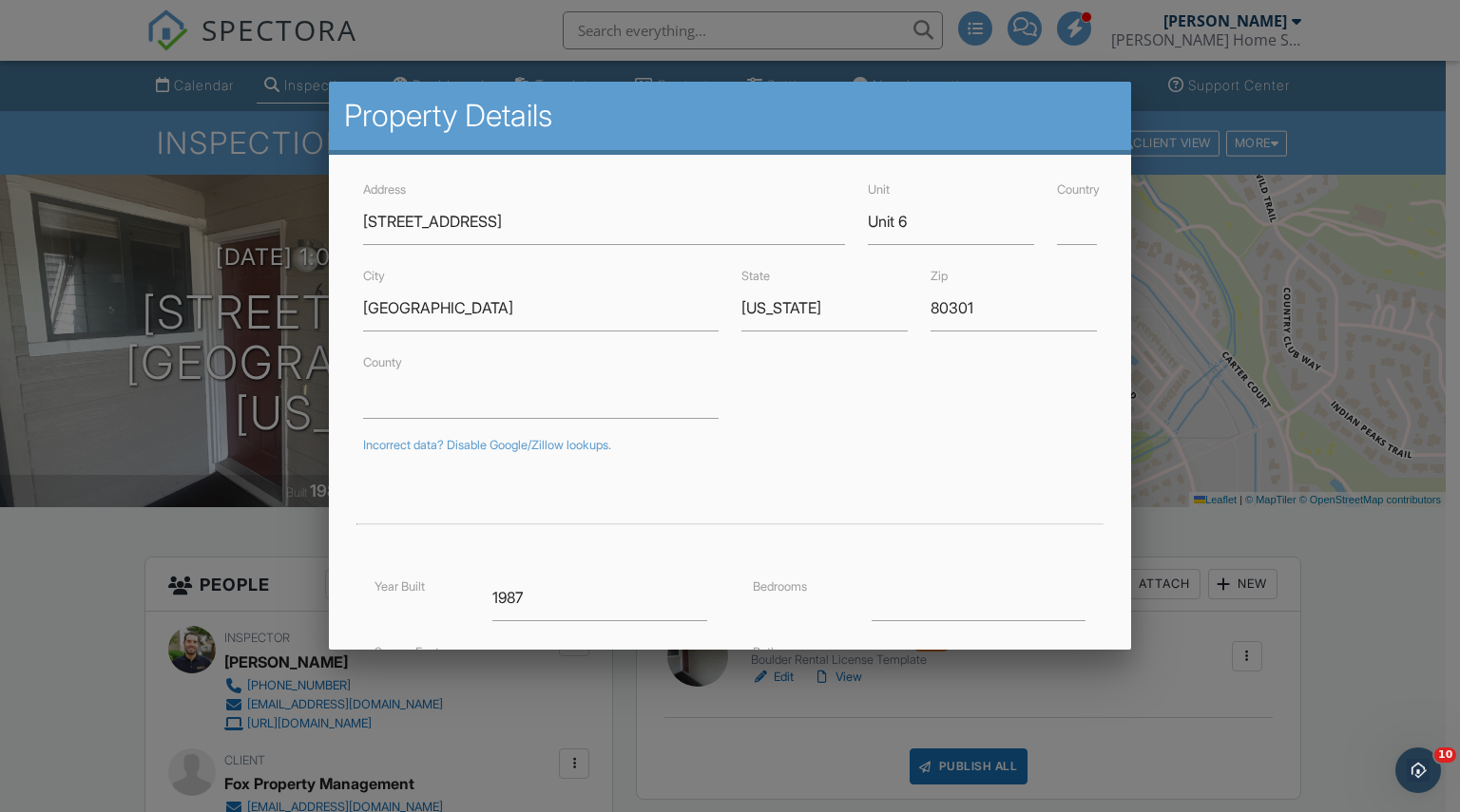
click at [53, 605] on div at bounding box center [730, 412] width 1460 height 1015
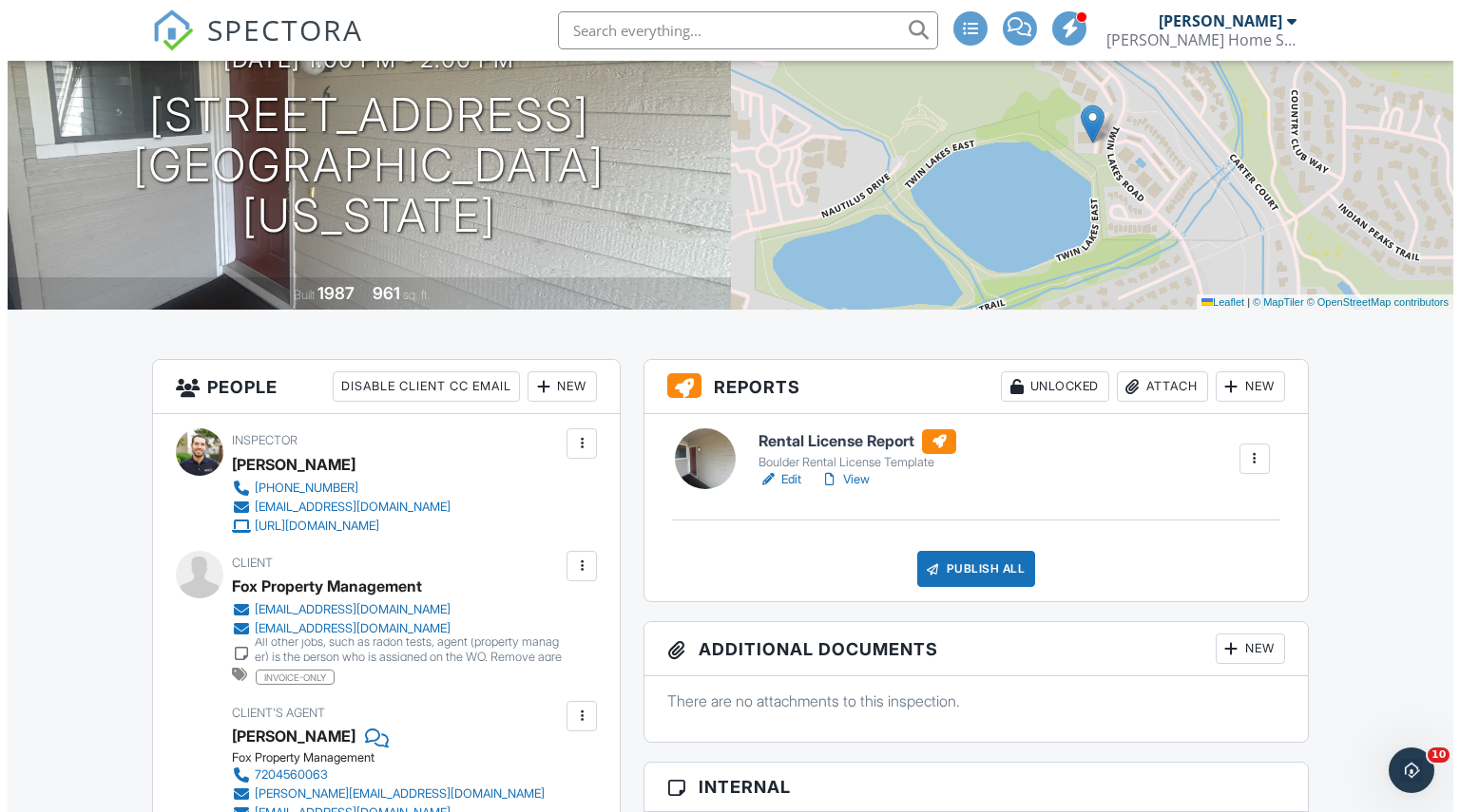
scroll to position [199, 0]
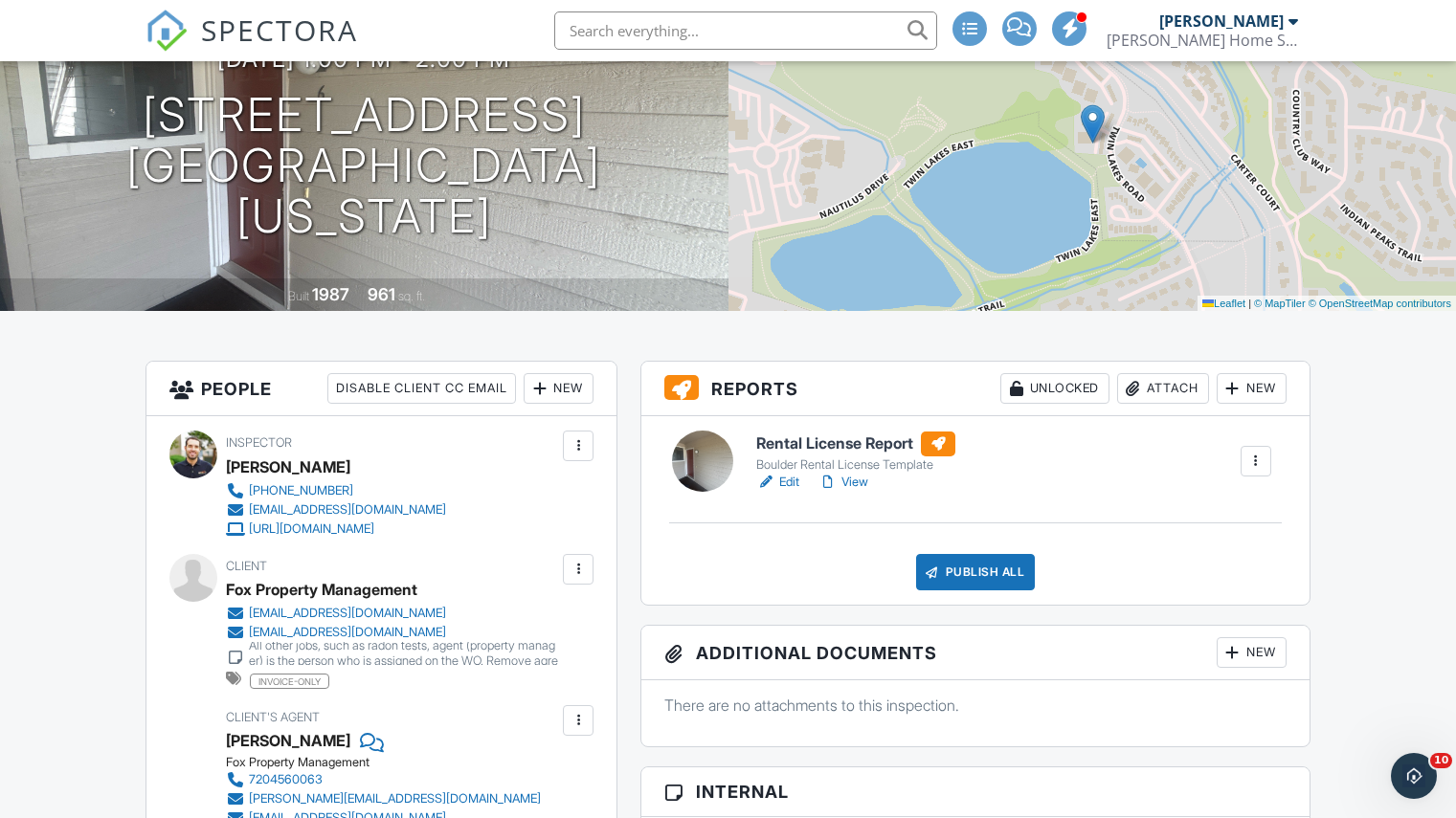
click at [343, 593] on div "Fox Property Management" at bounding box center [321, 589] width 191 height 29
copy div "Fox Property Management"
click at [185, 123] on h1 "4895 Twin Lakes Road Unit 6 Boulder, Colorado 80301" at bounding box center [364, 165] width 668 height 152
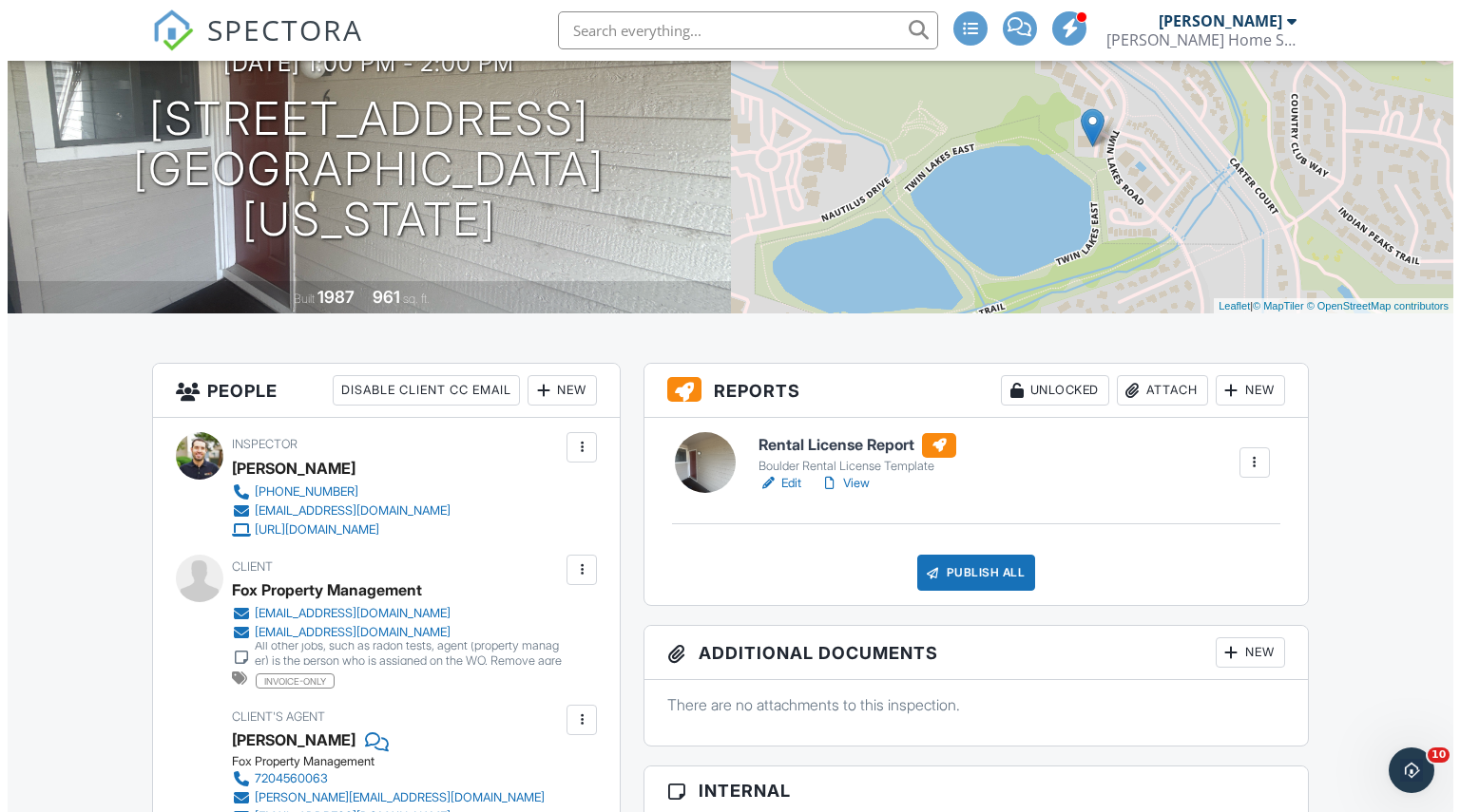
scroll to position [195, 0]
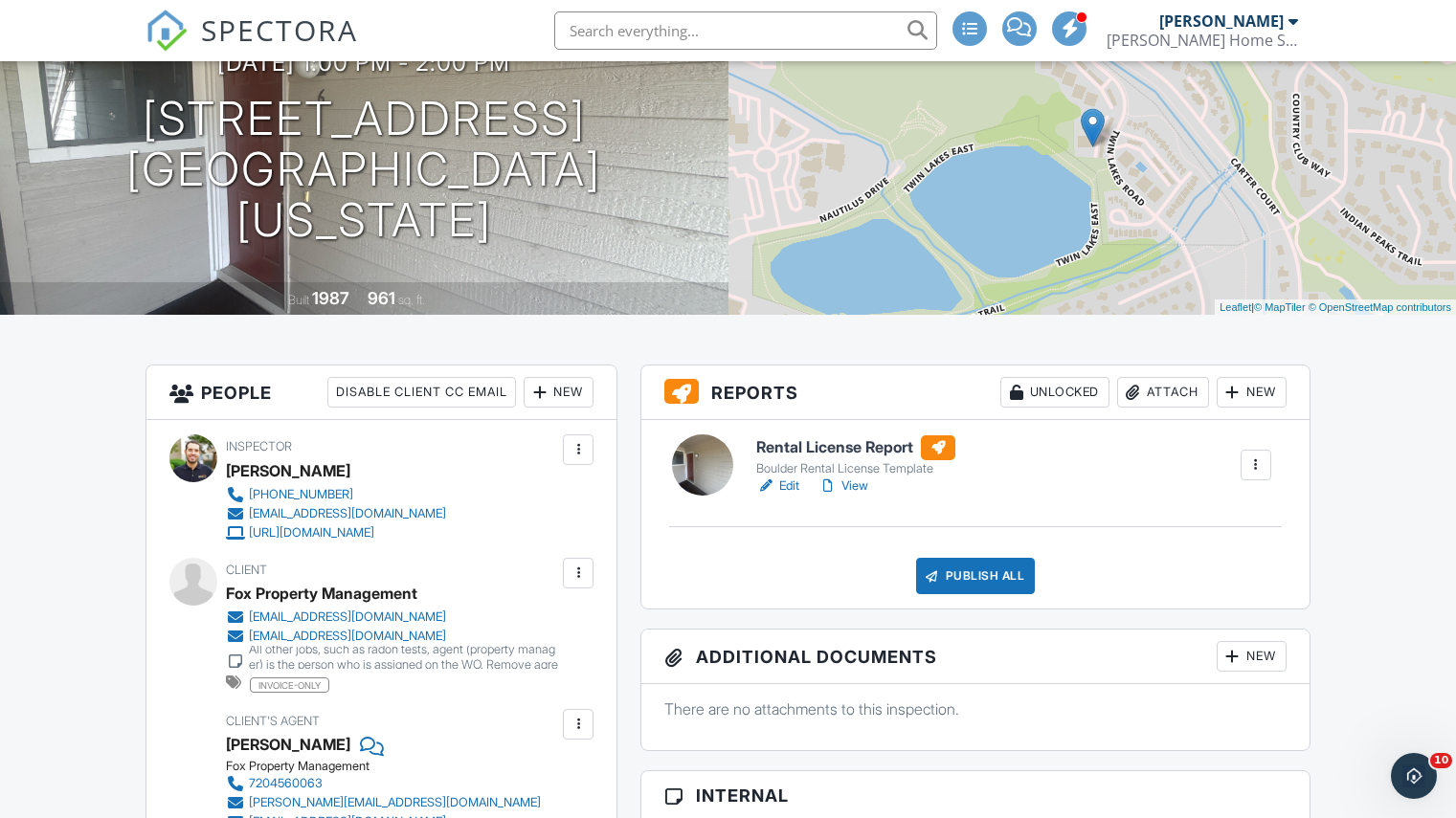
click at [1145, 386] on div "Attach" at bounding box center [1163, 392] width 92 height 31
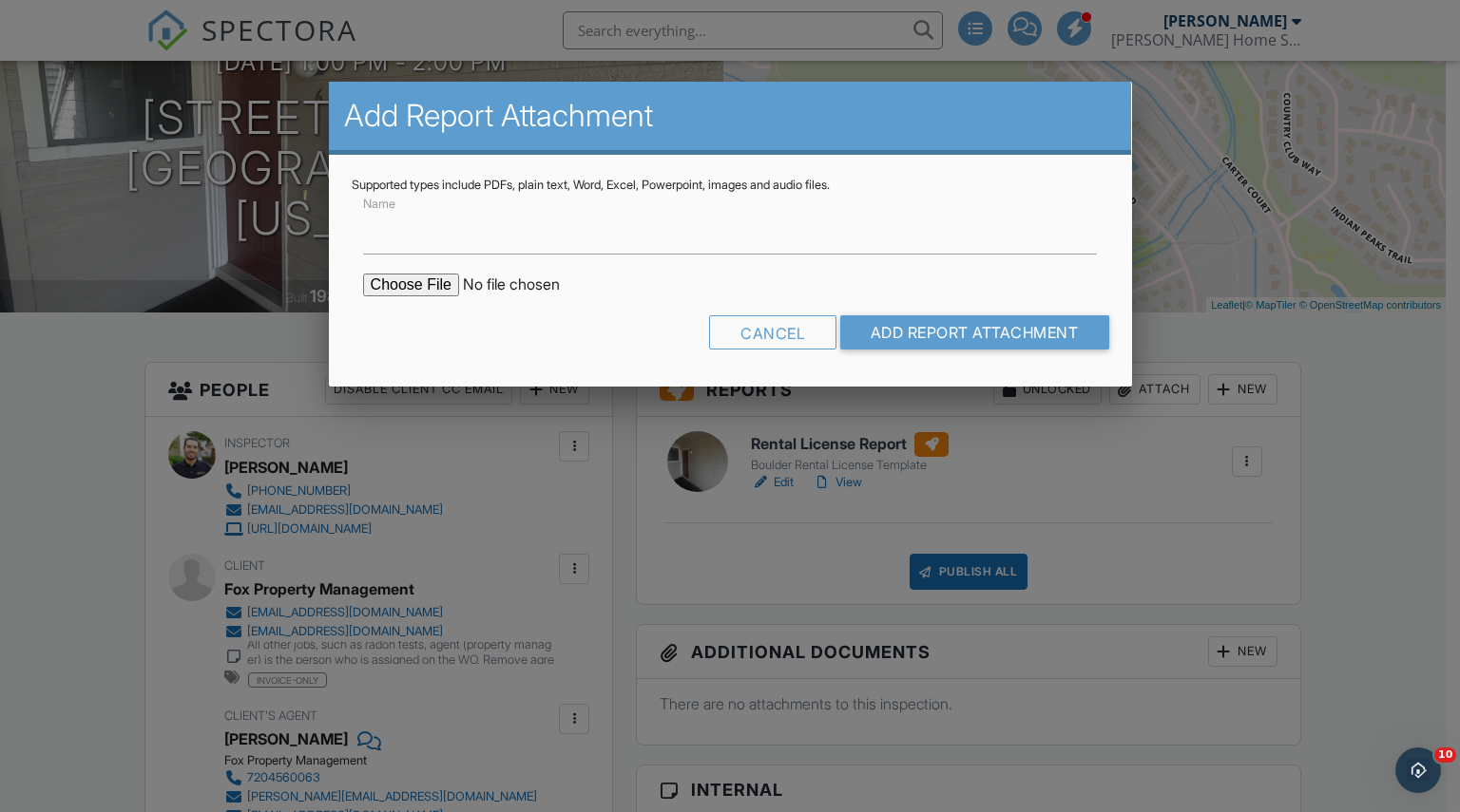
click at [380, 276] on input "file" at bounding box center [524, 284] width 323 height 23
type input "C:\fakepath\4895 Twin Lakes Road 6_COMPLIANT.pdf"
click at [424, 220] on input "Name" at bounding box center [730, 231] width 734 height 46
type input "Rental License Form_COMPLIANT"
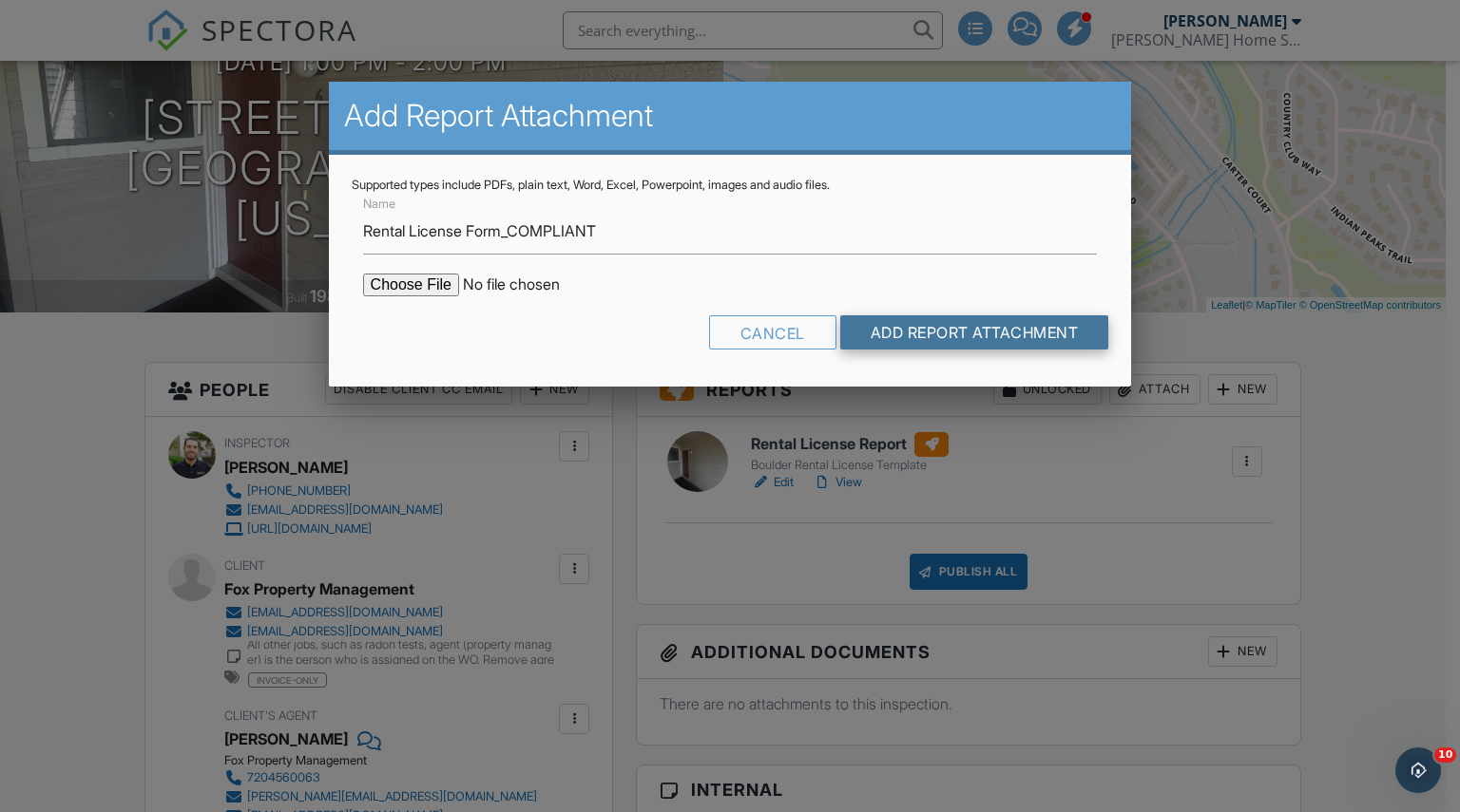
click at [890, 333] on input "Add Report Attachment" at bounding box center [974, 332] width 269 height 34
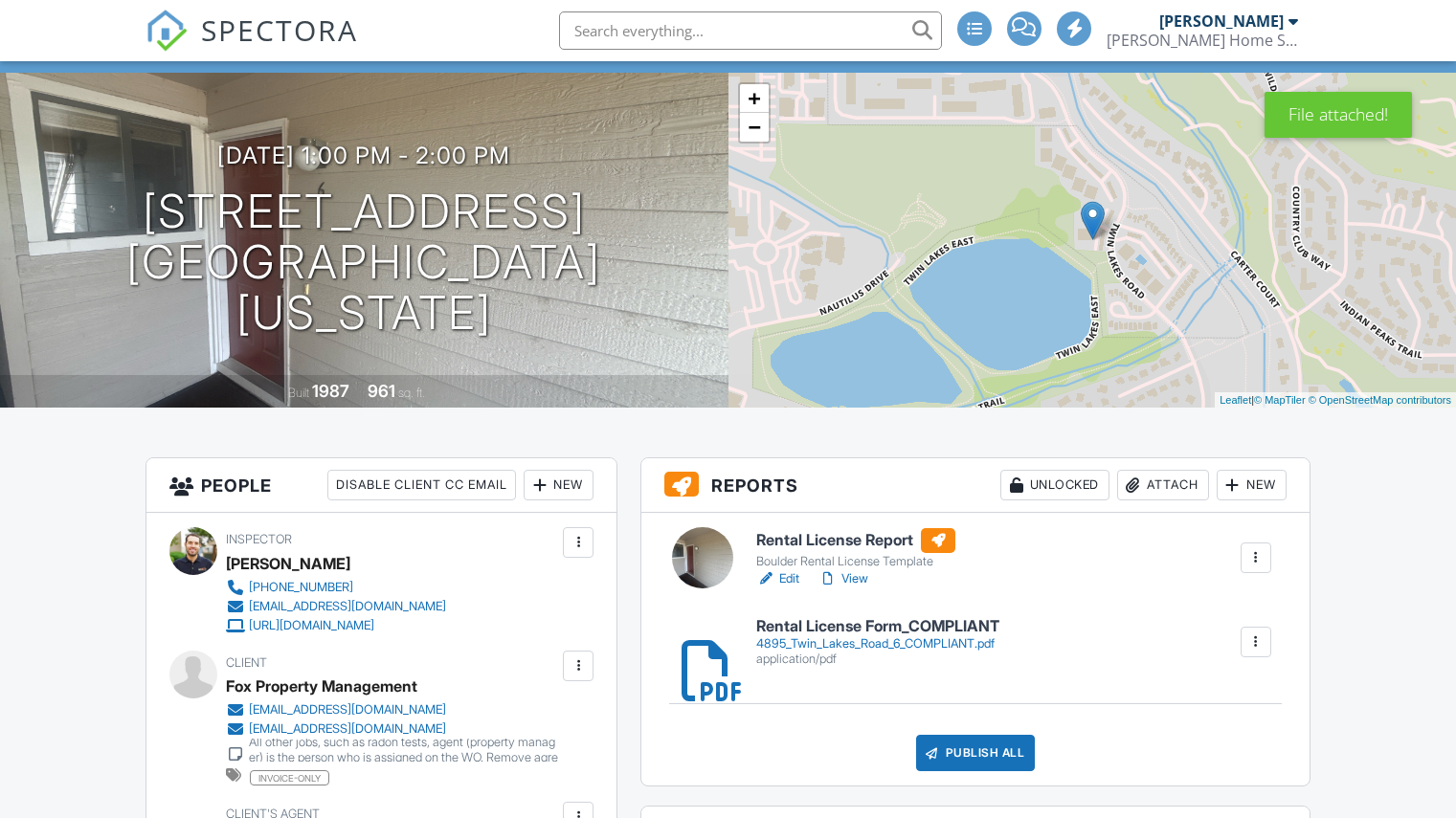
click at [871, 540] on h6 "Rental License Report" at bounding box center [856, 541] width 199 height 25
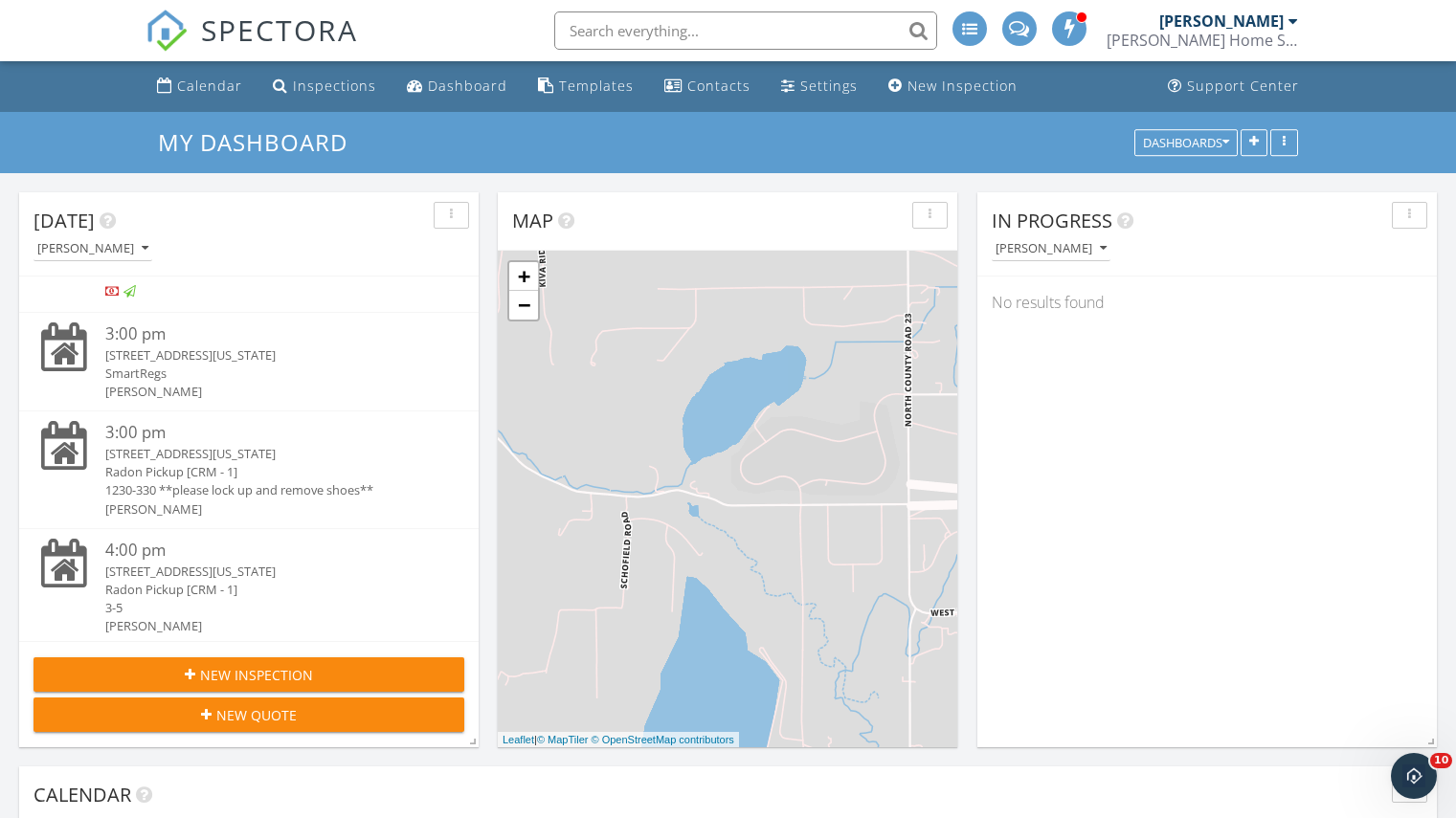
scroll to position [508, 0]
click at [320, 372] on div "SmartRegs" at bounding box center [266, 369] width 324 height 18
